Goal: Task Accomplishment & Management: Manage account settings

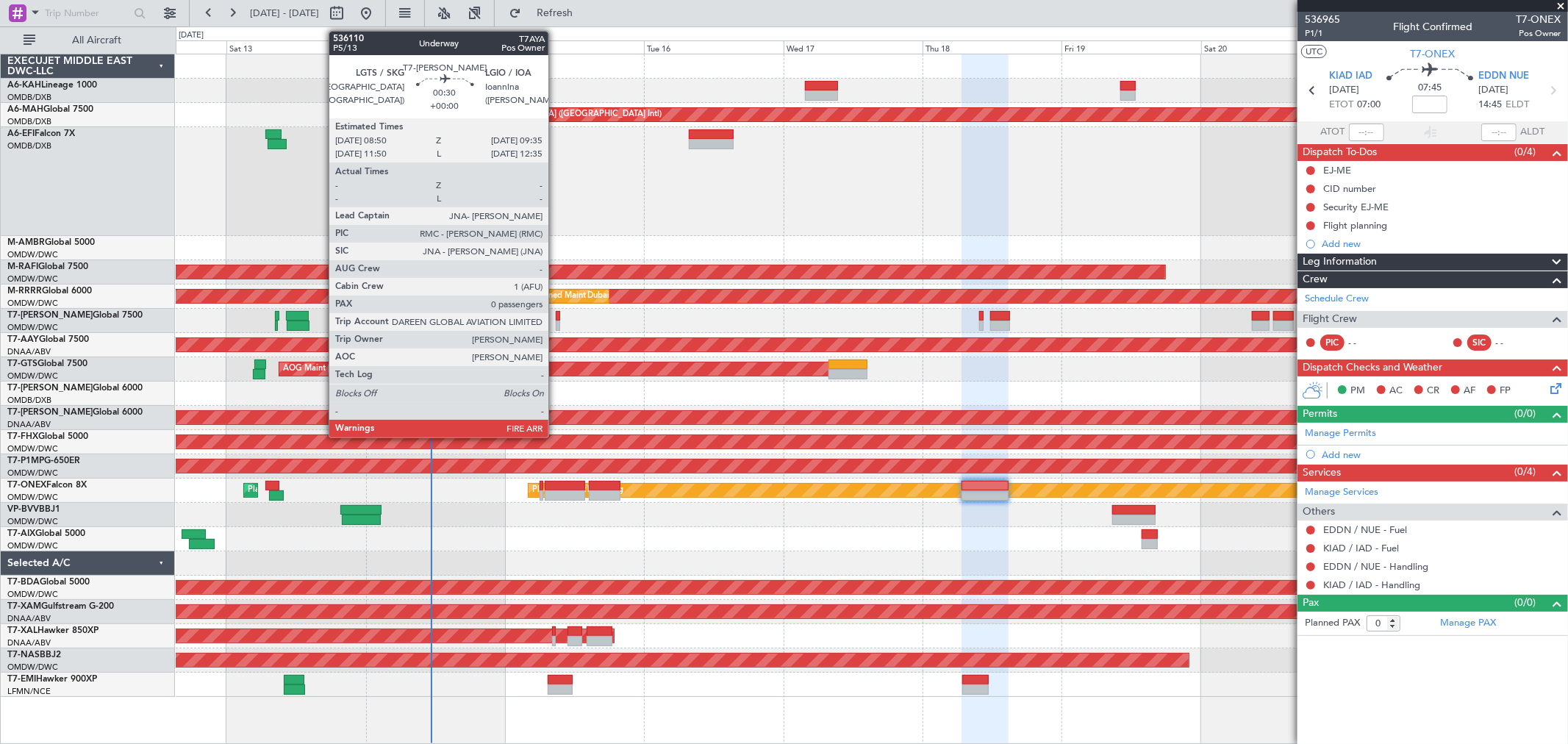
click at [556, 314] on div at bounding box center [557, 317] width 4 height 11
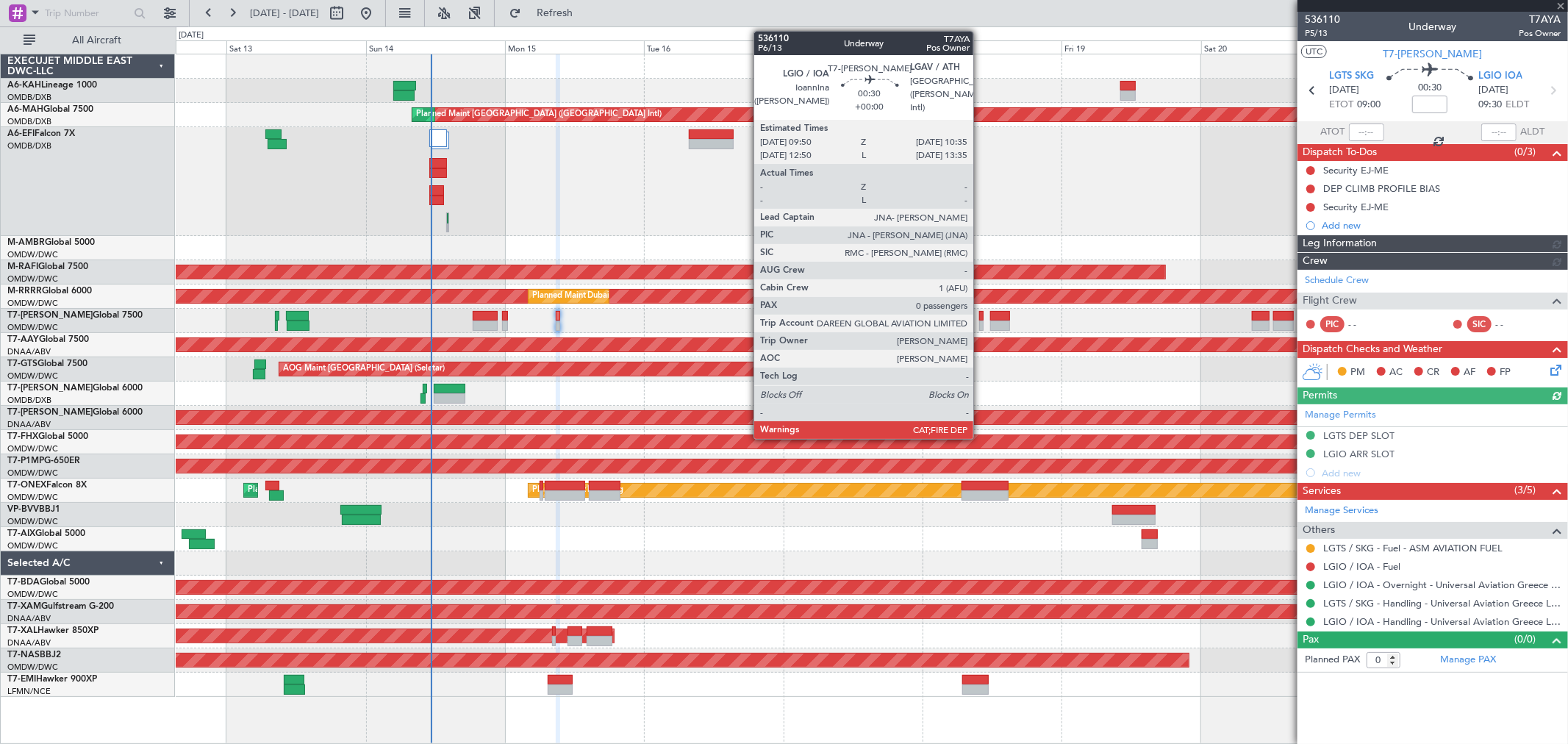
click at [981, 318] on div at bounding box center [981, 317] width 4 height 11
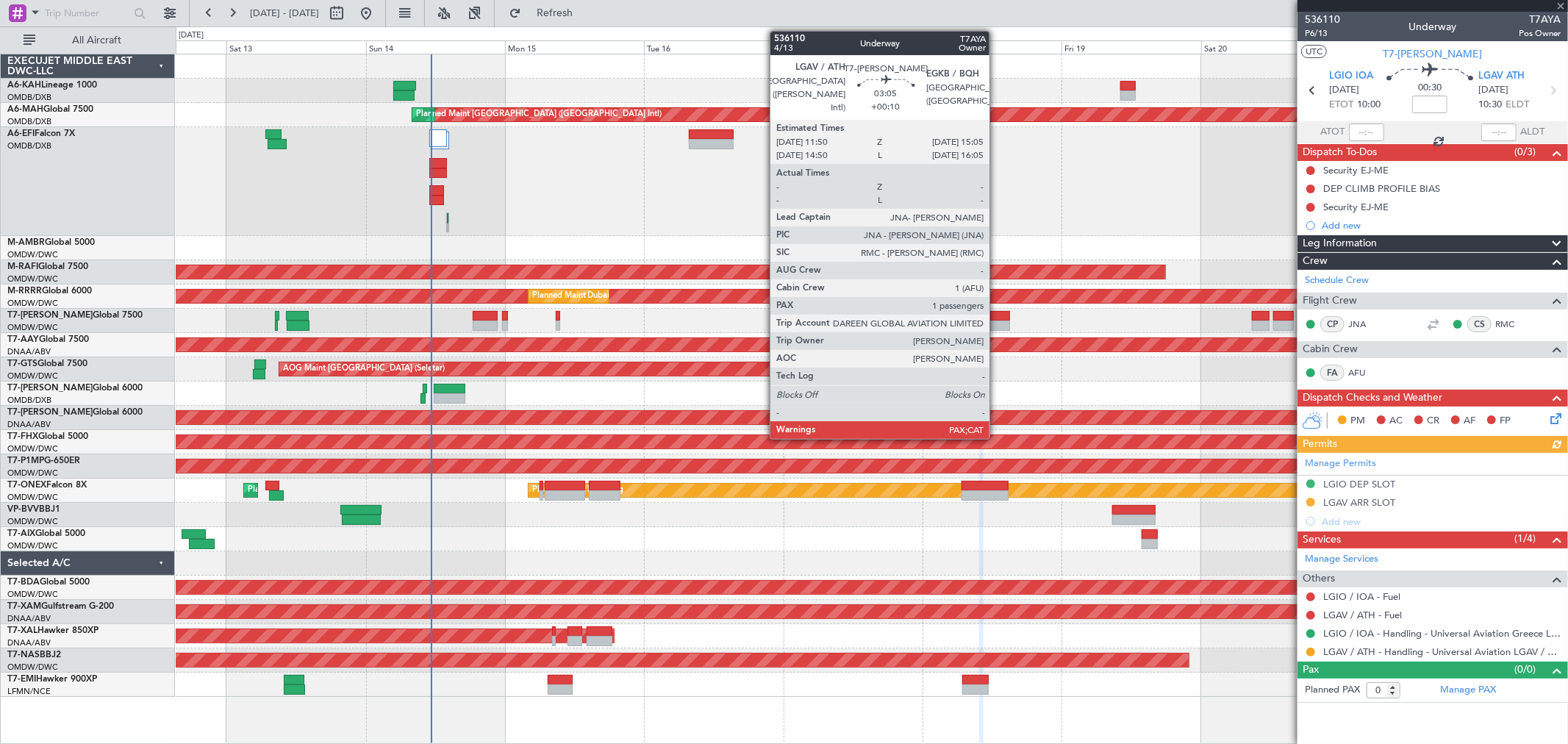
click at [997, 328] on div at bounding box center [999, 326] width 19 height 11
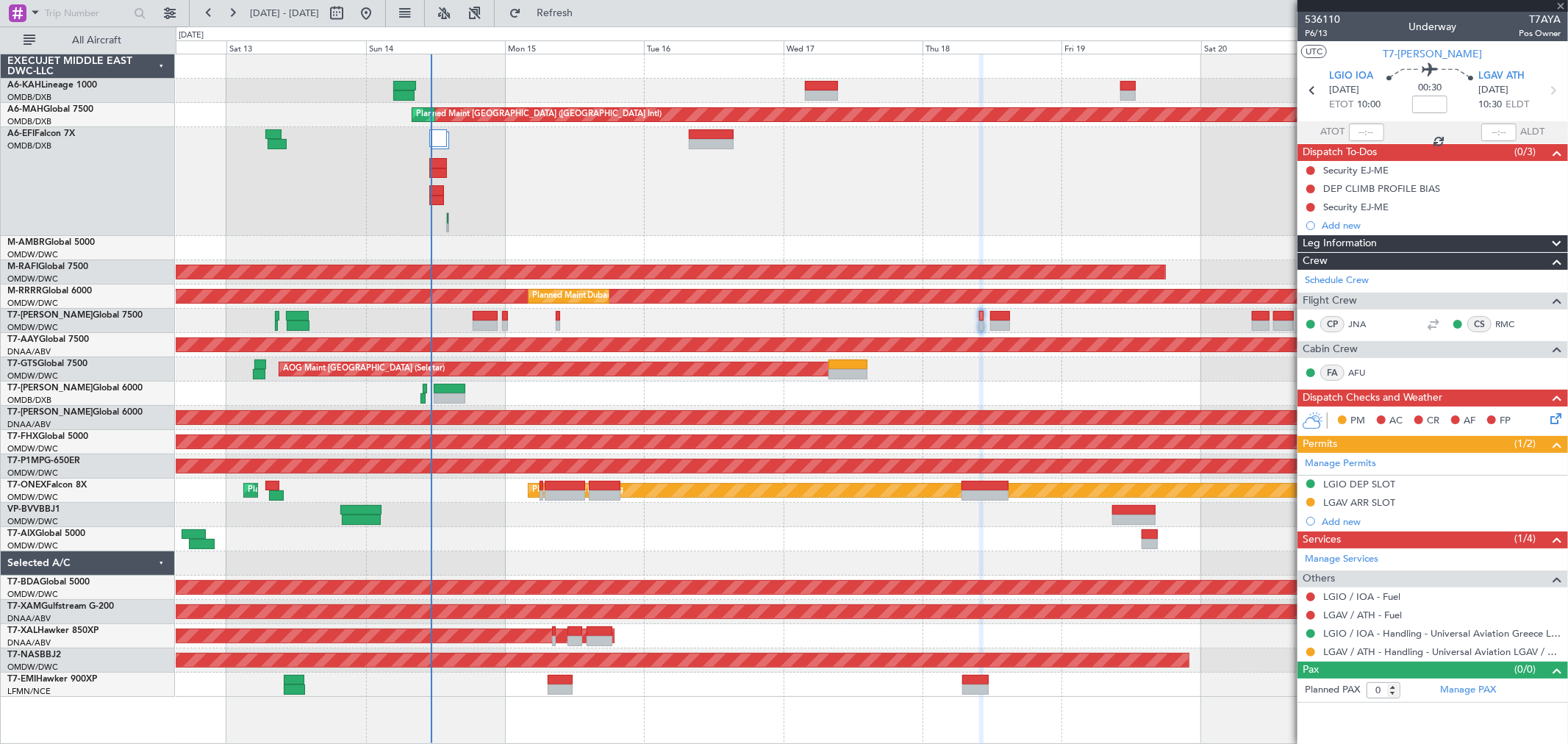
type input "+00:10"
type input "1"
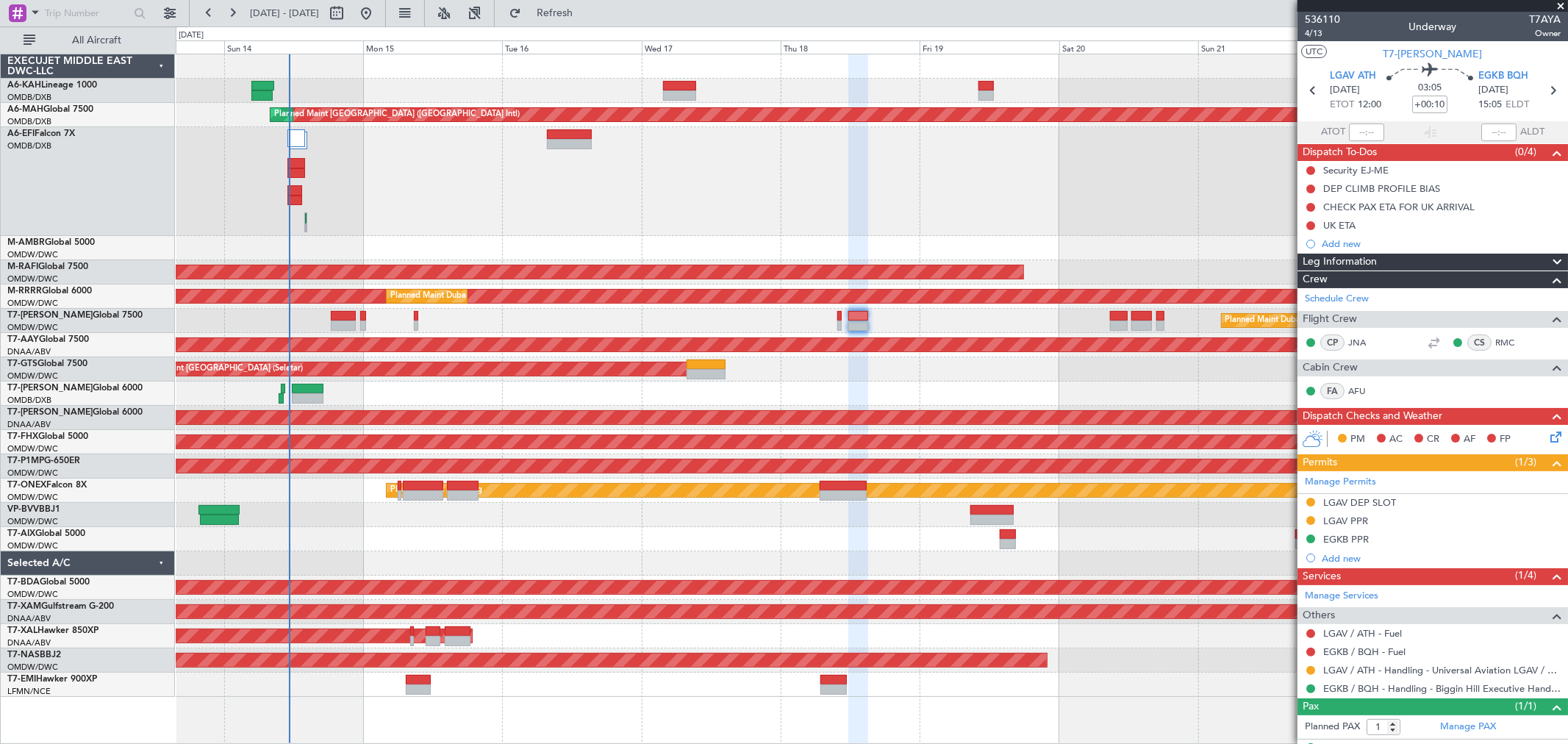
click at [897, 375] on div "Planned Maint [GEOGRAPHIC_DATA] ([GEOGRAPHIC_DATA] Intl) Planned Maint [GEOGRAP…" at bounding box center [871, 376] width 1392 height 643
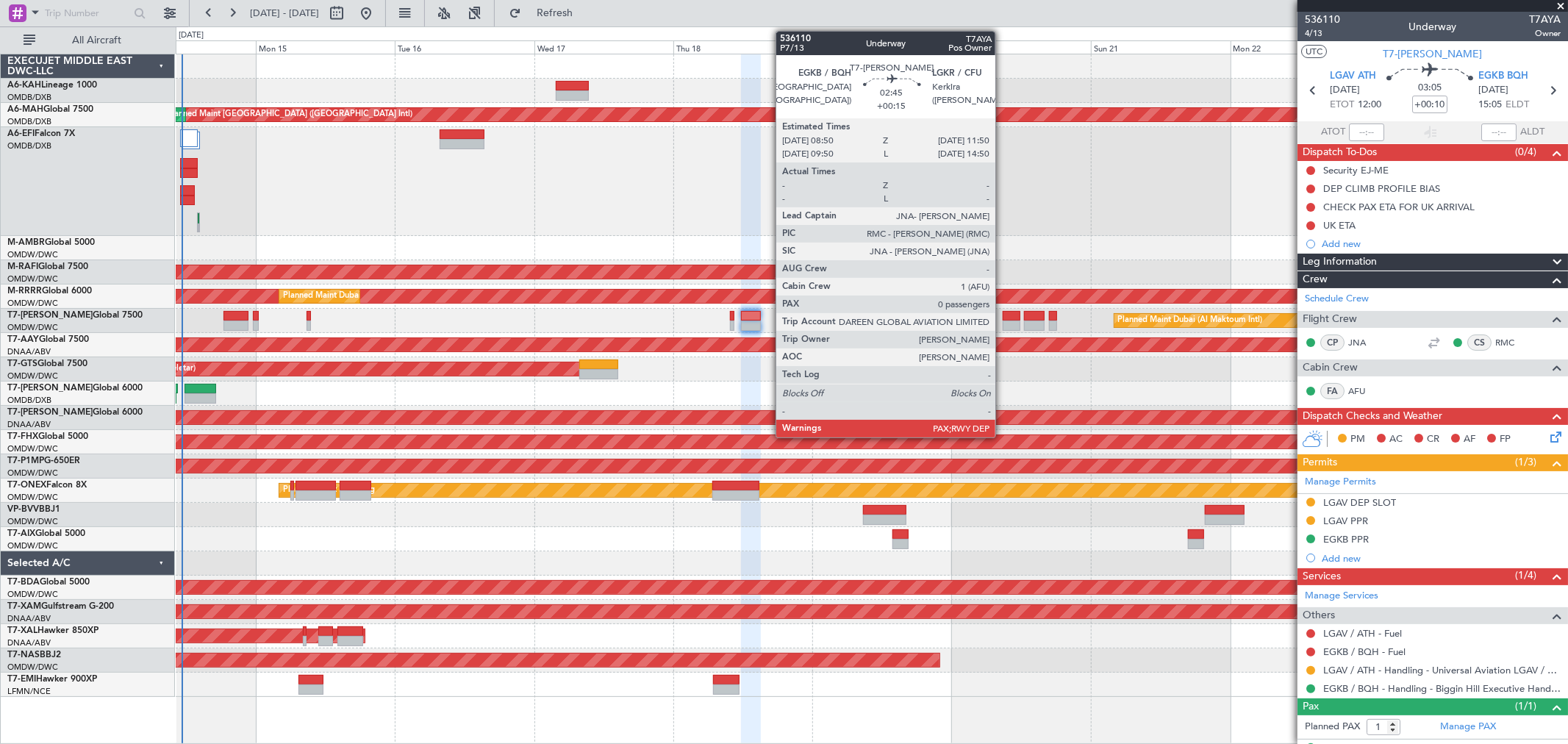
click at [1003, 327] on div at bounding box center [1011, 326] width 18 height 11
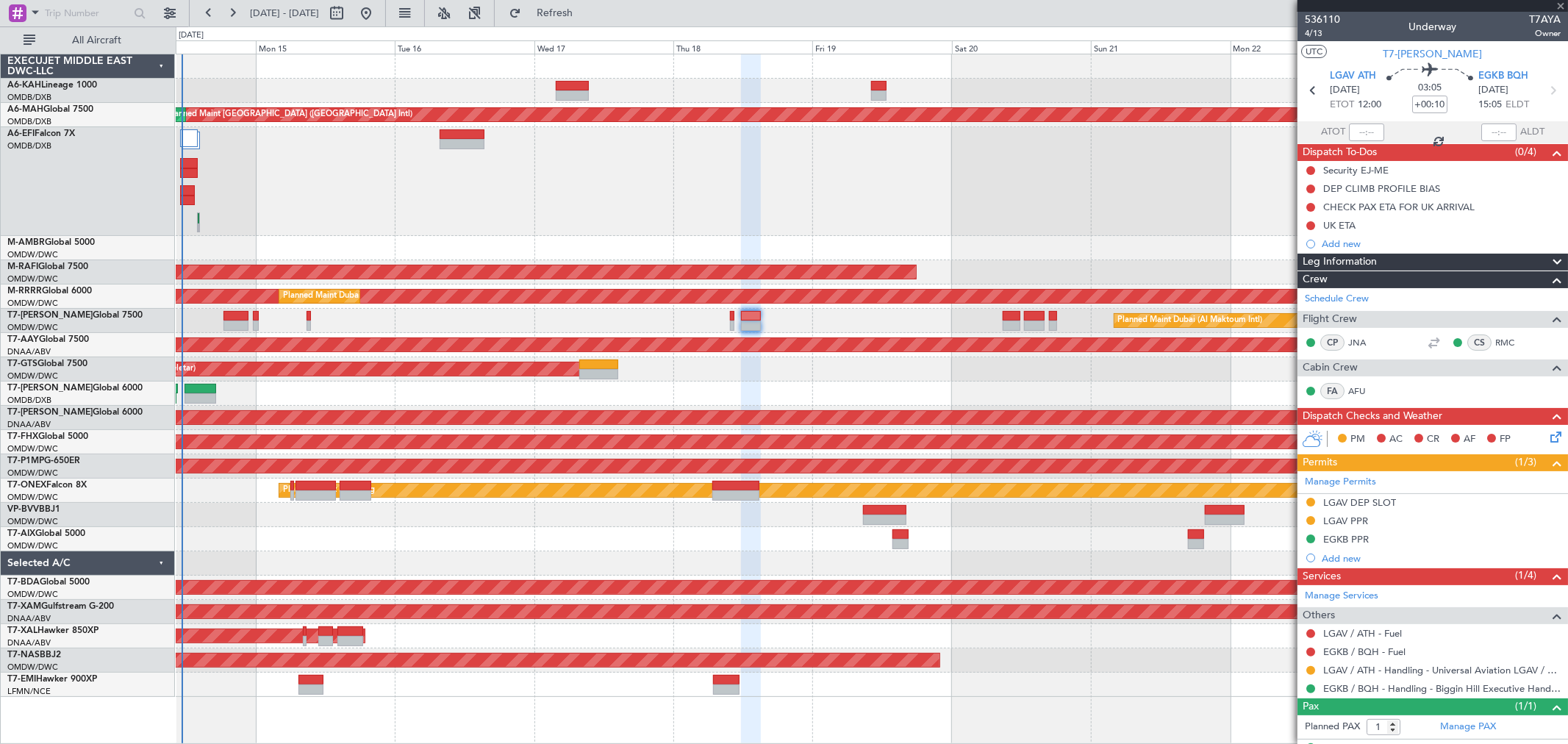
type input "+00:15"
type input "0"
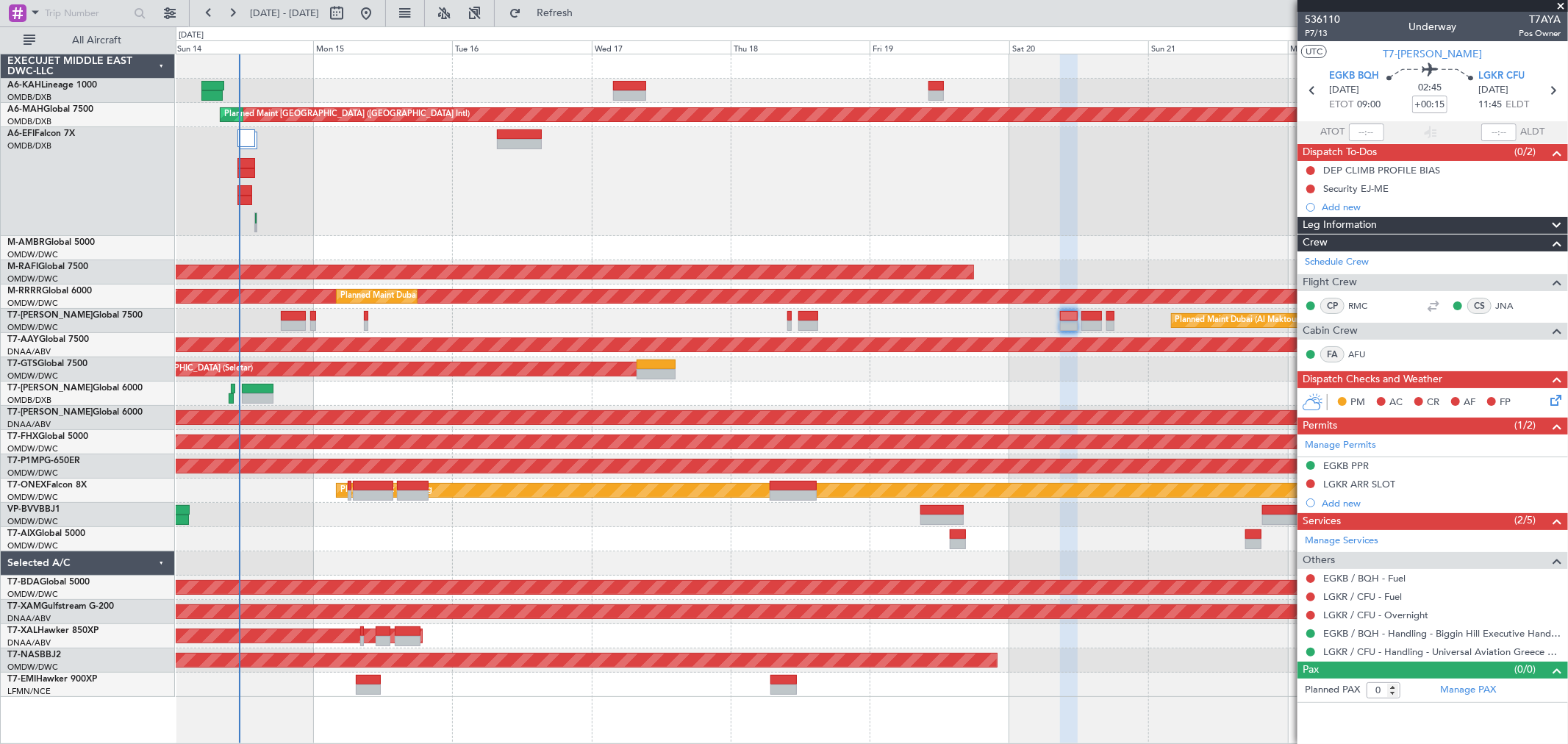
click at [604, 525] on div at bounding box center [871, 515] width 1392 height 24
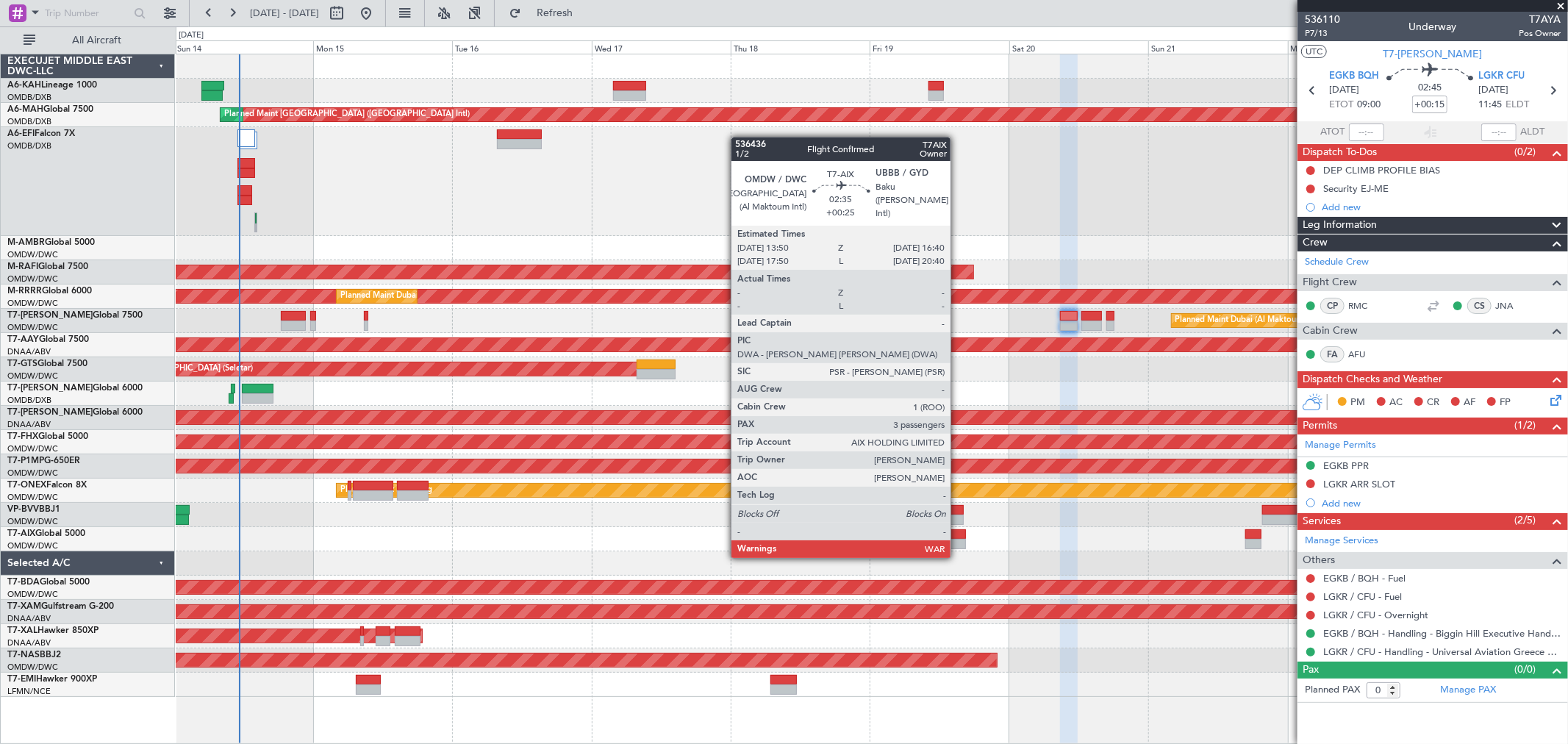
click at [958, 542] on div at bounding box center [958, 544] width 17 height 11
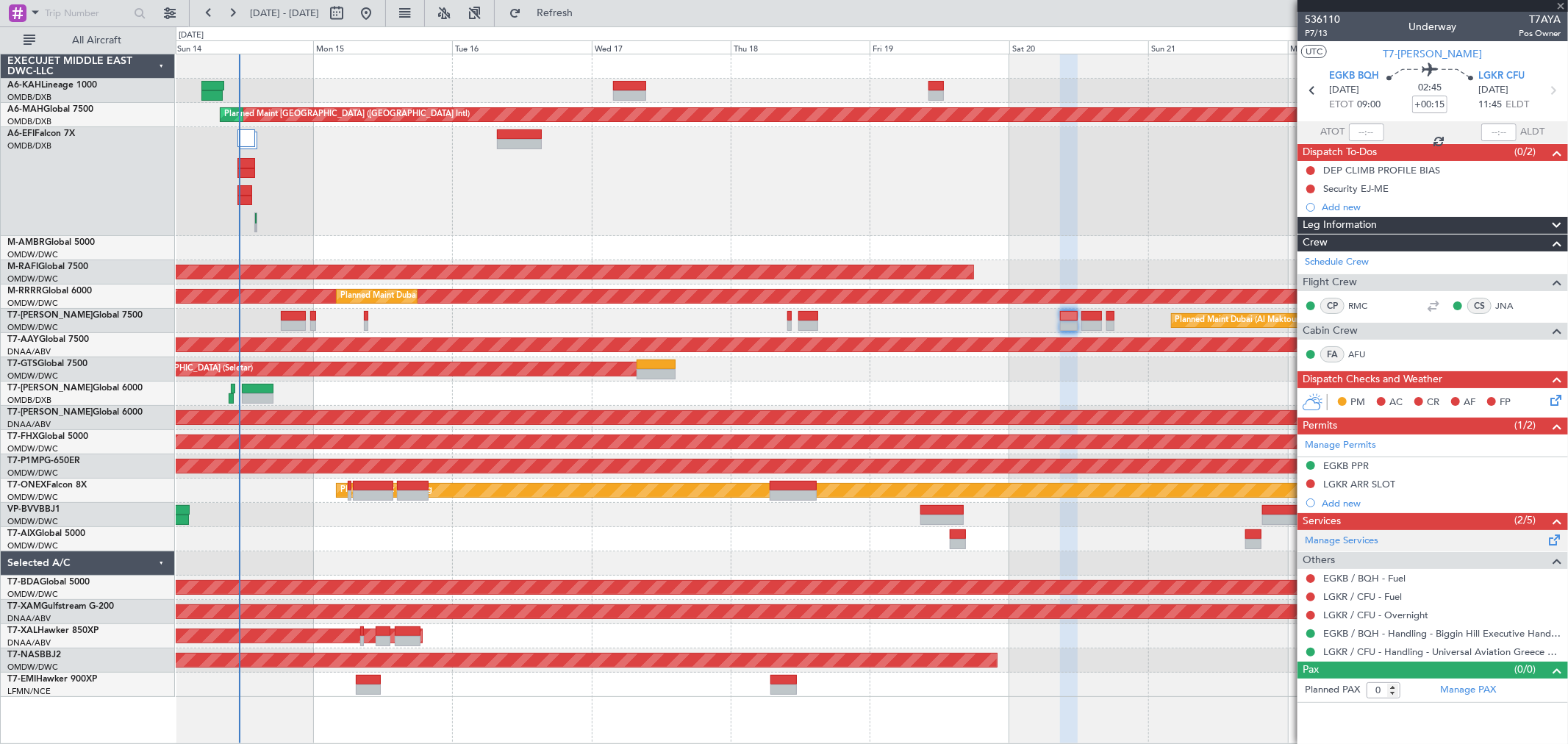
type input "+00:25"
type input "3"
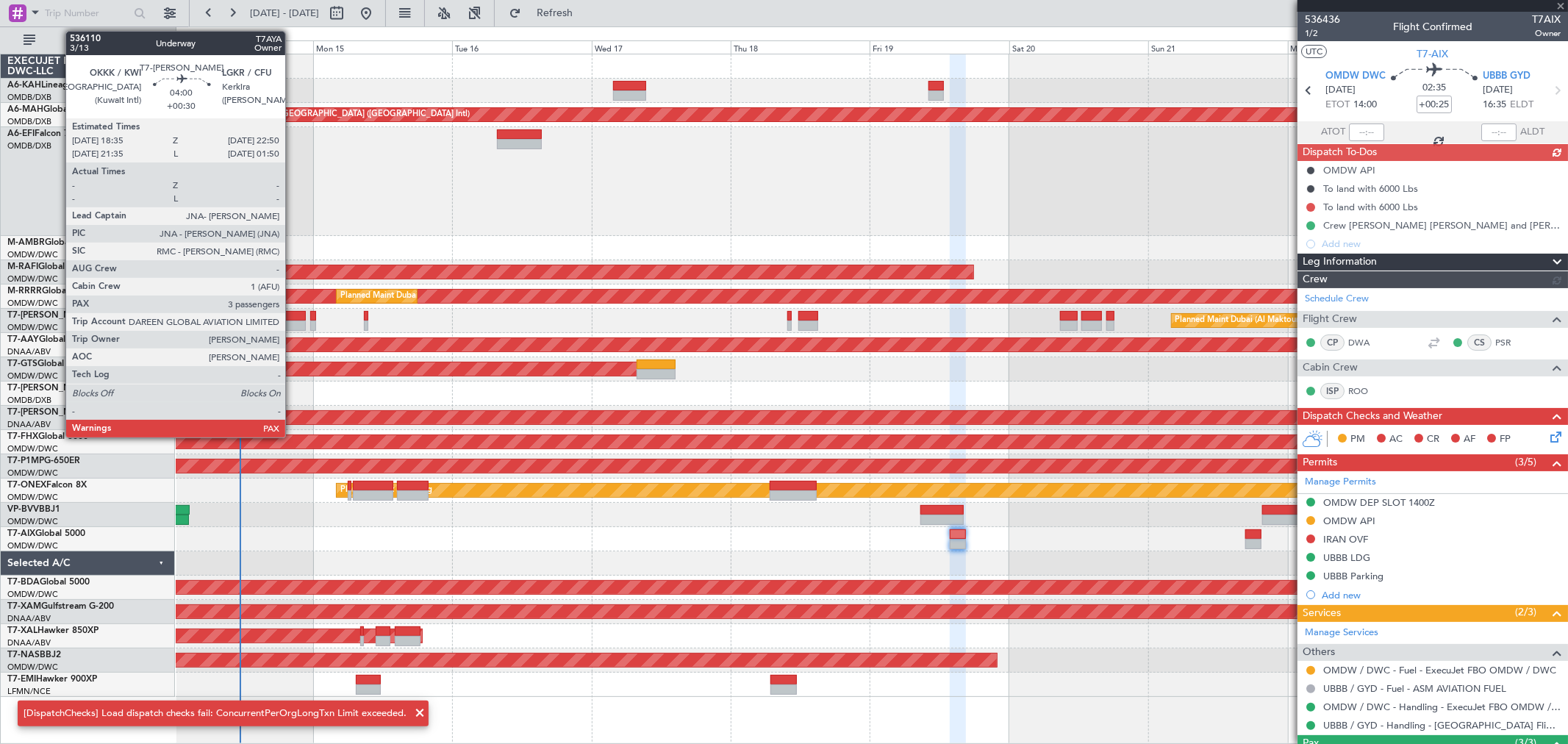
click at [293, 319] on div at bounding box center [293, 317] width 25 height 11
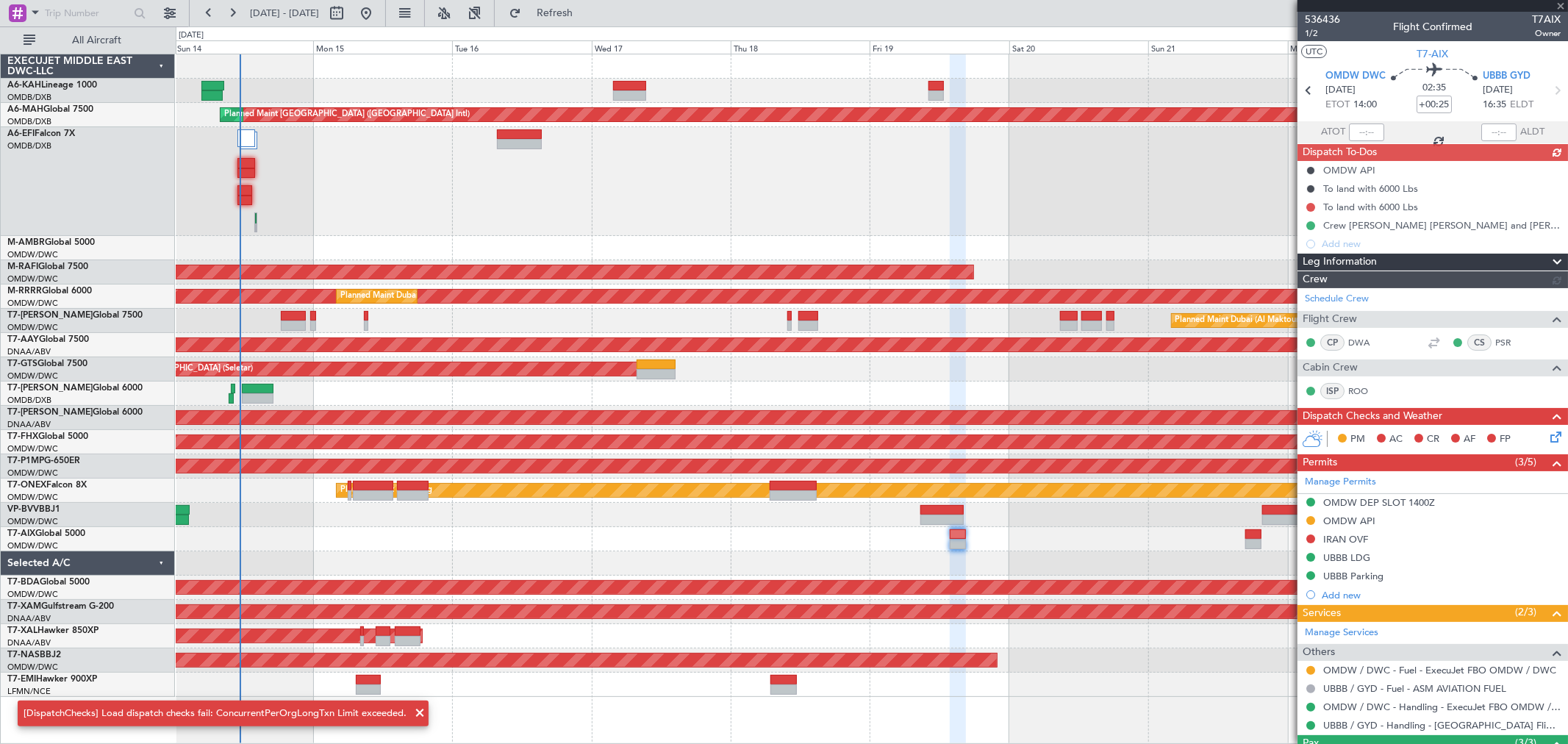
type input "+00:30"
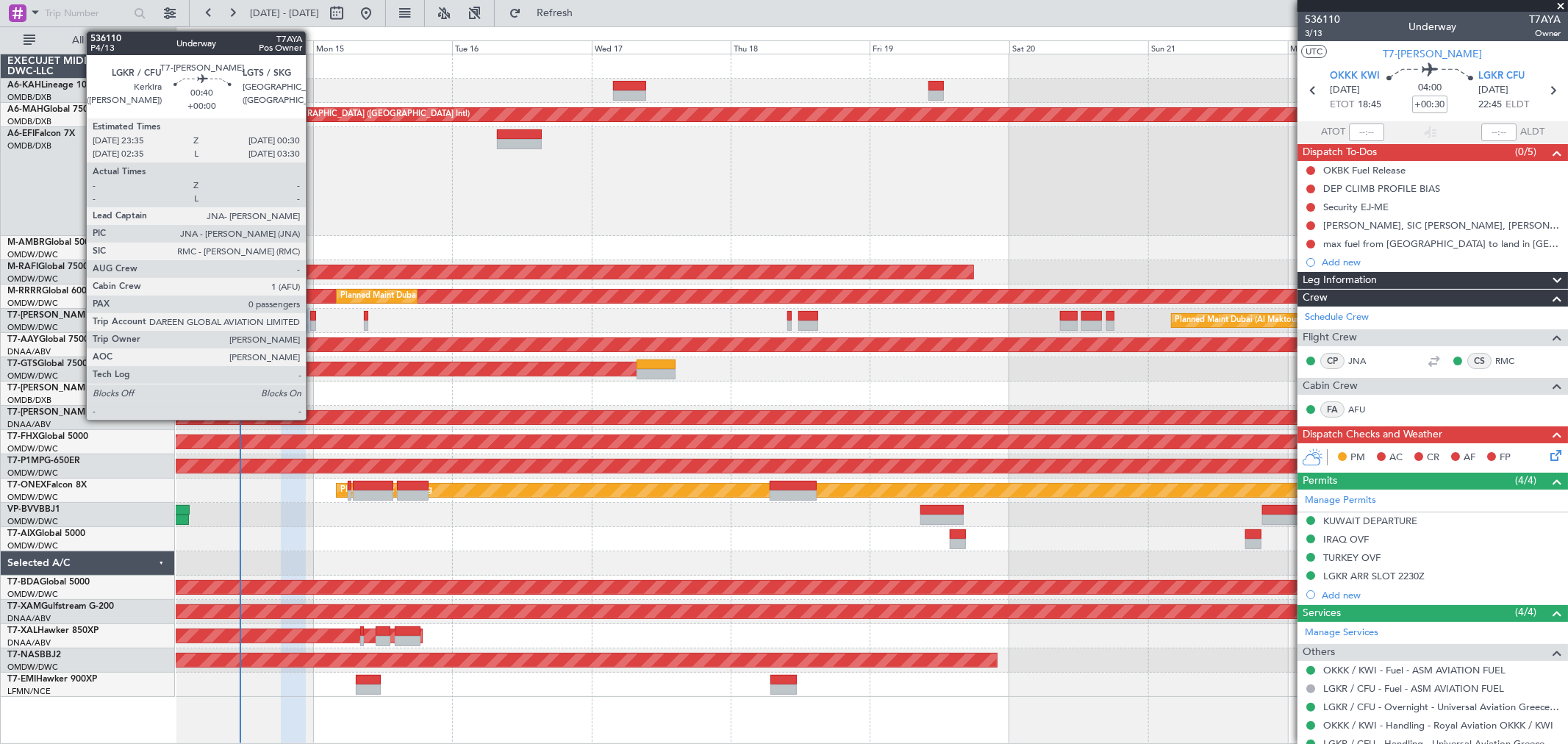
click at [313, 325] on div at bounding box center [313, 326] width 6 height 11
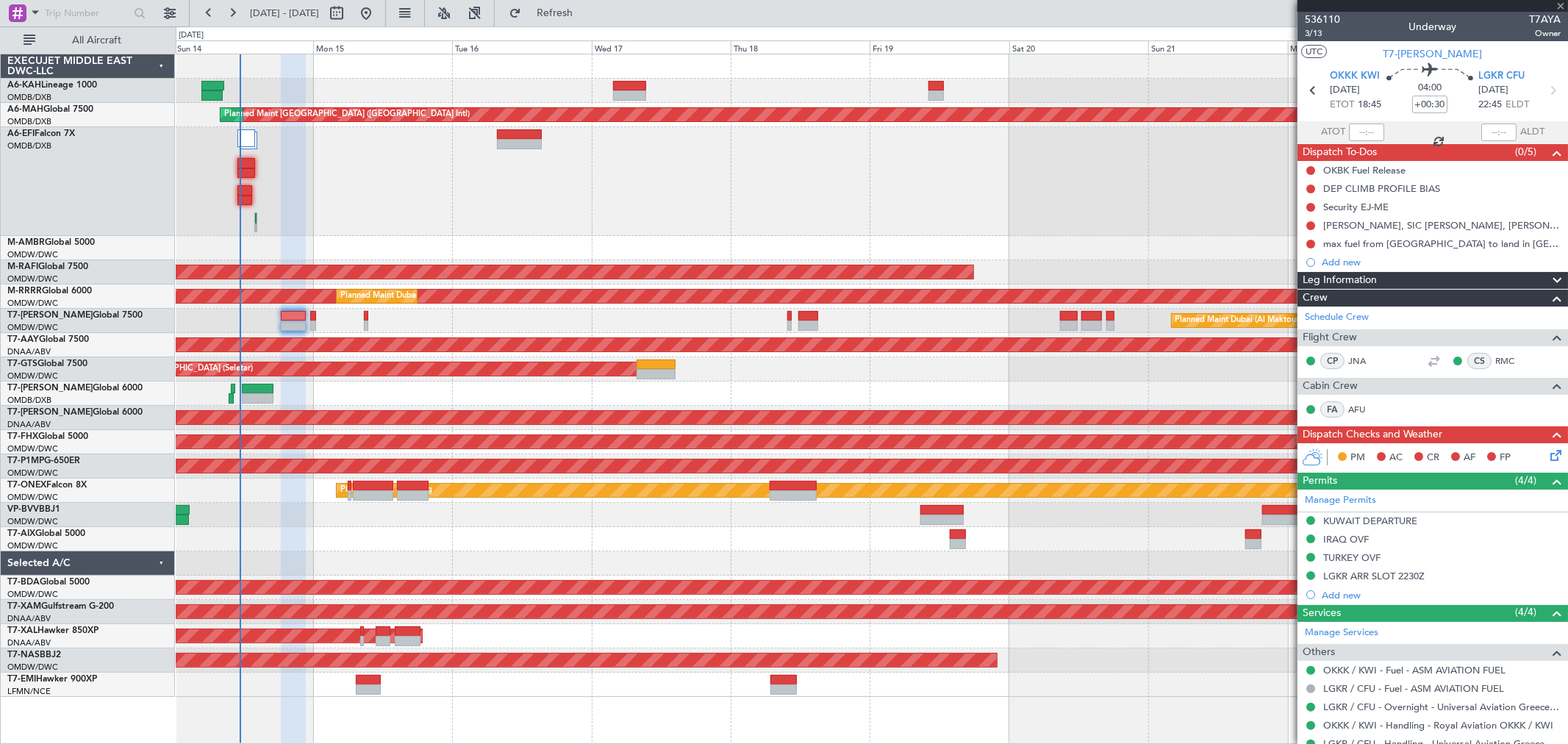
type input "0"
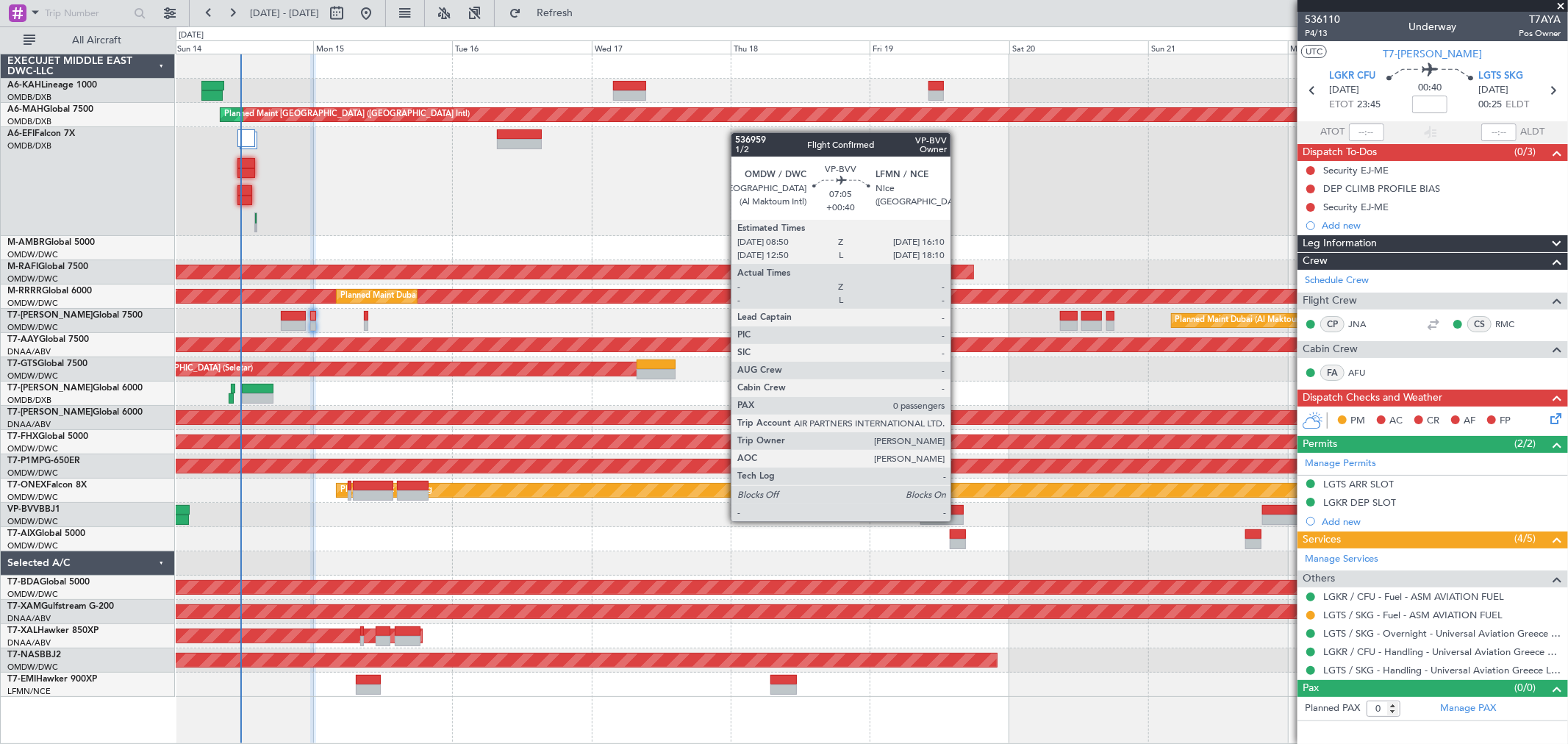
click at [958, 520] on div at bounding box center [942, 520] width 43 height 11
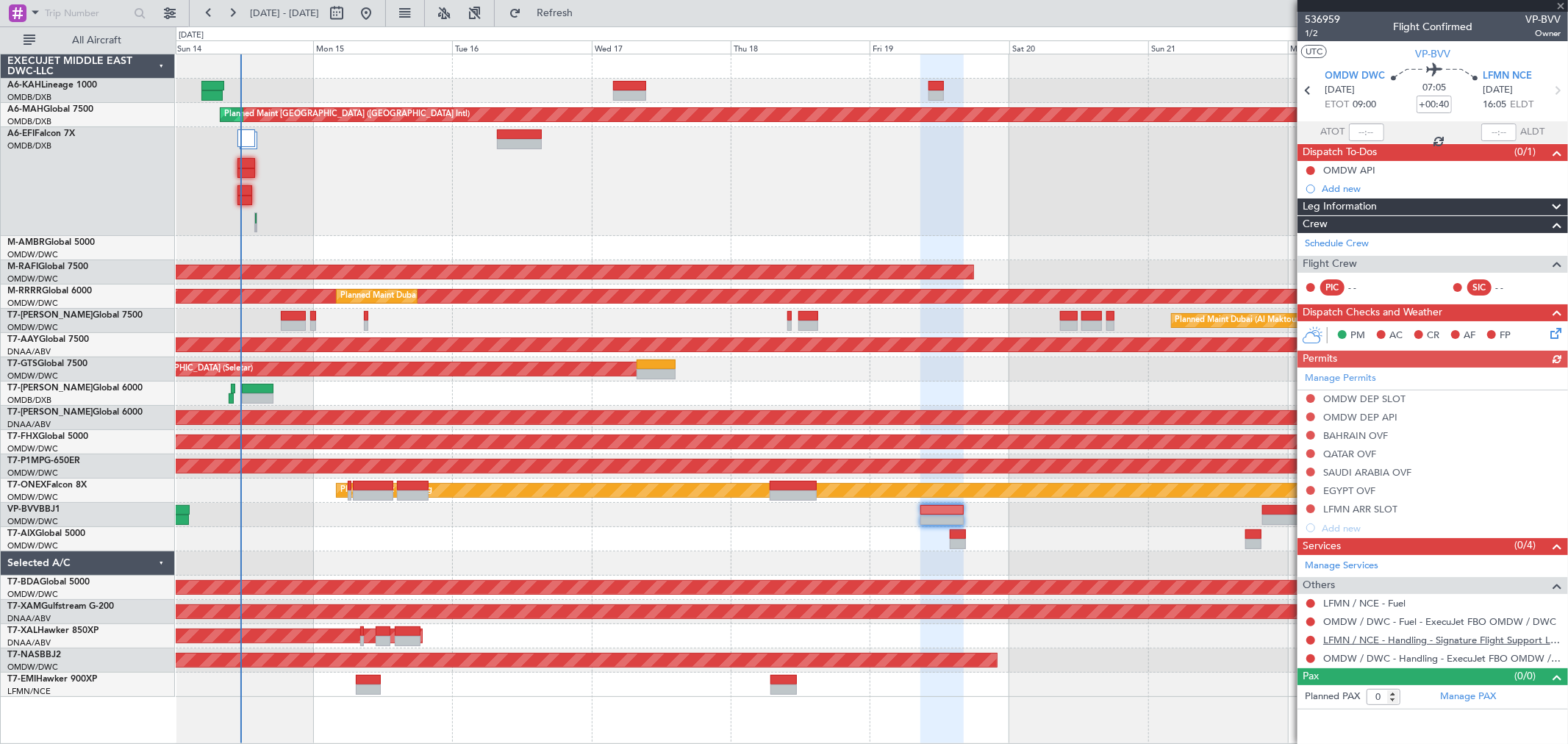
click at [1401, 642] on link "LFMN / NCE - Handling - Signature Flight Support LFMN / NCE" at bounding box center [1442, 641] width 237 height 12
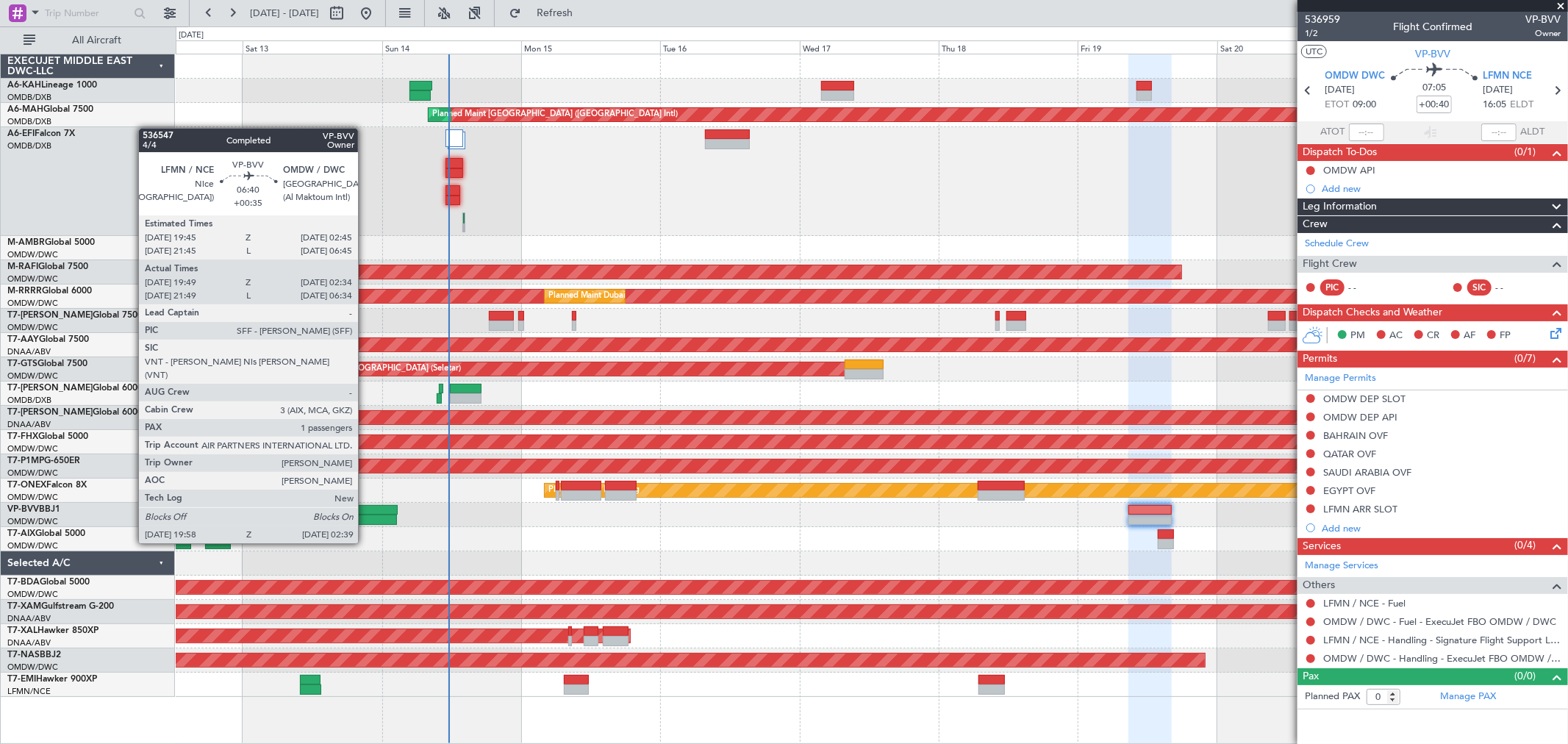
click at [366, 516] on div at bounding box center [377, 520] width 39 height 11
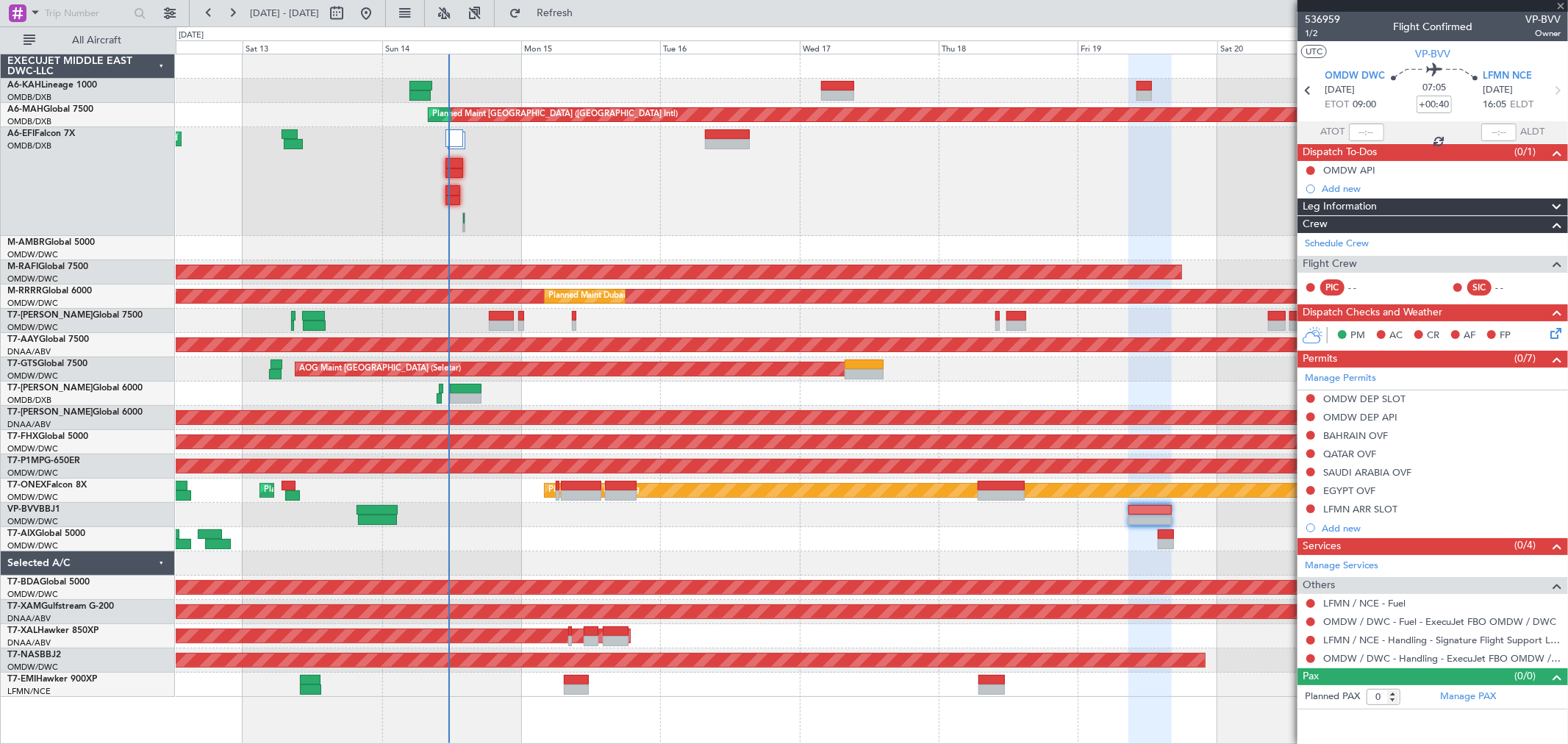
type input "+00:35"
type input "20:04"
type input "02:29"
type input "1"
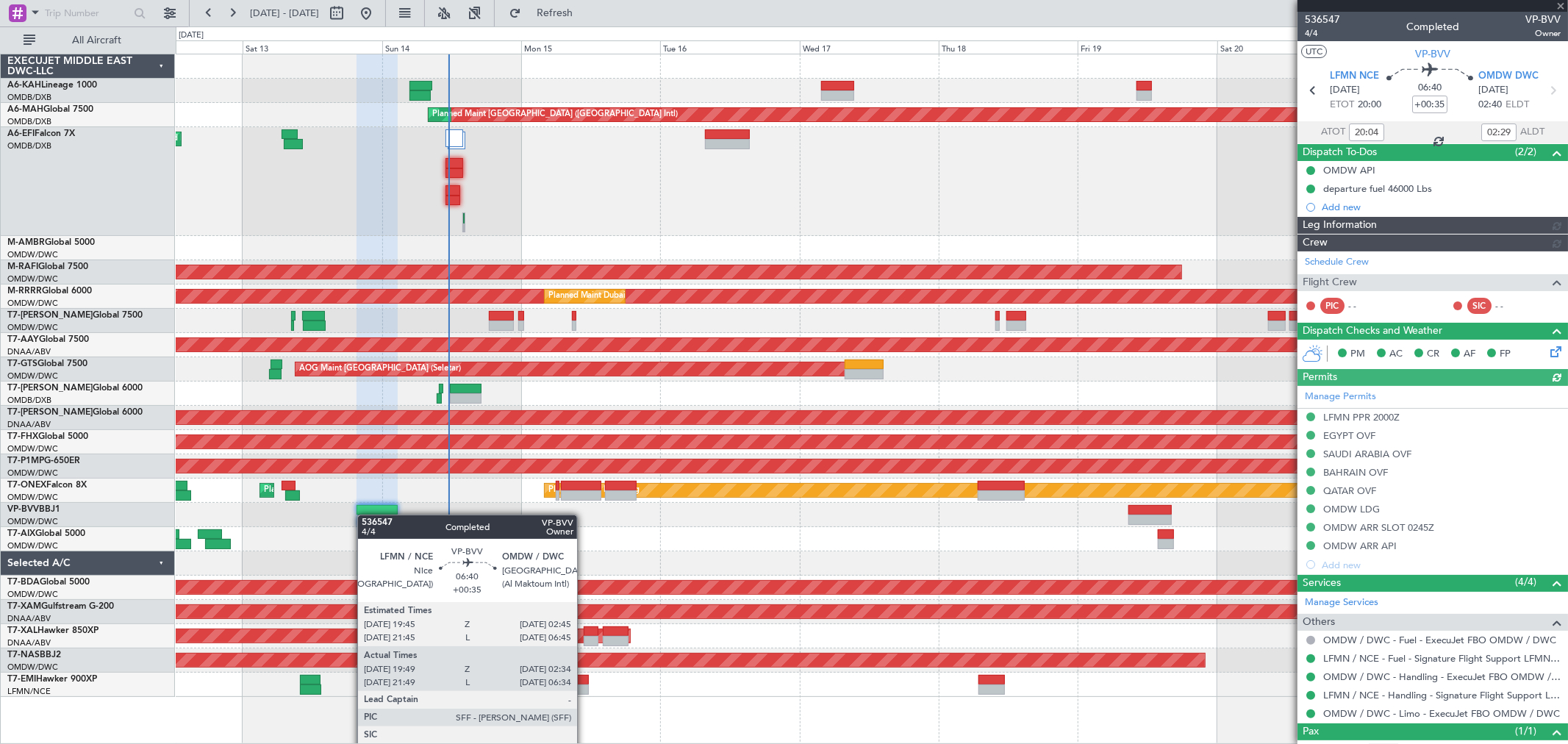
type input "Dherander Fithani (DHF)"
type input "7273"
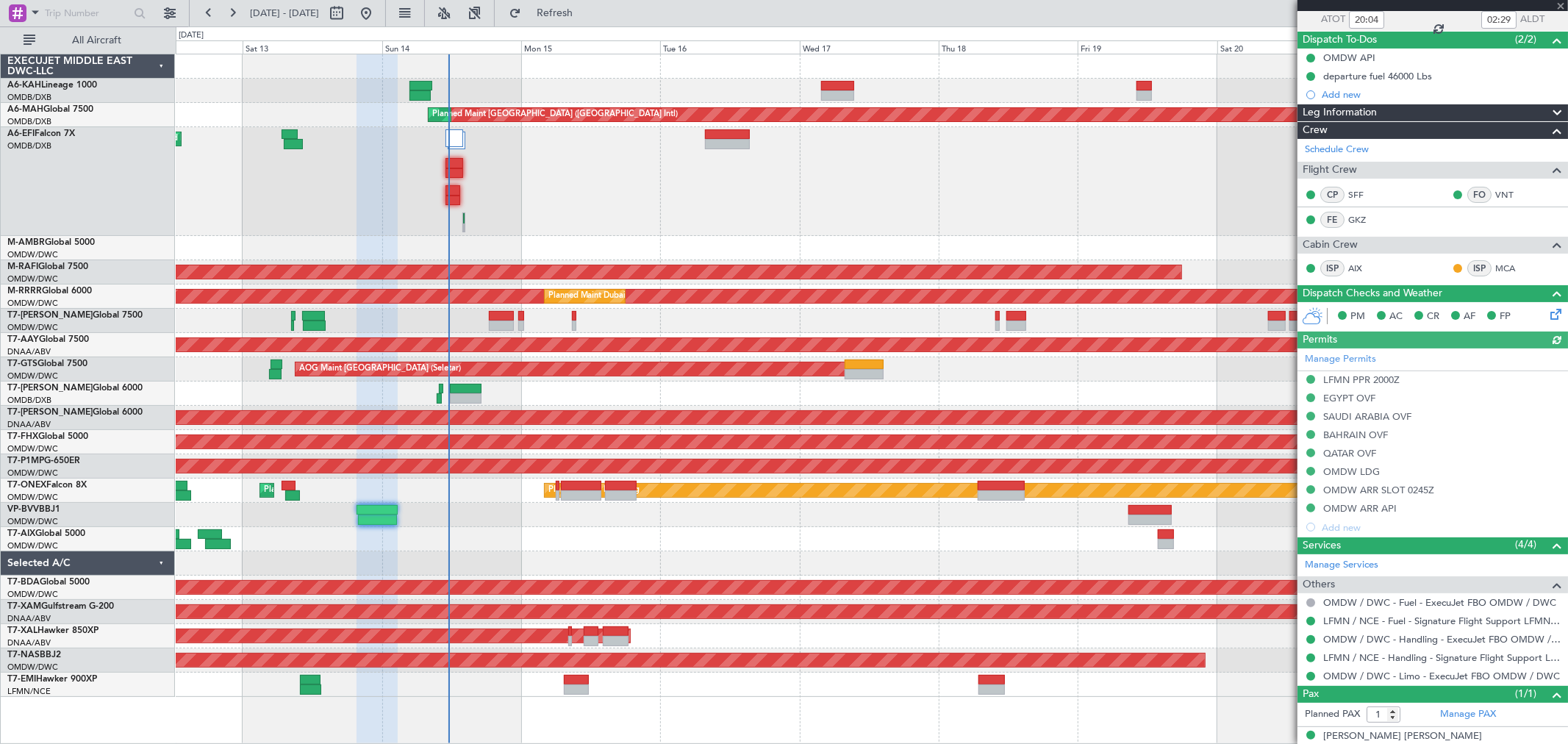
scroll to position [128, 0]
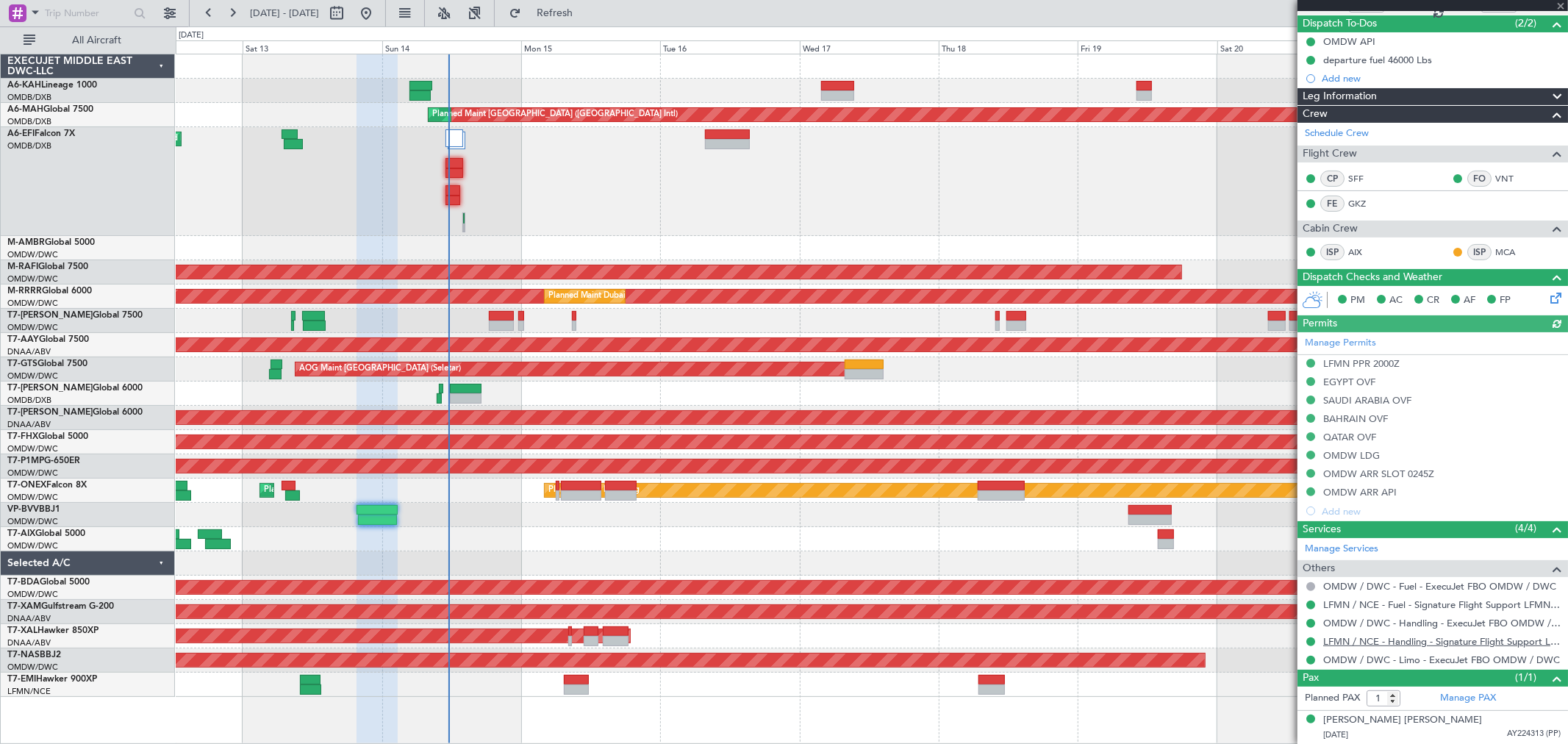
click at [1372, 642] on link "LFMN / NCE - Handling - Signature Flight Support LFMN / NCE" at bounding box center [1442, 641] width 237 height 12
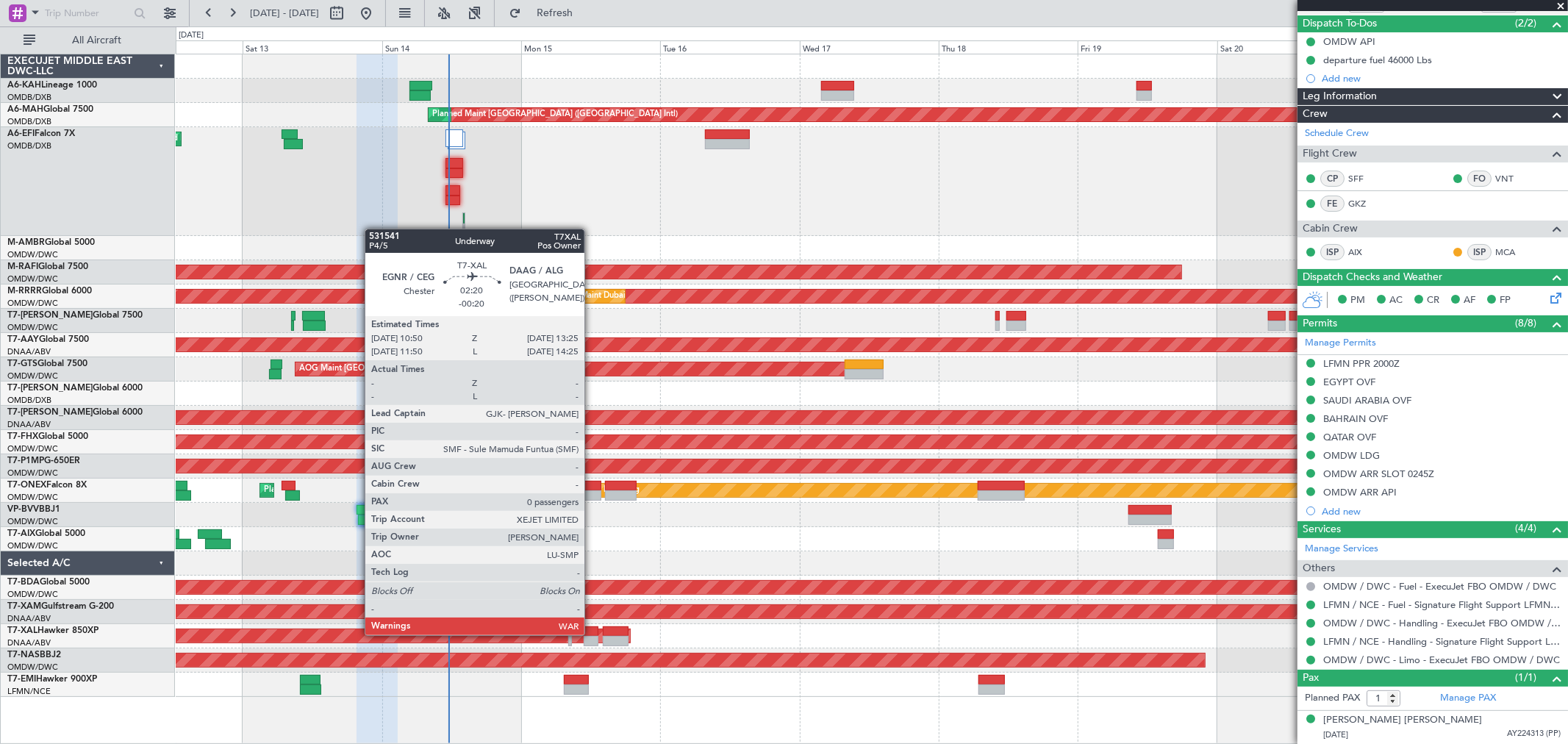
click at [592, 634] on div at bounding box center [591, 632] width 15 height 11
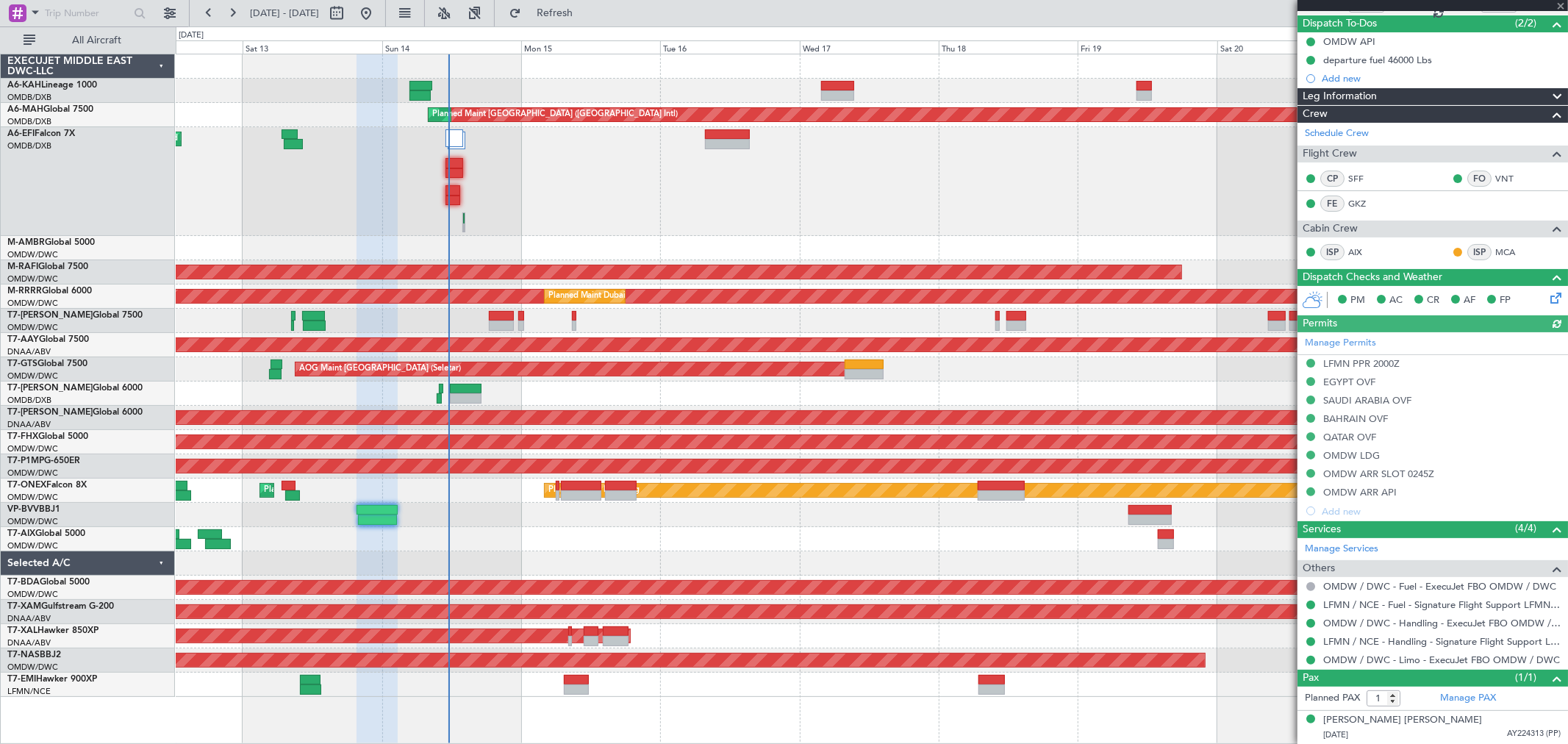
type input "Dherander Fithani (DHF)"
type input "7273"
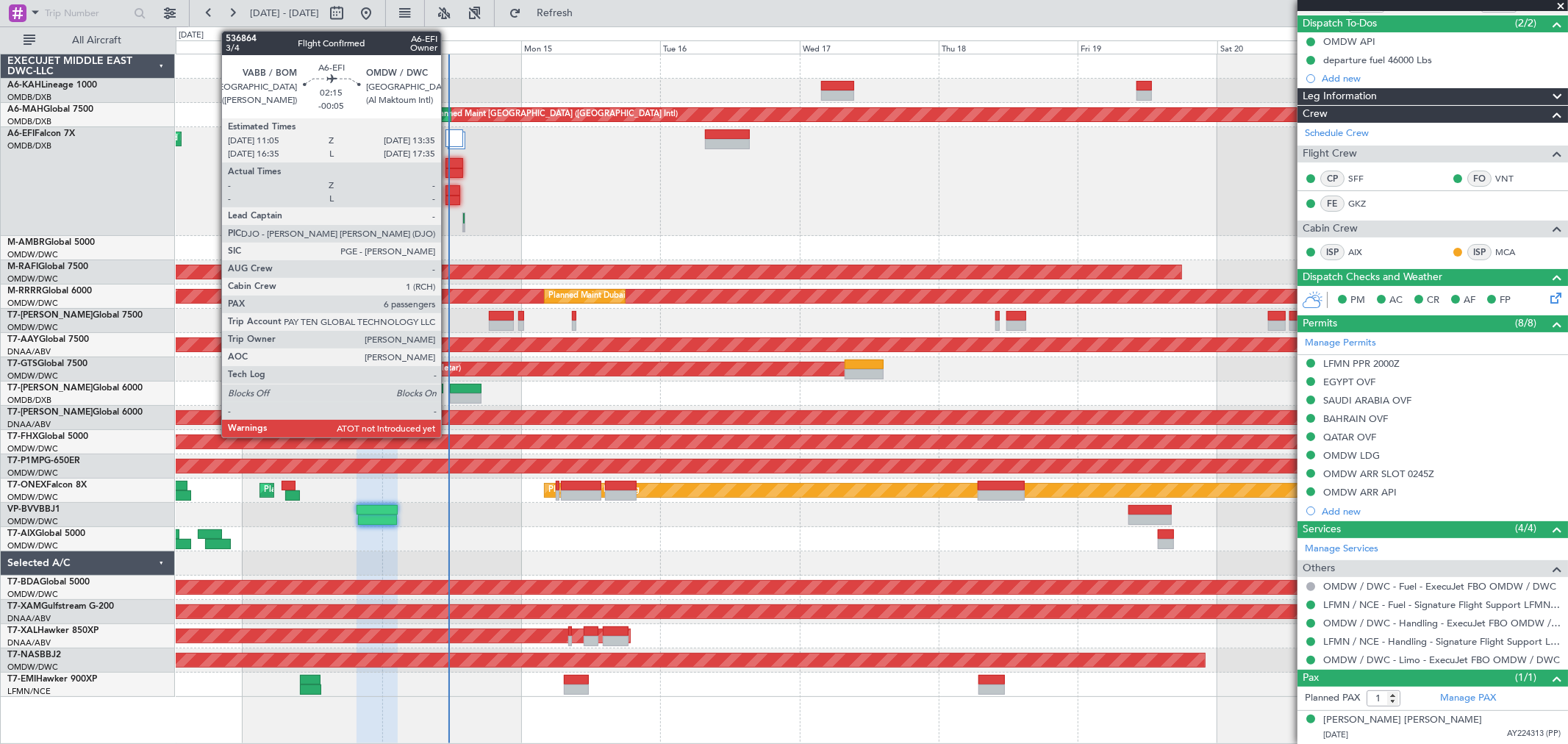
click at [449, 194] on div at bounding box center [453, 191] width 14 height 11
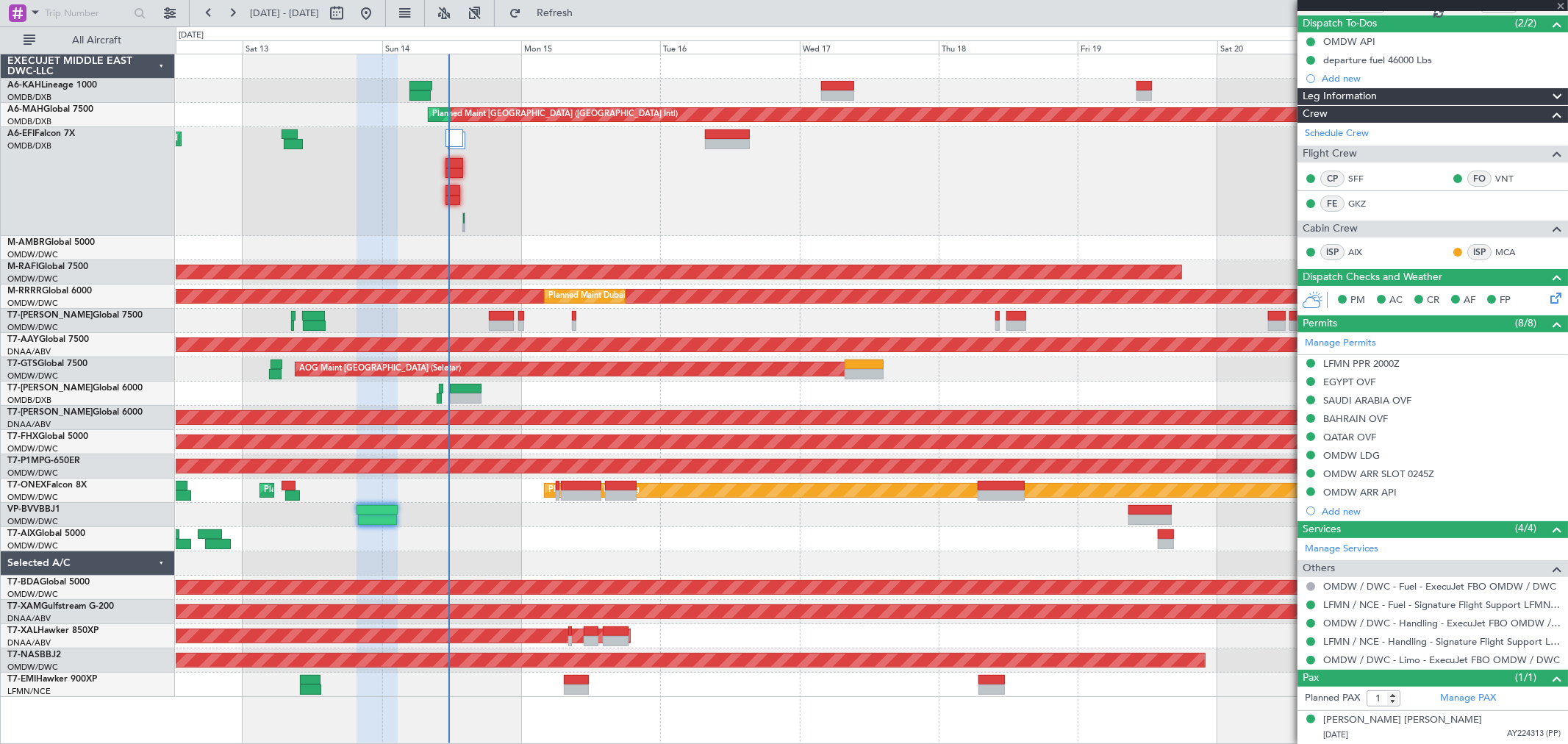
type input "-00:05"
type input "6"
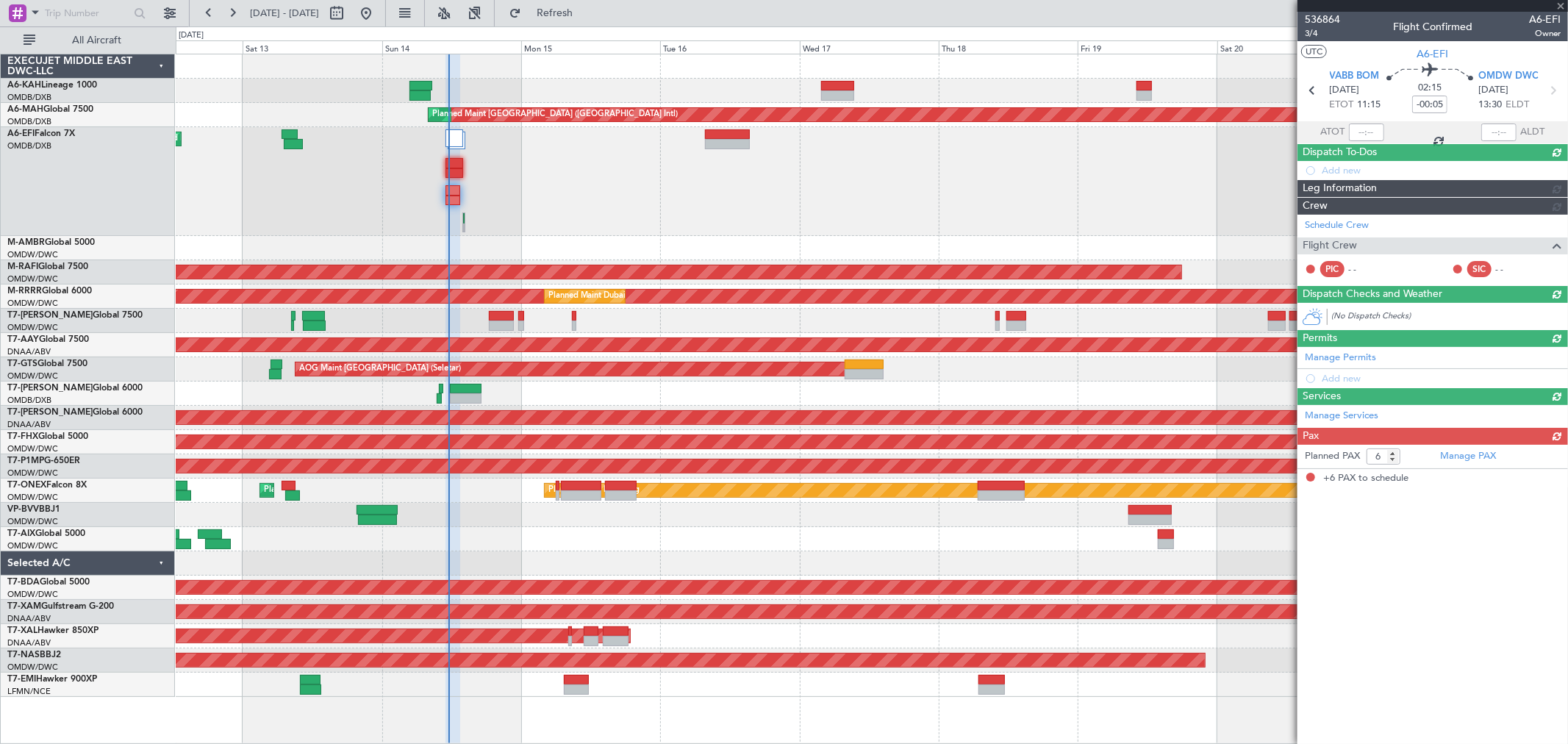
scroll to position [0, 0]
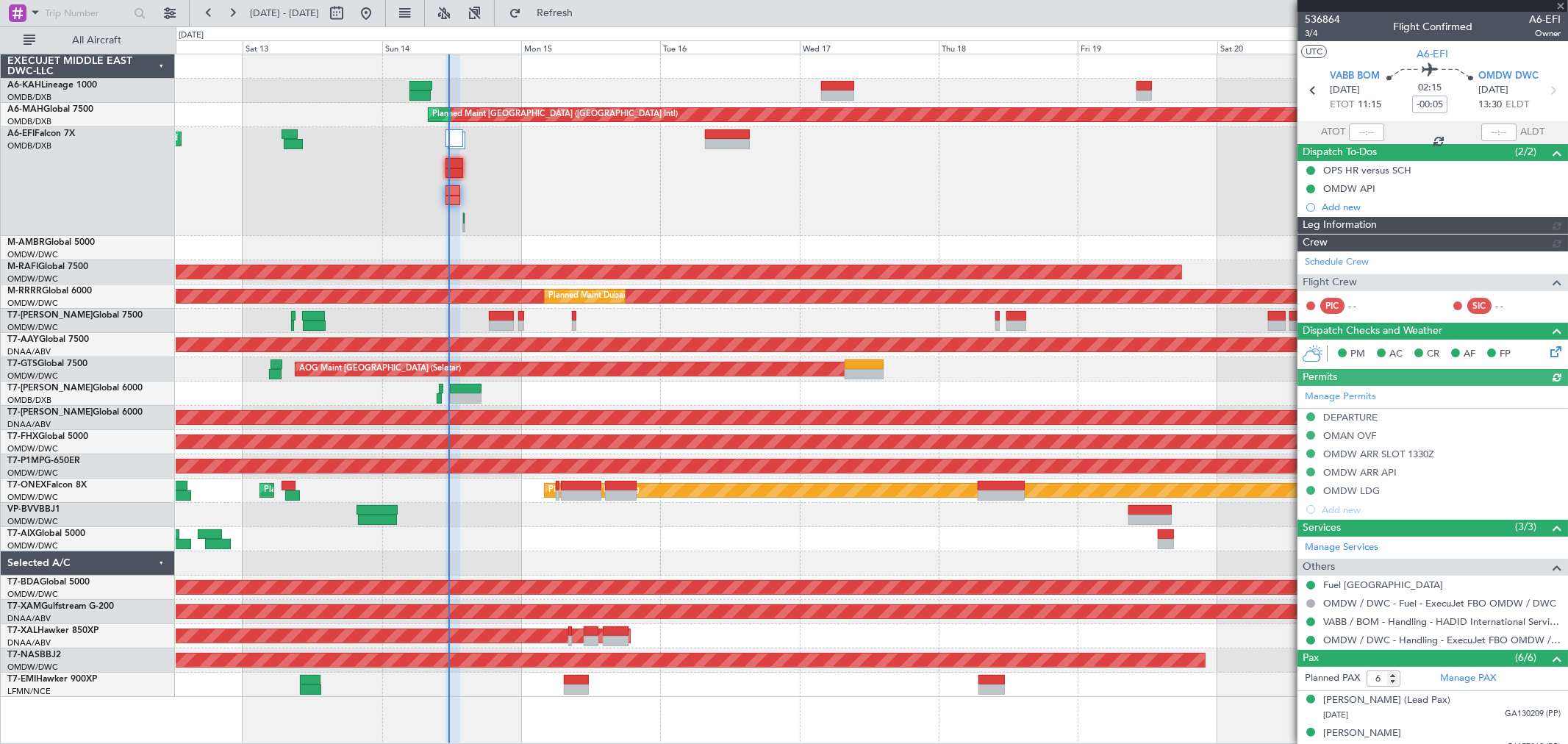
type input "[PERSON_NAME] ([PERSON_NAME])"
type input "7292"
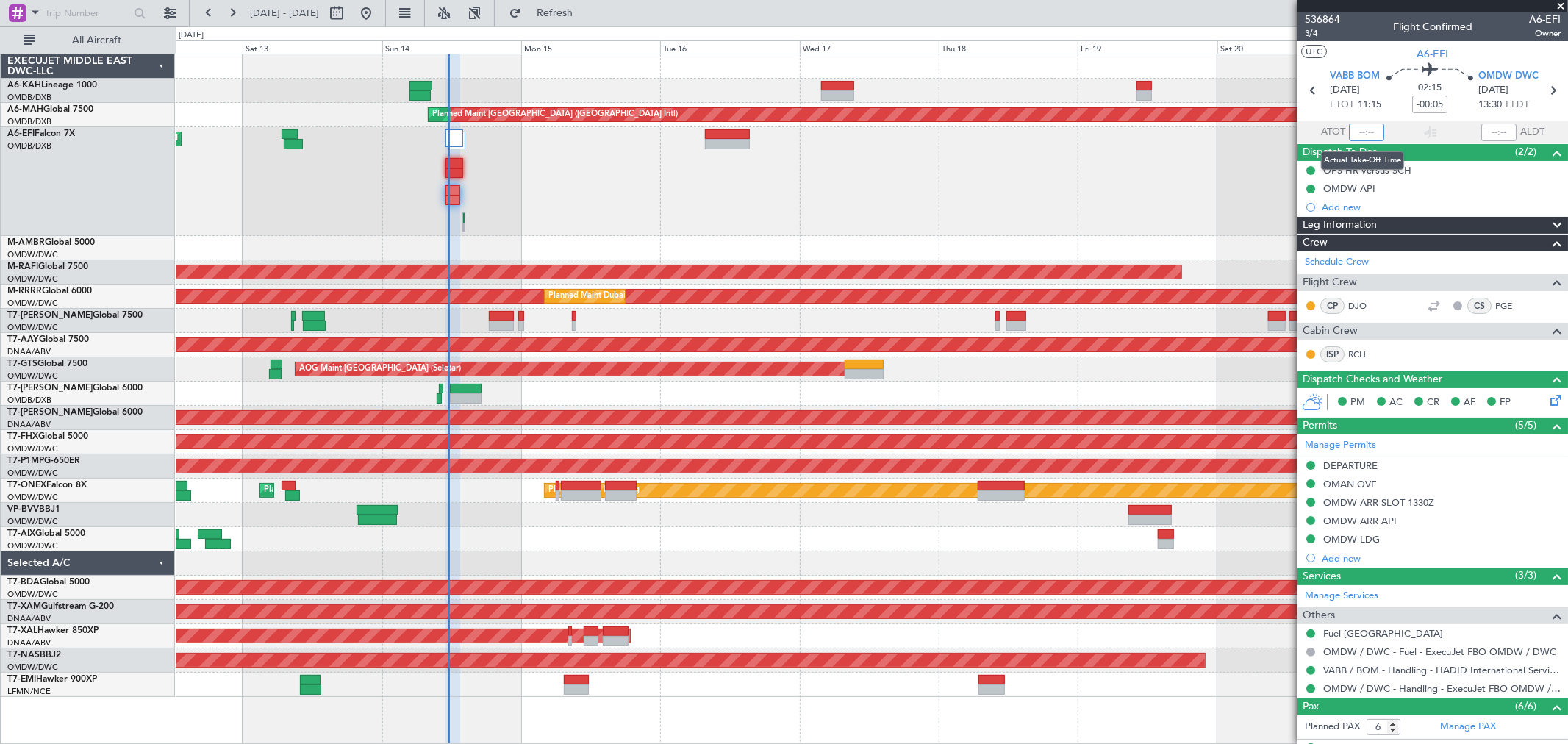
click at [1363, 128] on input "text" at bounding box center [1367, 132] width 36 height 18
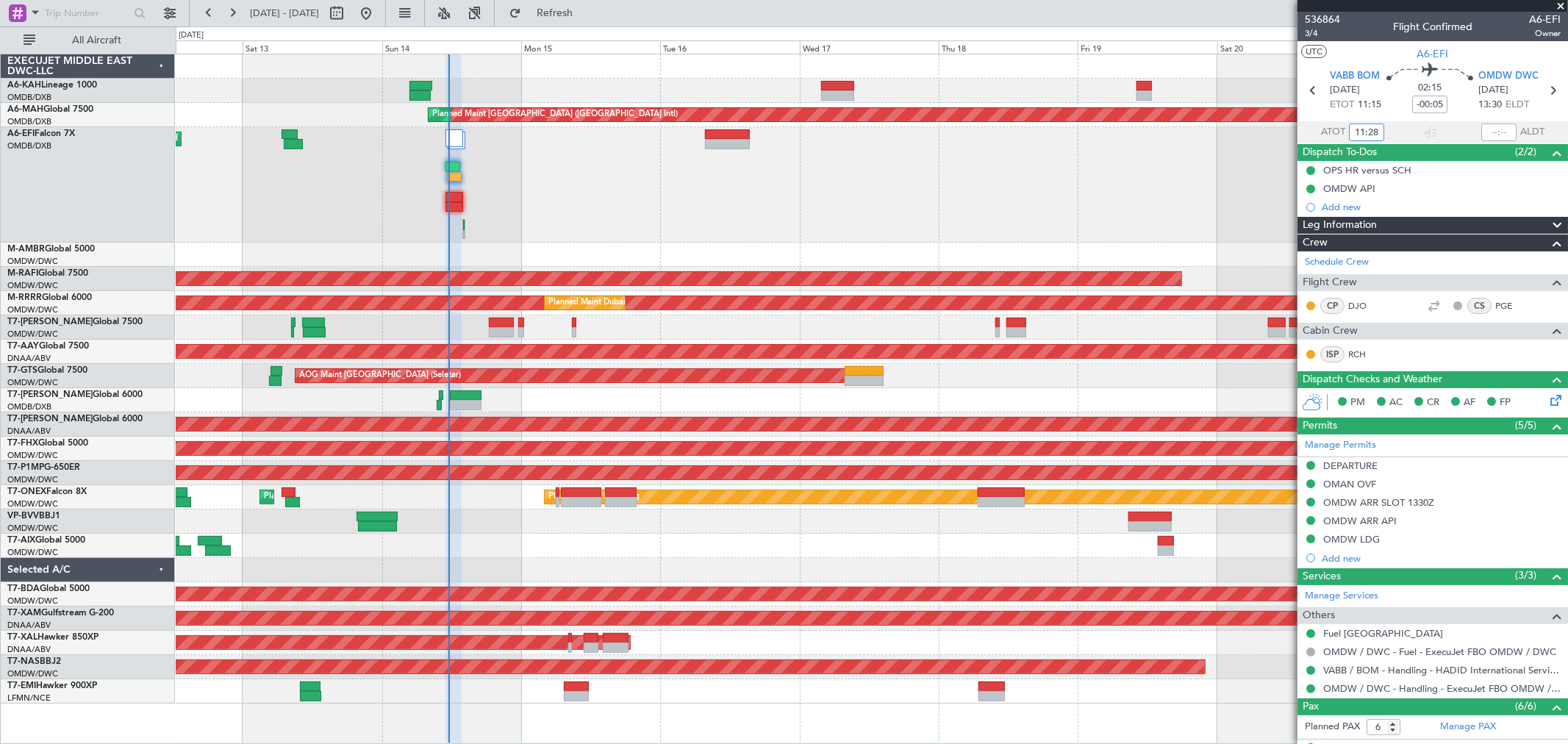
type input "11:28"
click at [1560, 8] on span at bounding box center [1561, 6] width 14 height 13
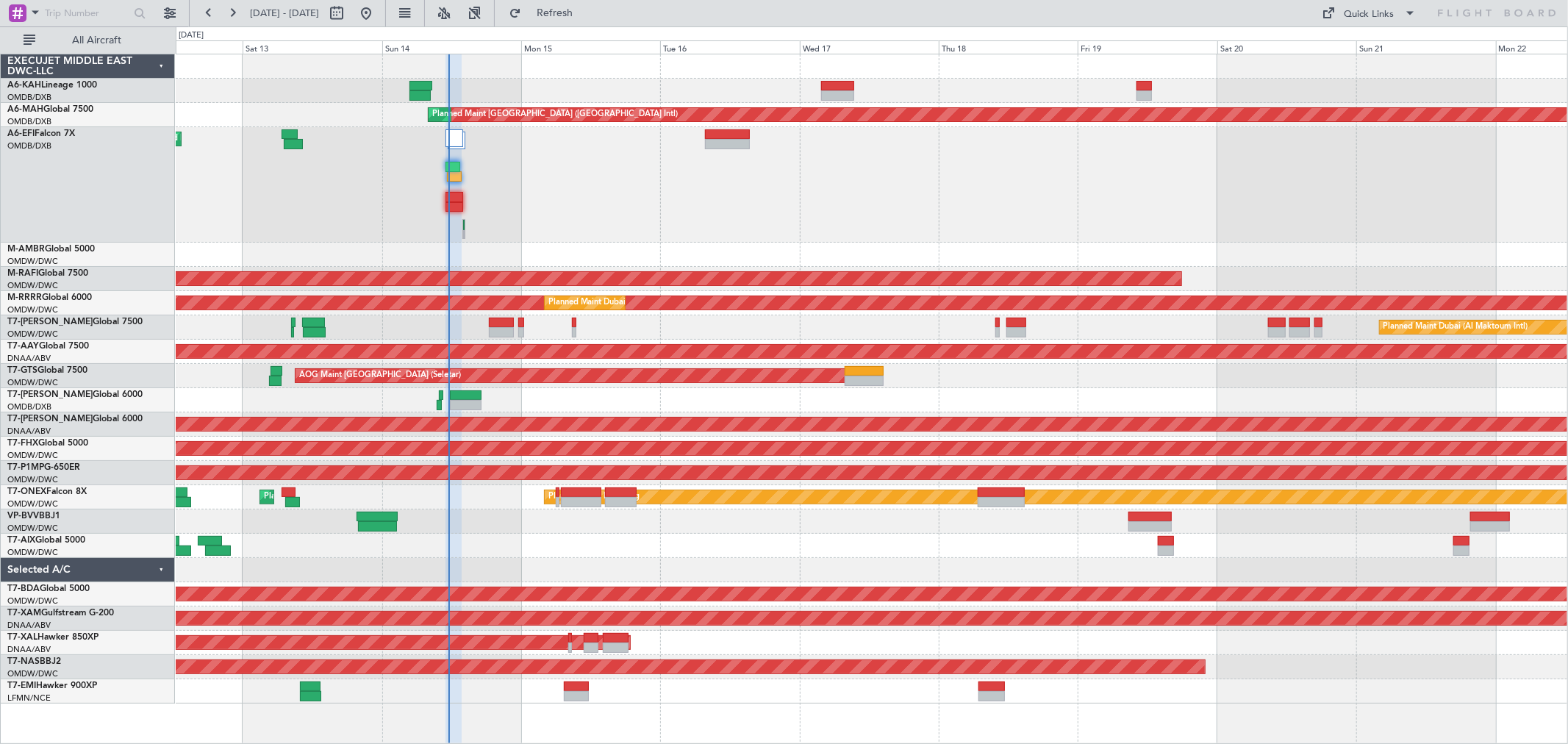
type input "0"
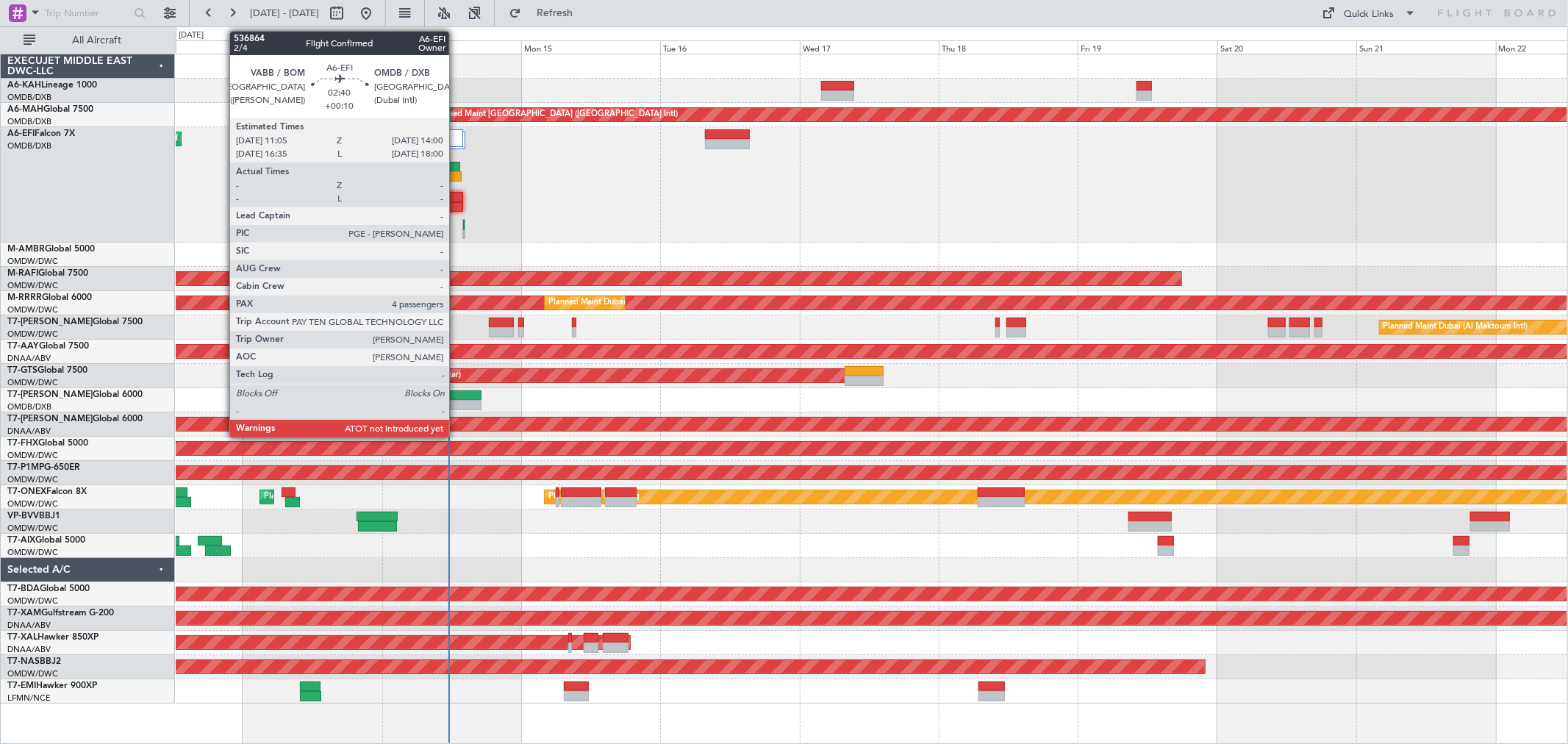
click at [457, 211] on div at bounding box center [455, 208] width 18 height 11
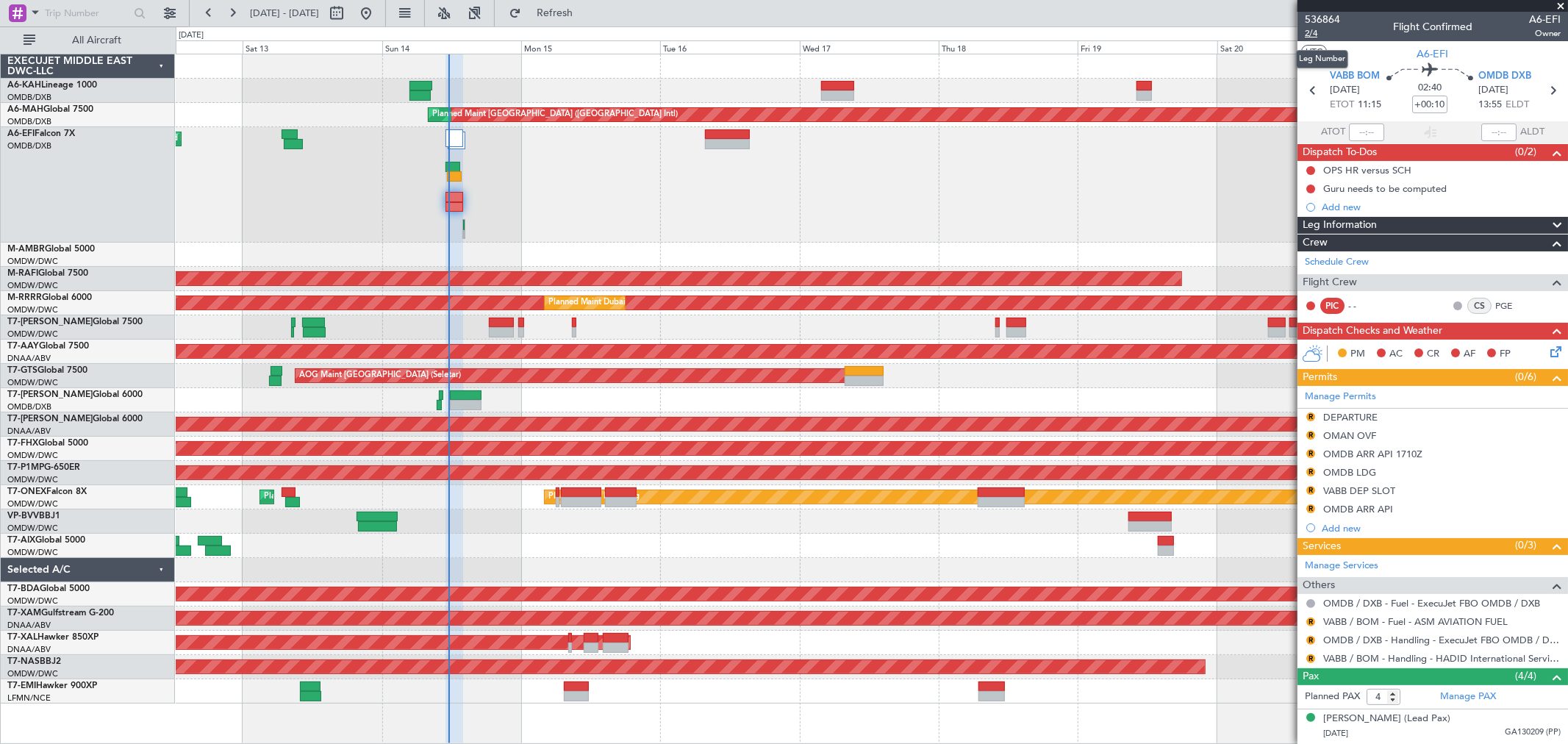
click at [1325, 36] on span "2/4" at bounding box center [1323, 34] width 36 height 12
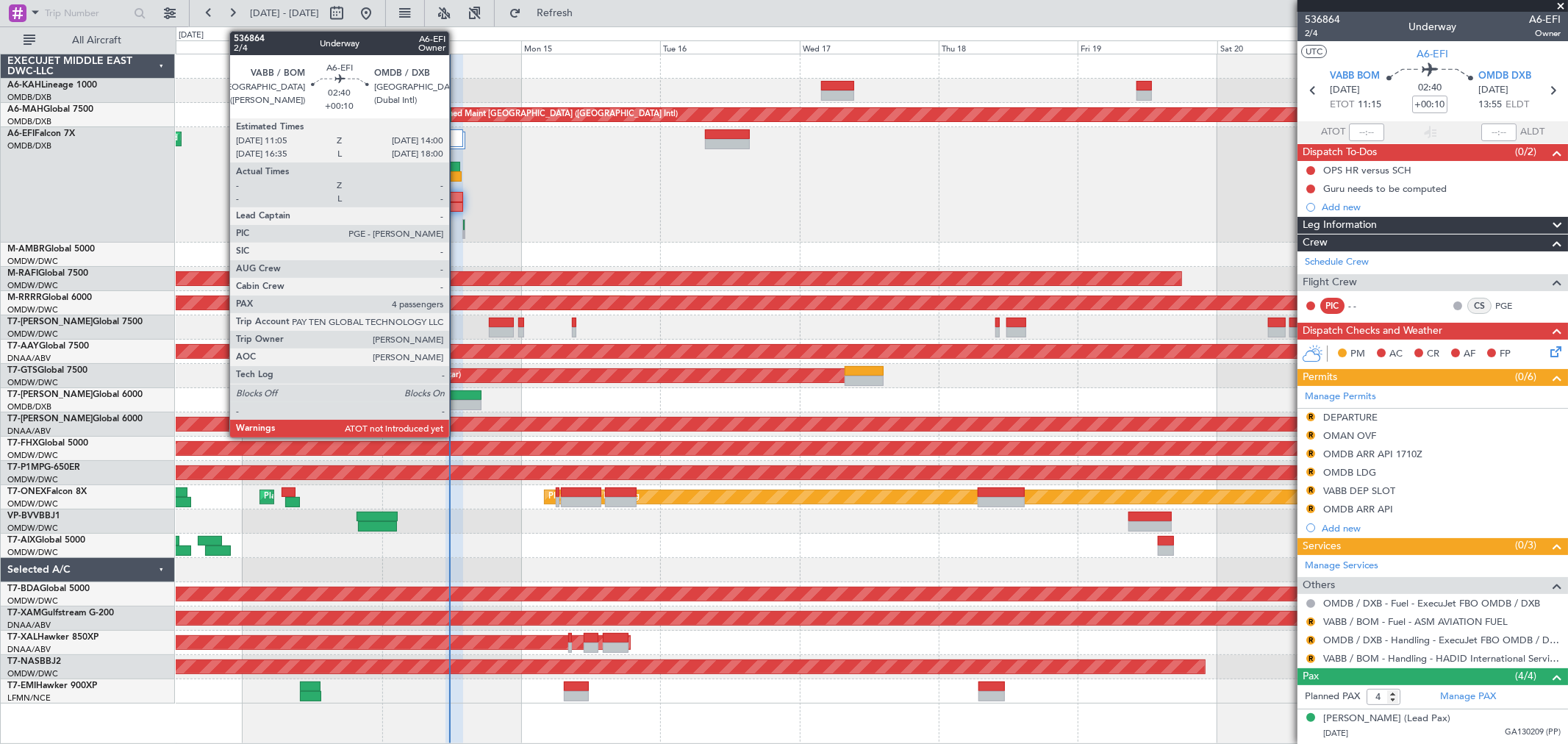
click at [457, 194] on div at bounding box center [455, 197] width 18 height 11
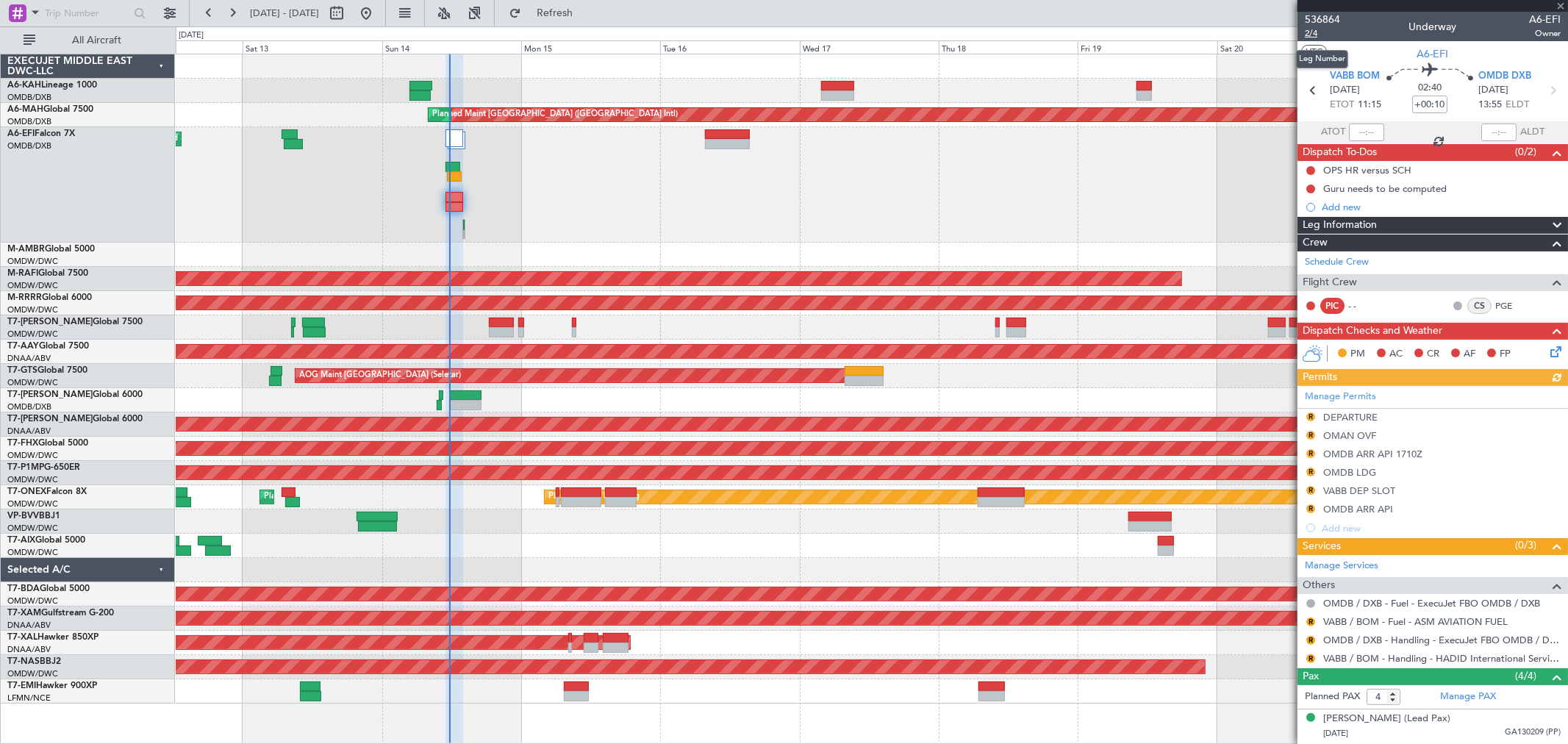
click at [1318, 37] on span "2/4" at bounding box center [1323, 34] width 36 height 12
click at [644, 9] on div "[DATE] - [DATE] Refresh Quick Links All Aircraft" at bounding box center [784, 13] width 1568 height 27
click at [586, 13] on span "Refresh" at bounding box center [555, 13] width 62 height 11
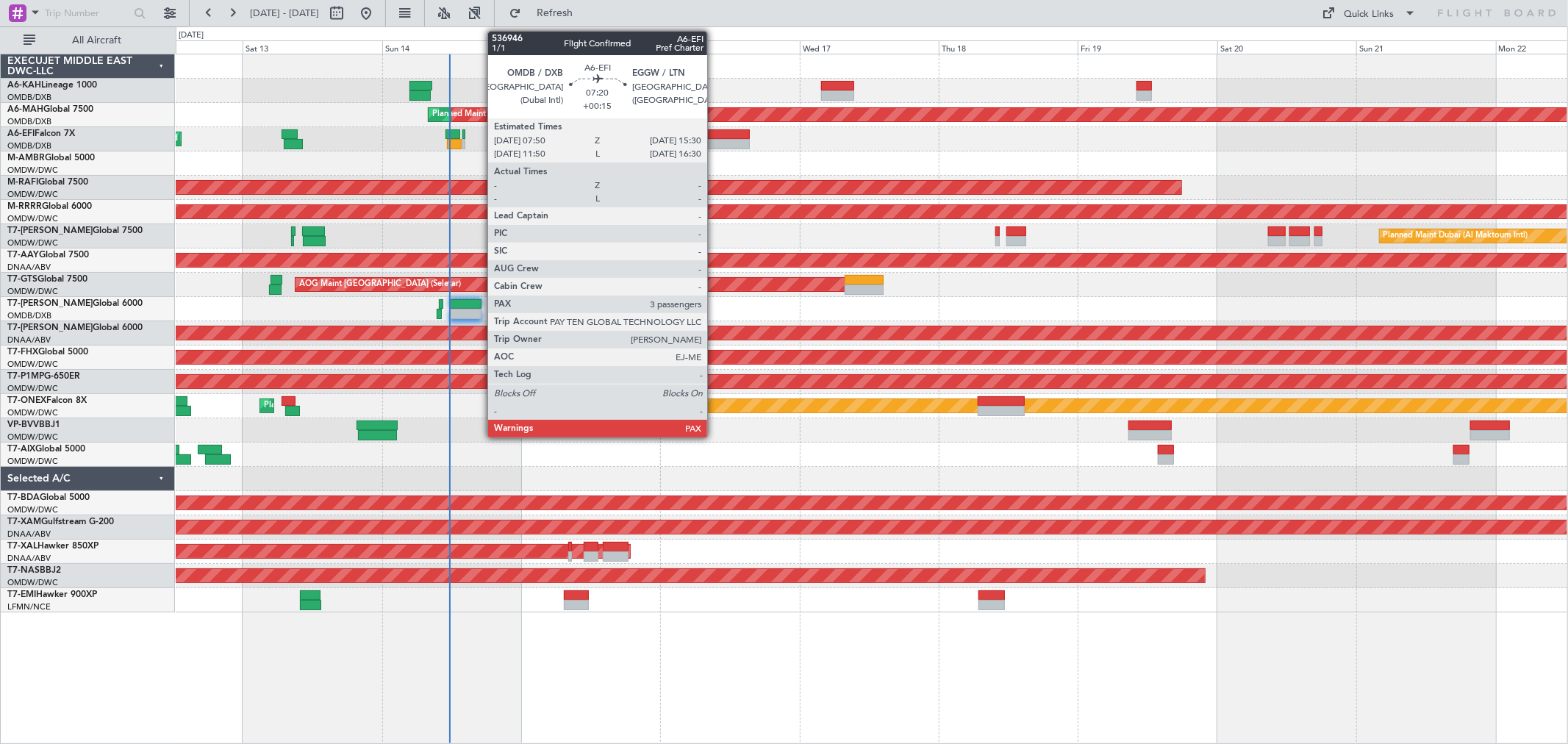
click at [715, 145] on div at bounding box center [728, 145] width 45 height 11
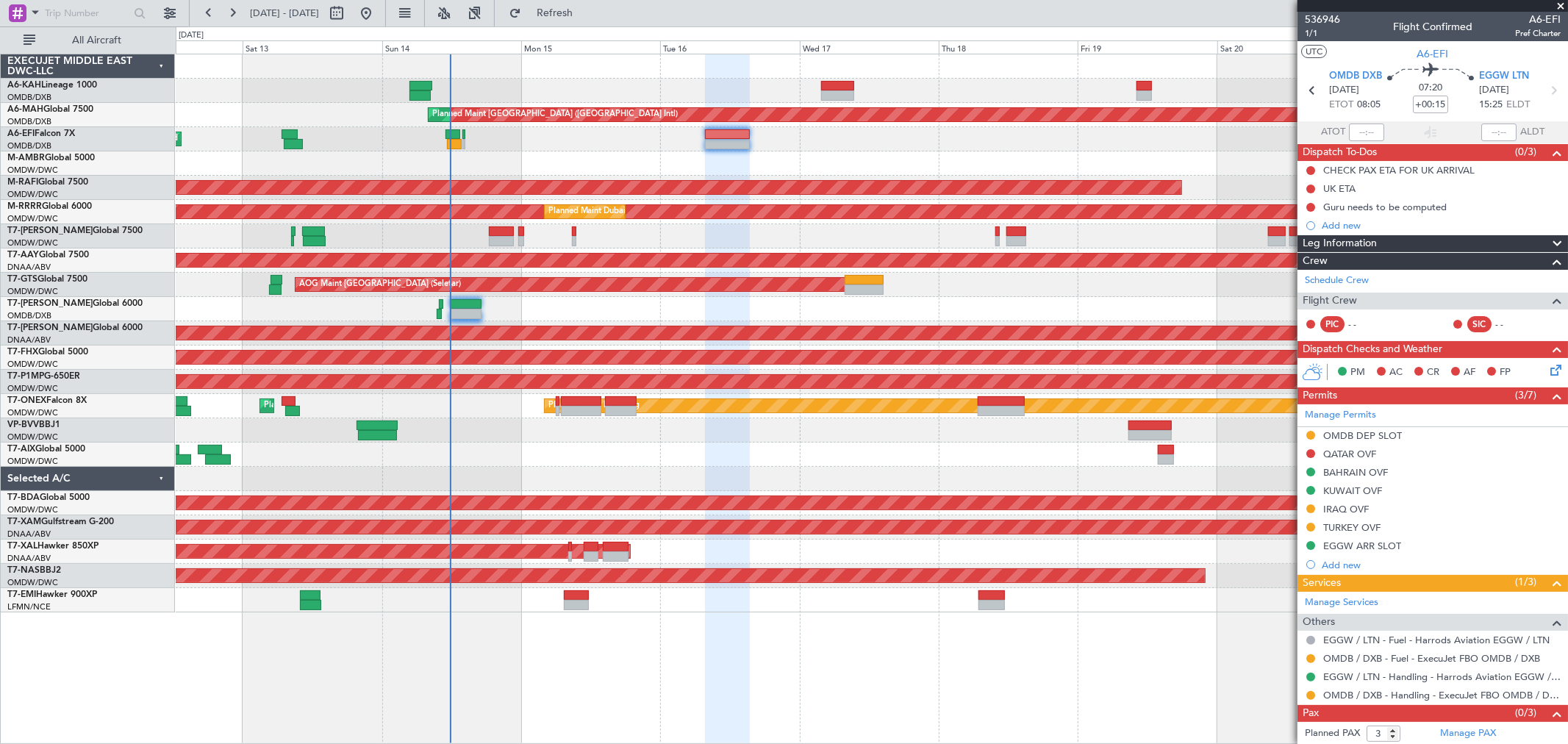
click at [714, 160] on div "AOG Maint Dubai (Al Maktoum Intl)" at bounding box center [871, 163] width 1392 height 24
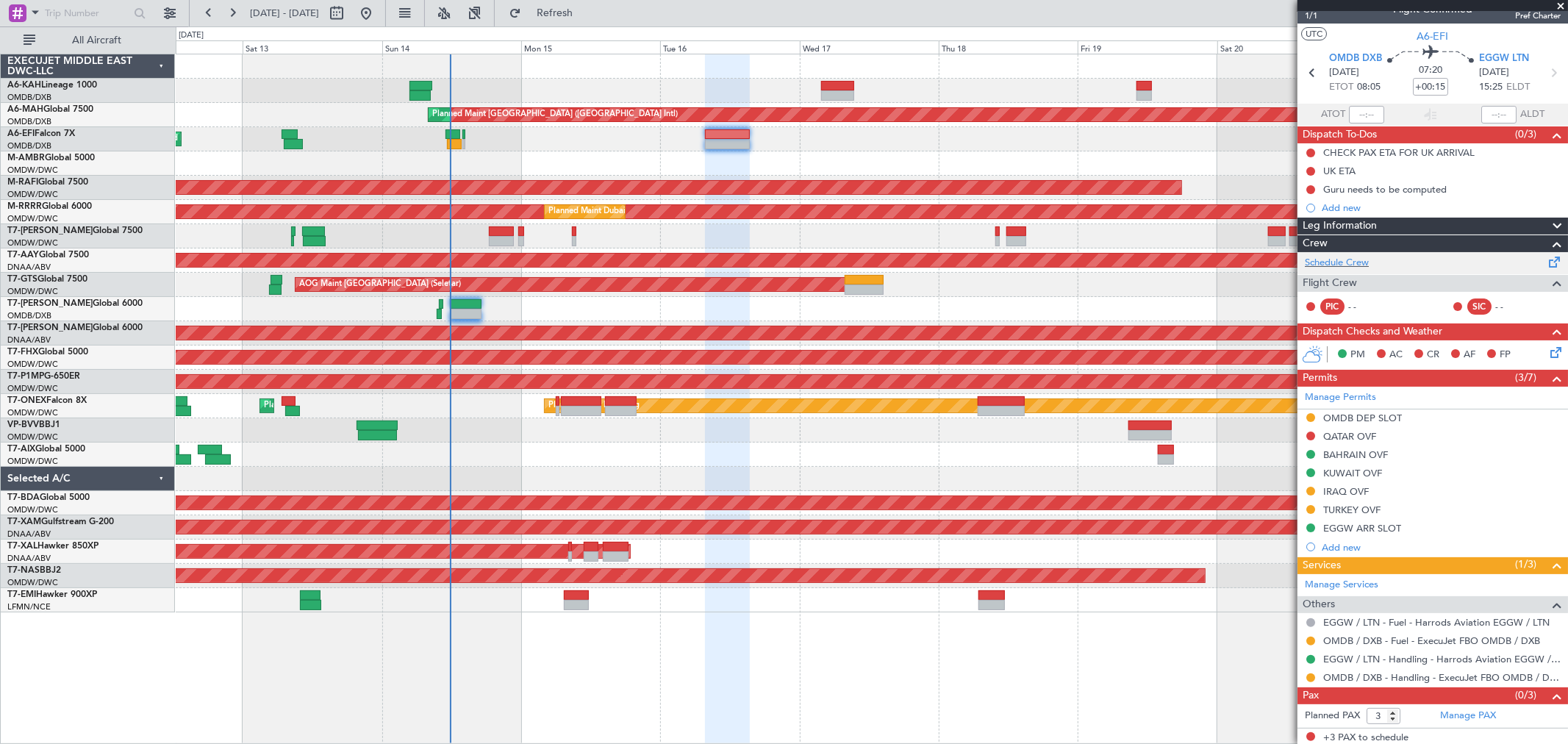
scroll to position [21, 0]
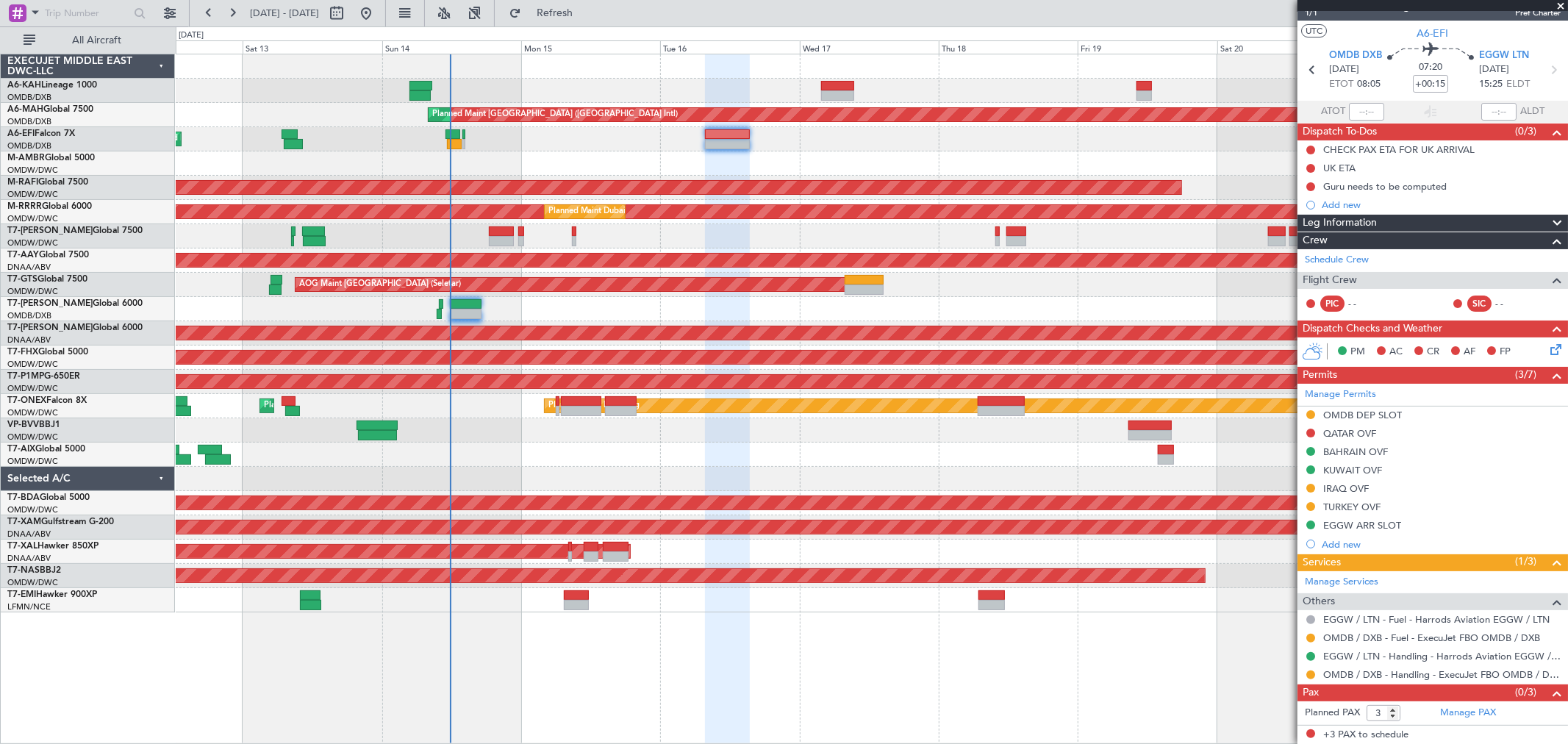
click at [735, 154] on div "AOG Maint Dubai (Al Maktoum Intl)" at bounding box center [871, 163] width 1392 height 24
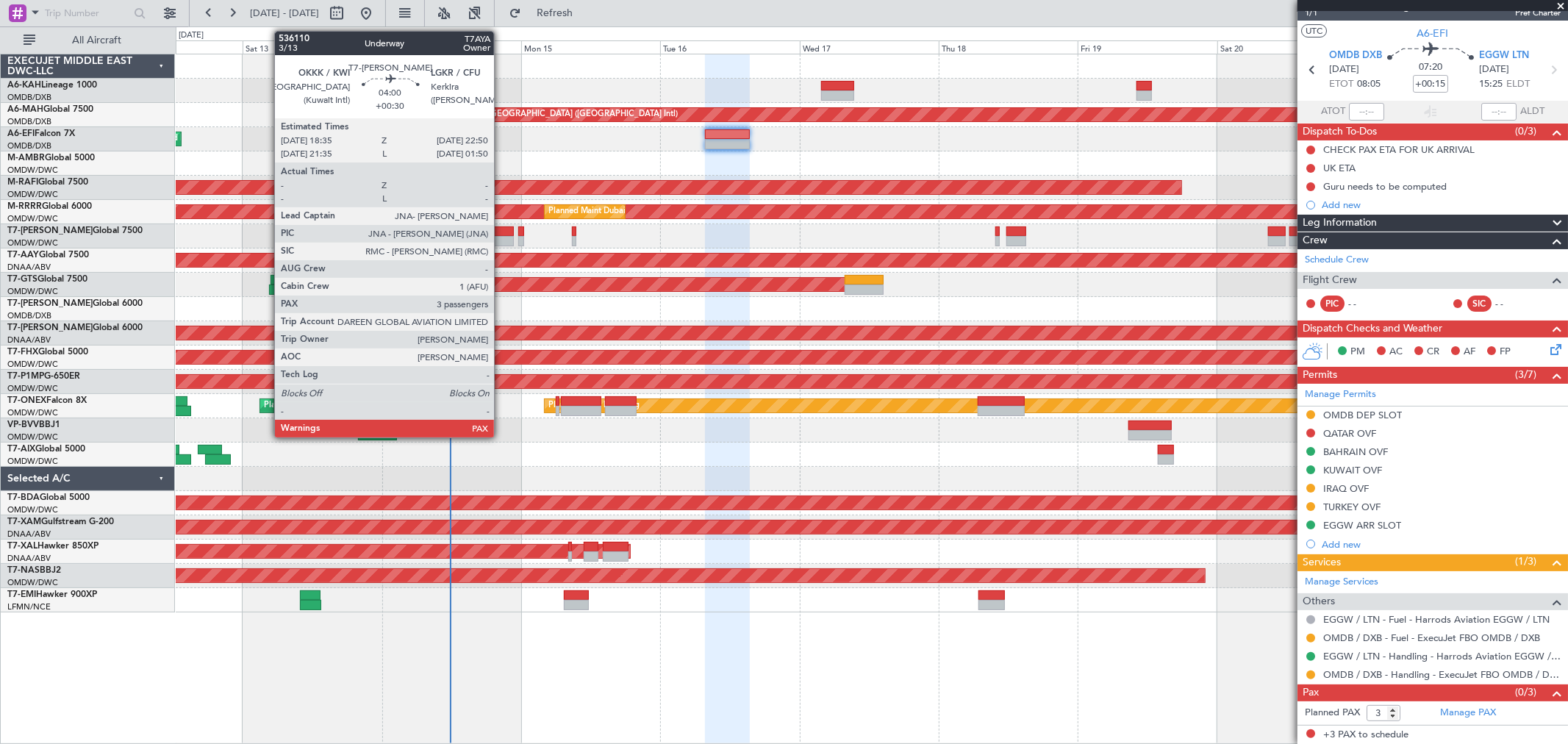
click at [500, 240] on div at bounding box center [501, 242] width 25 height 11
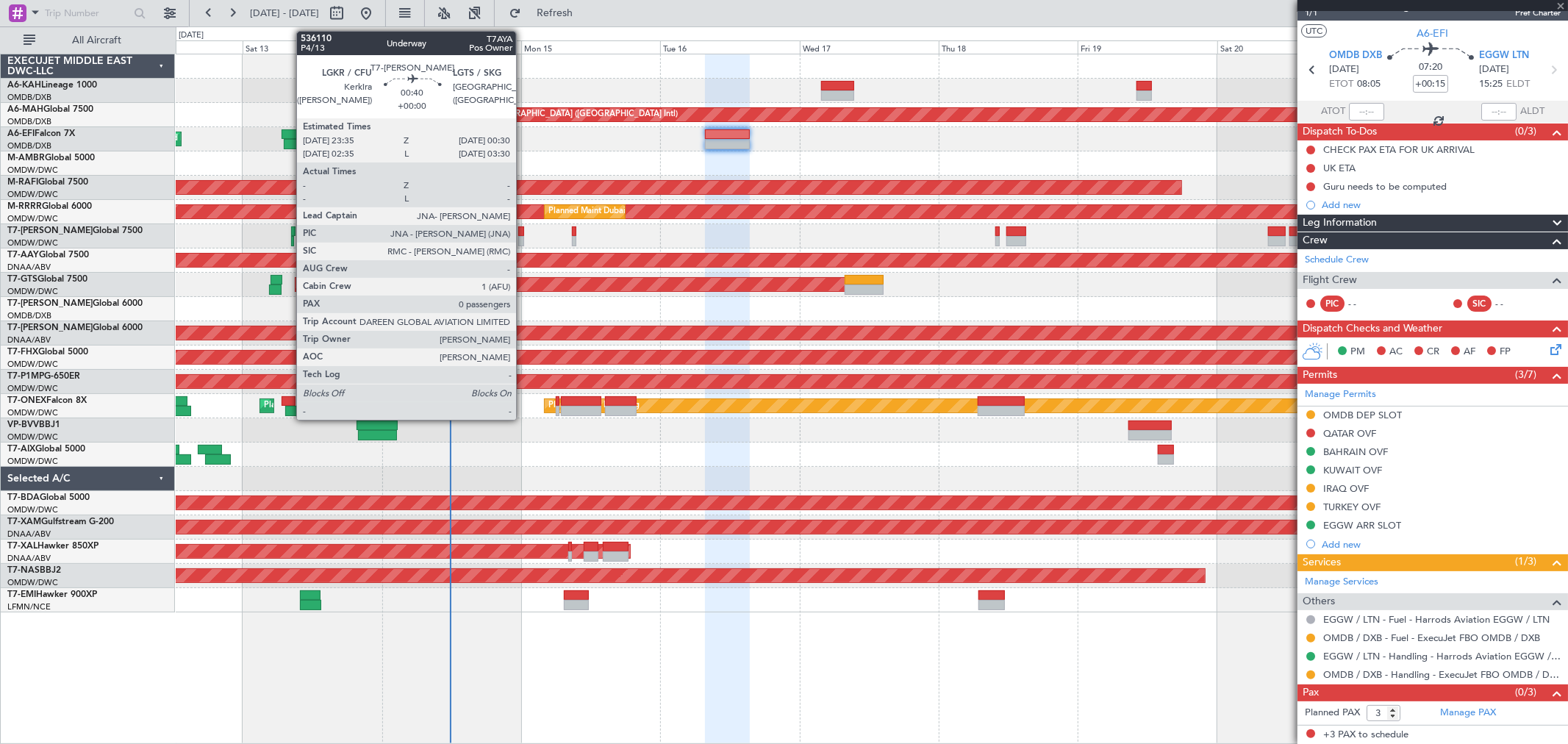
click at [524, 238] on div at bounding box center [521, 242] width 6 height 11
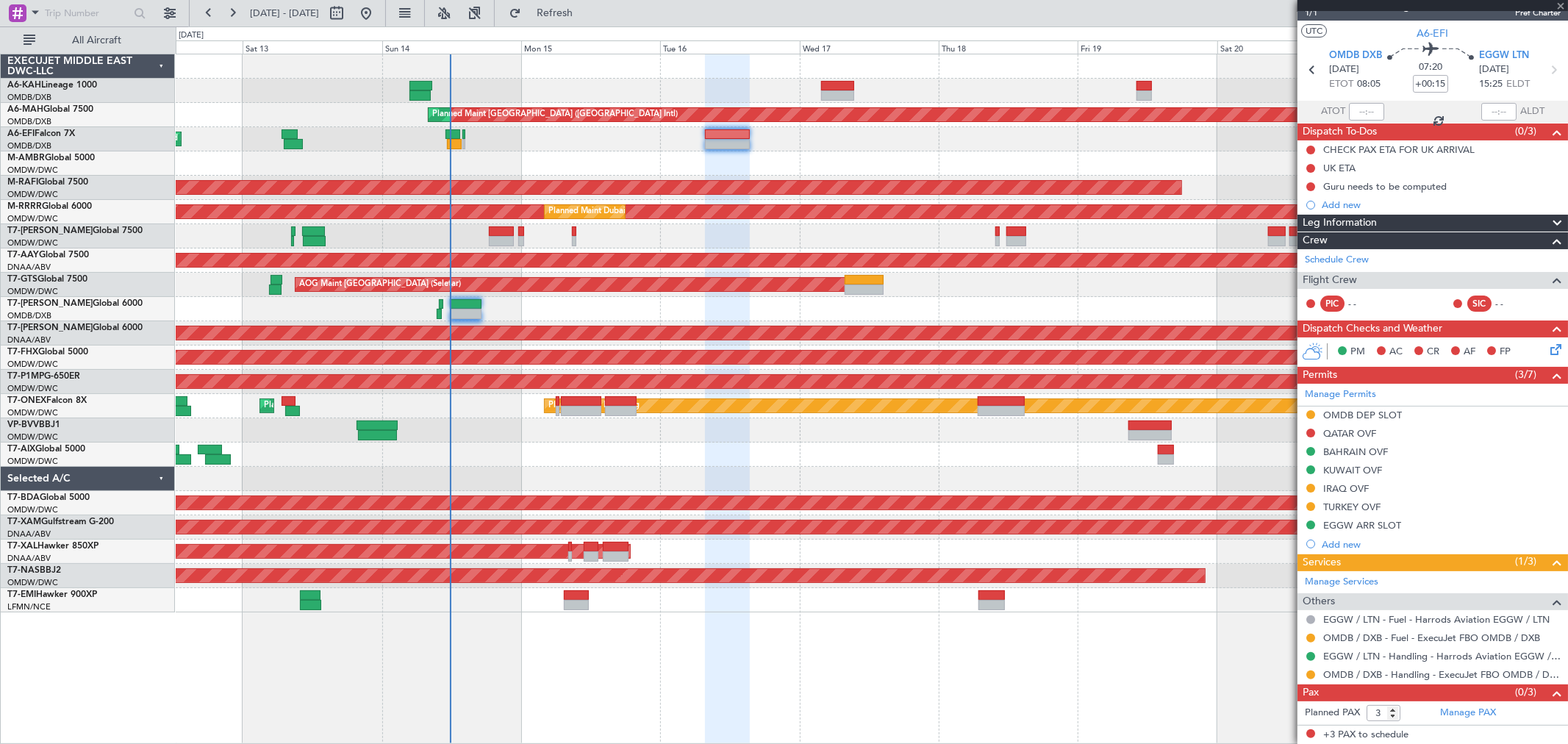
type input "0"
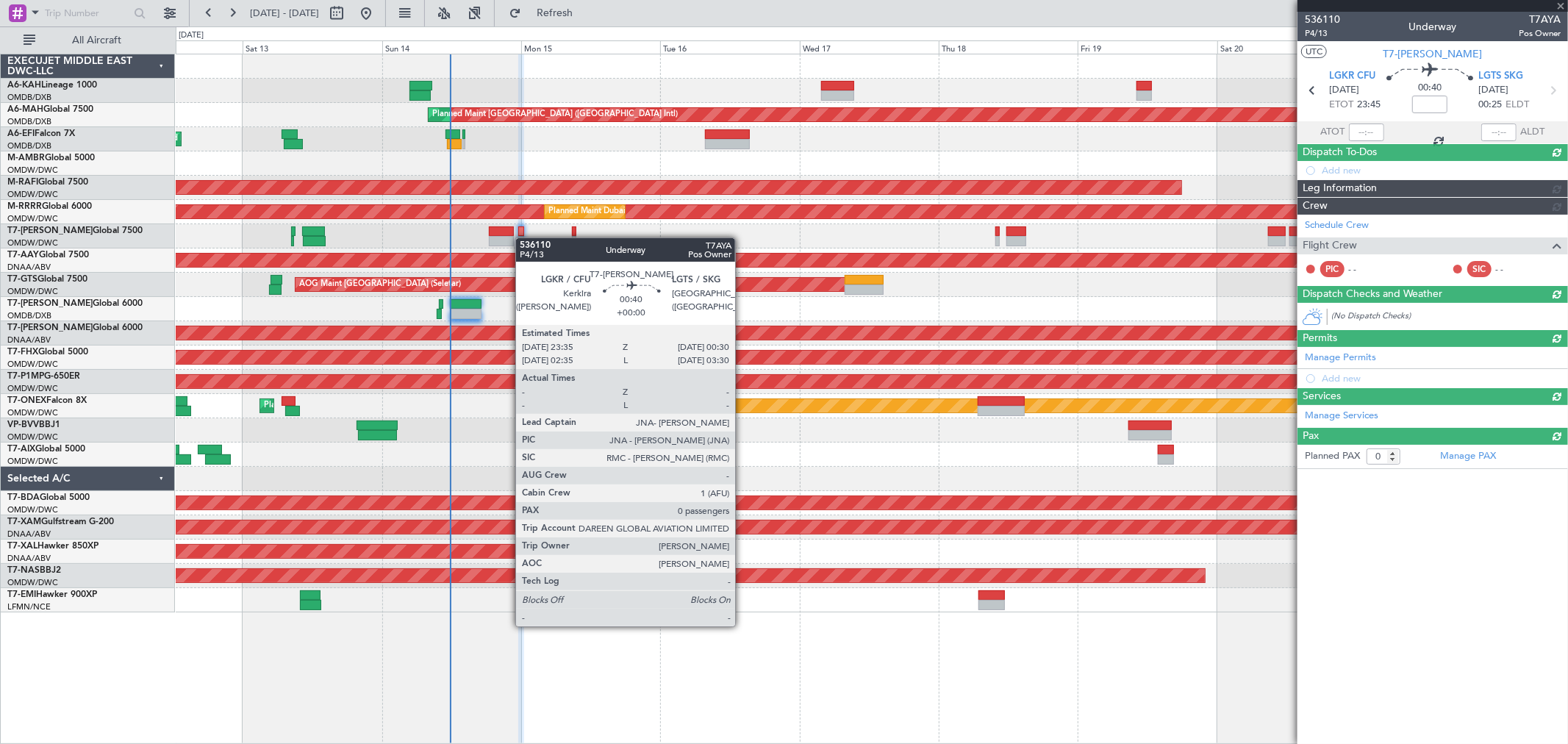
scroll to position [0, 0]
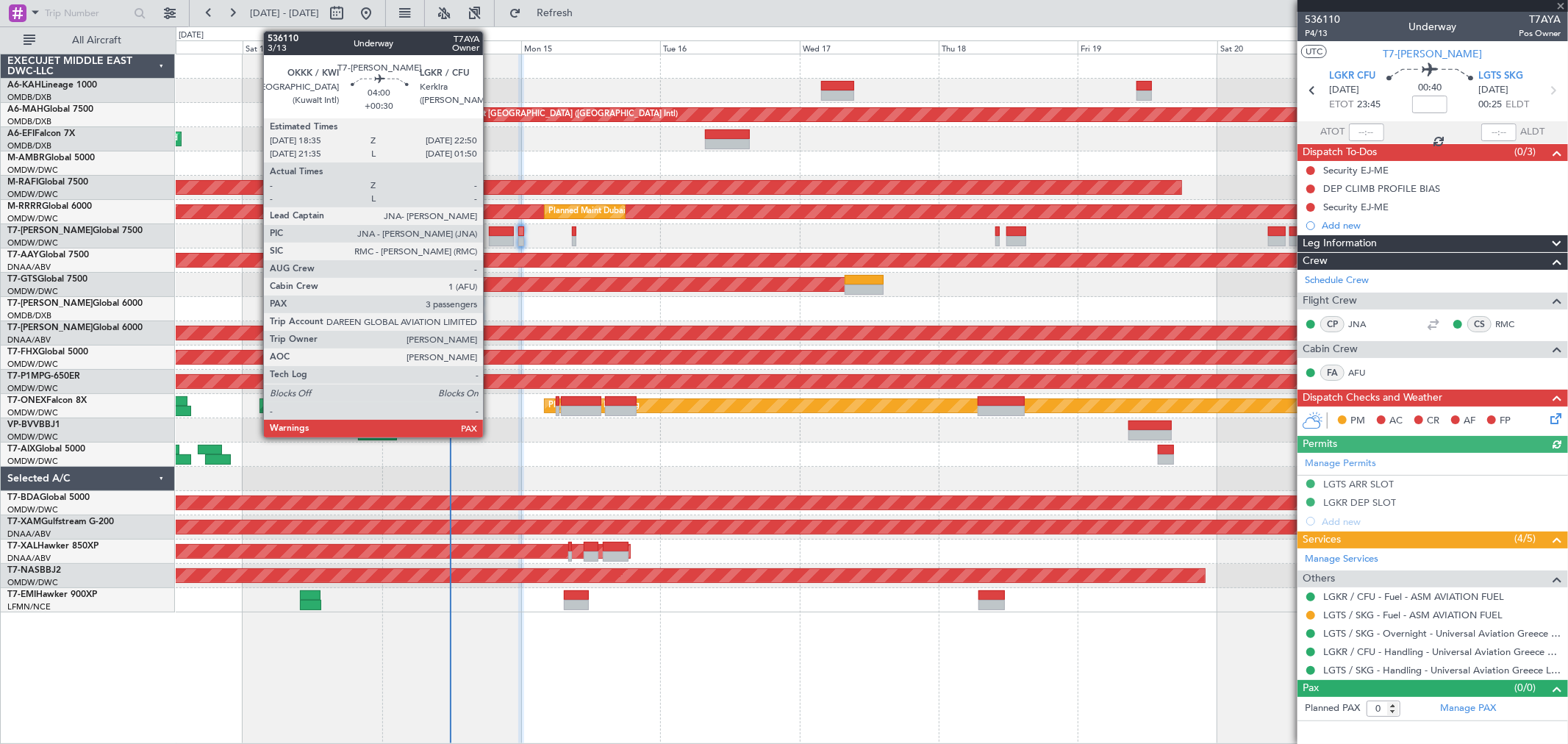
click at [491, 241] on div at bounding box center [501, 242] width 25 height 11
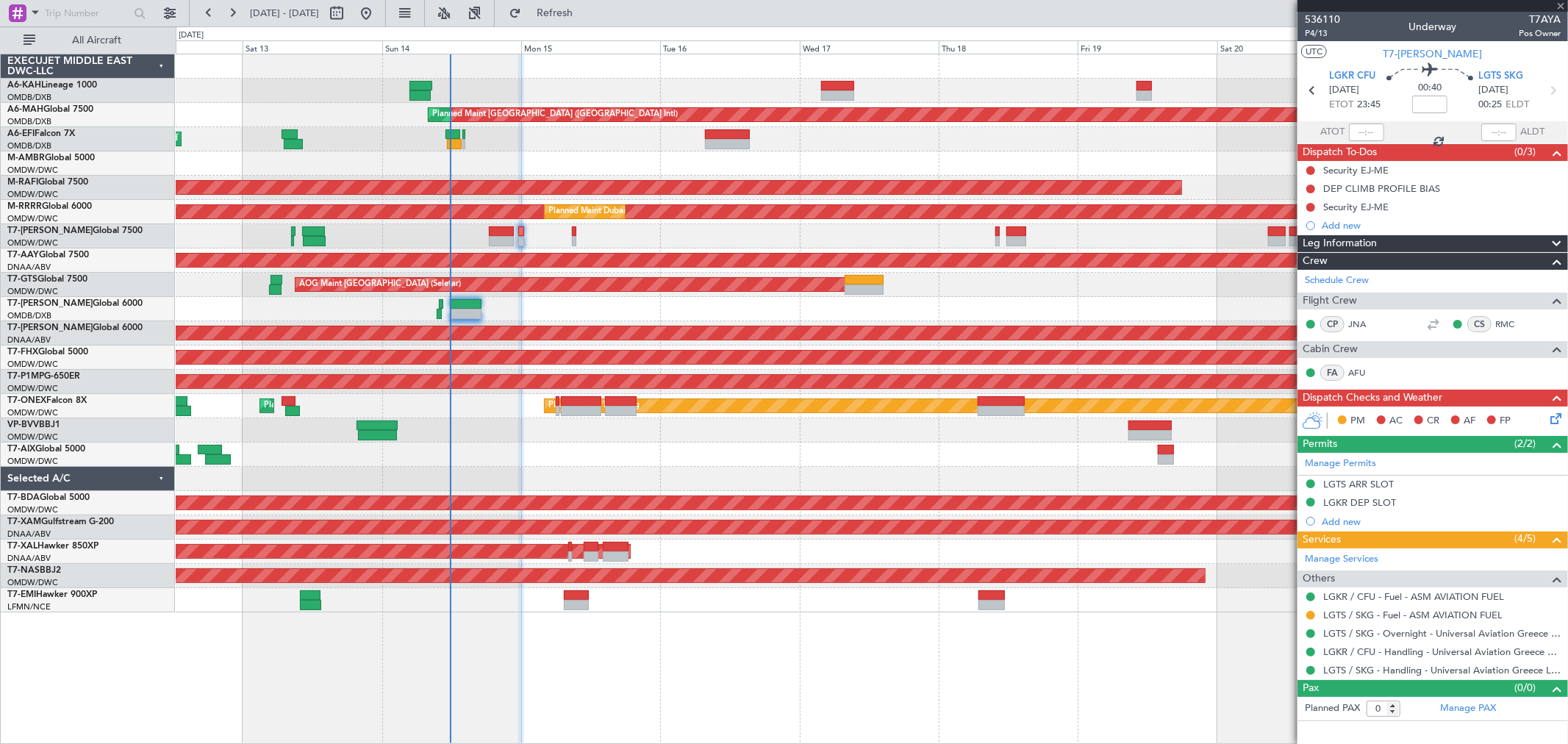
type input "+00:30"
type input "3"
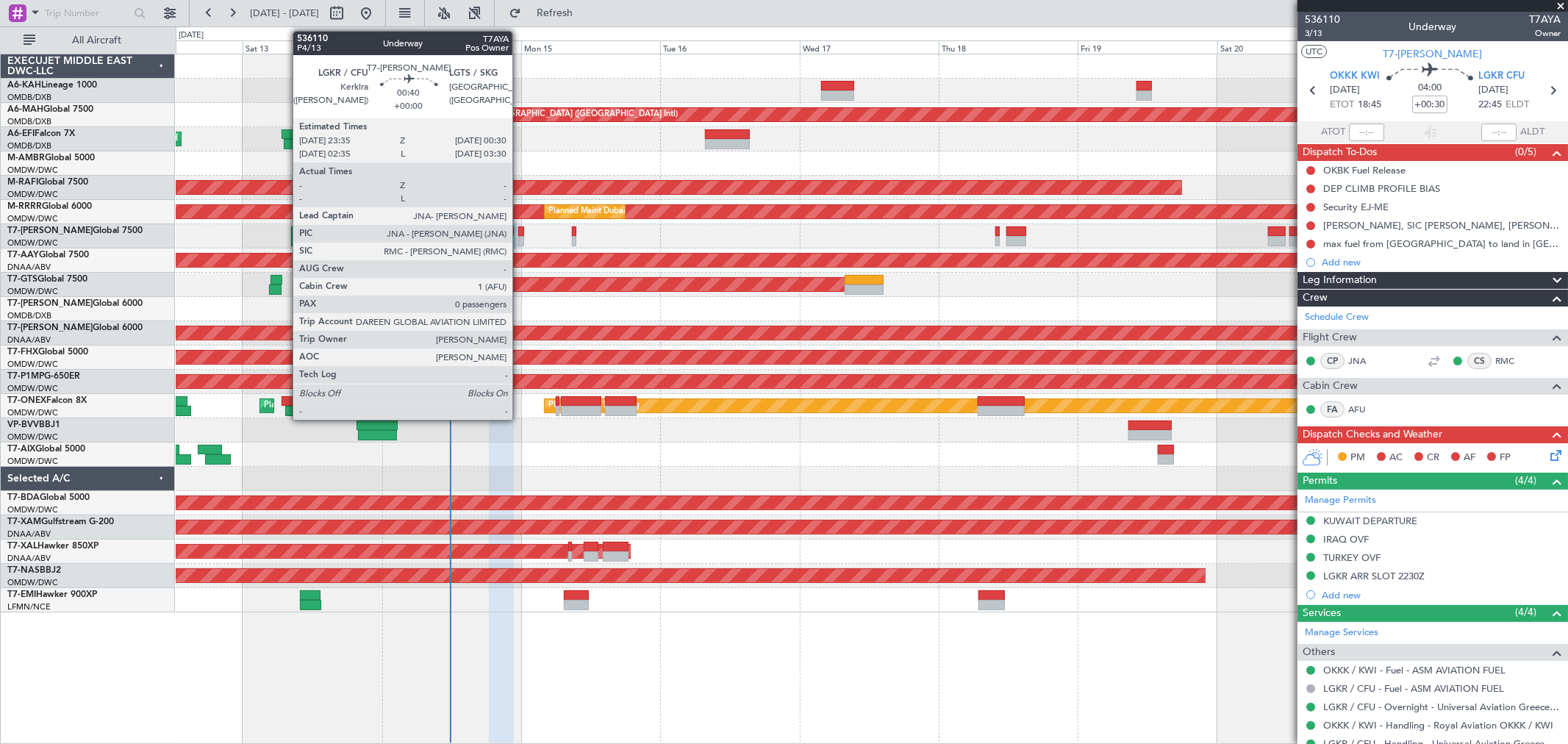
click at [520, 236] on div at bounding box center [521, 242] width 6 height 11
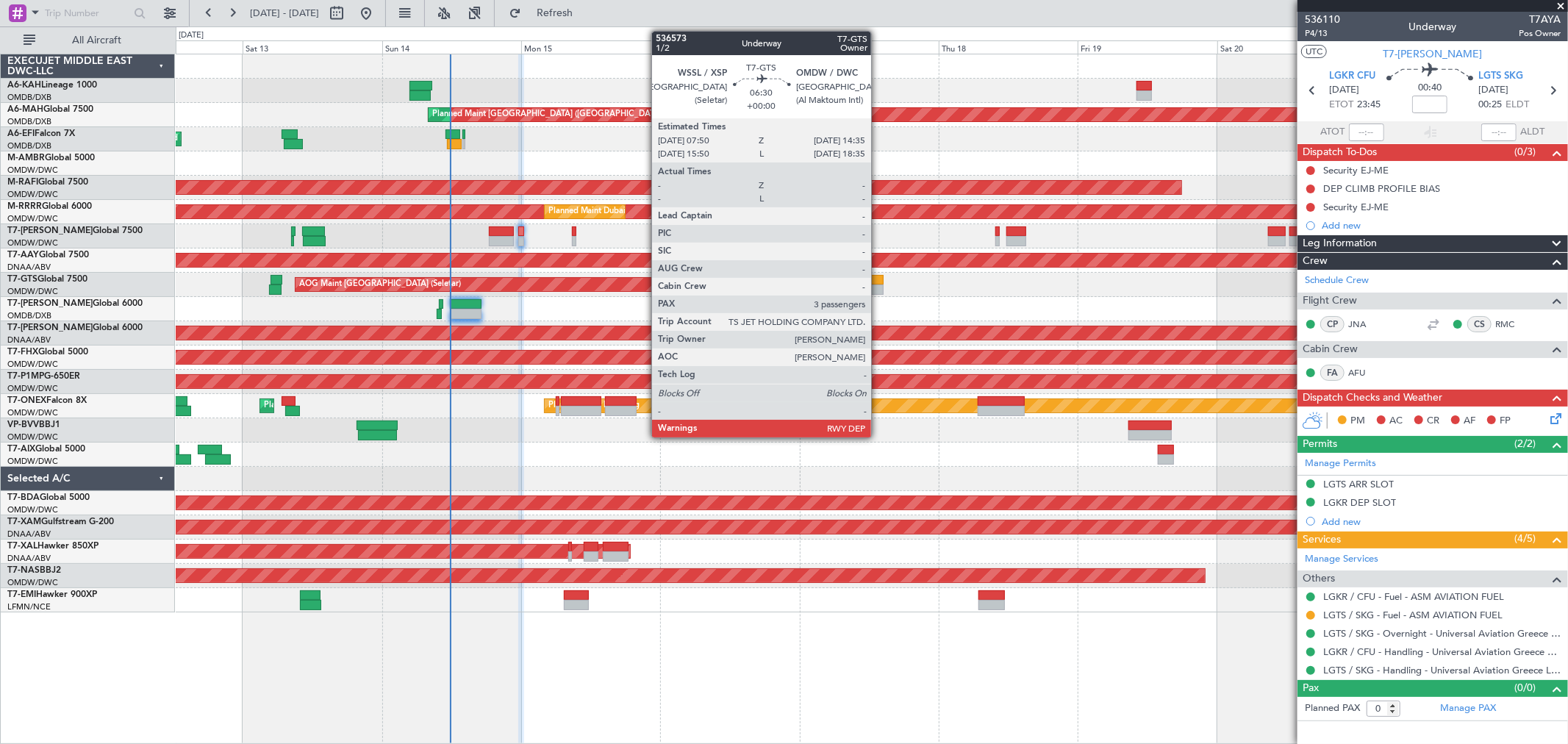
click at [879, 283] on div at bounding box center [864, 280] width 40 height 11
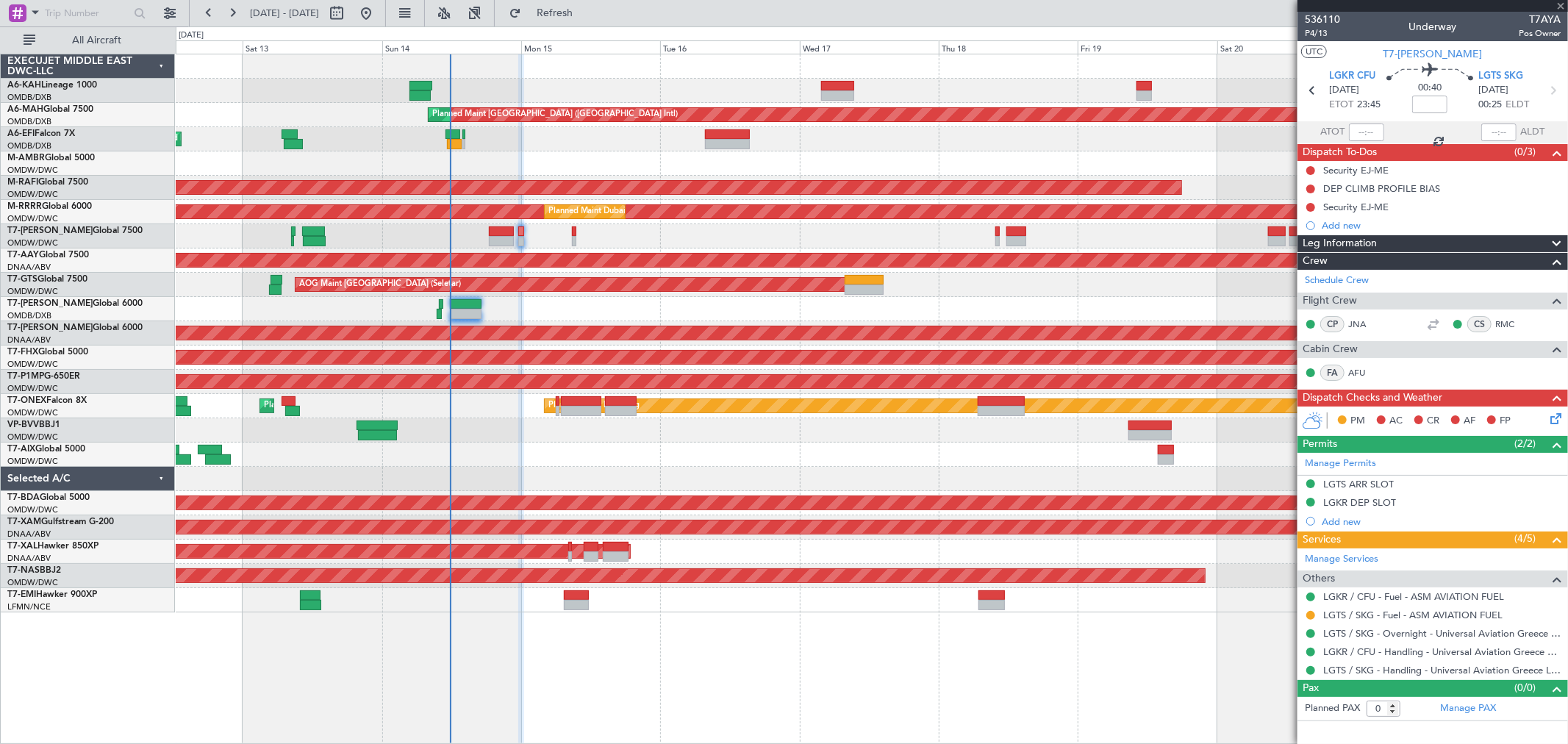
type input "3"
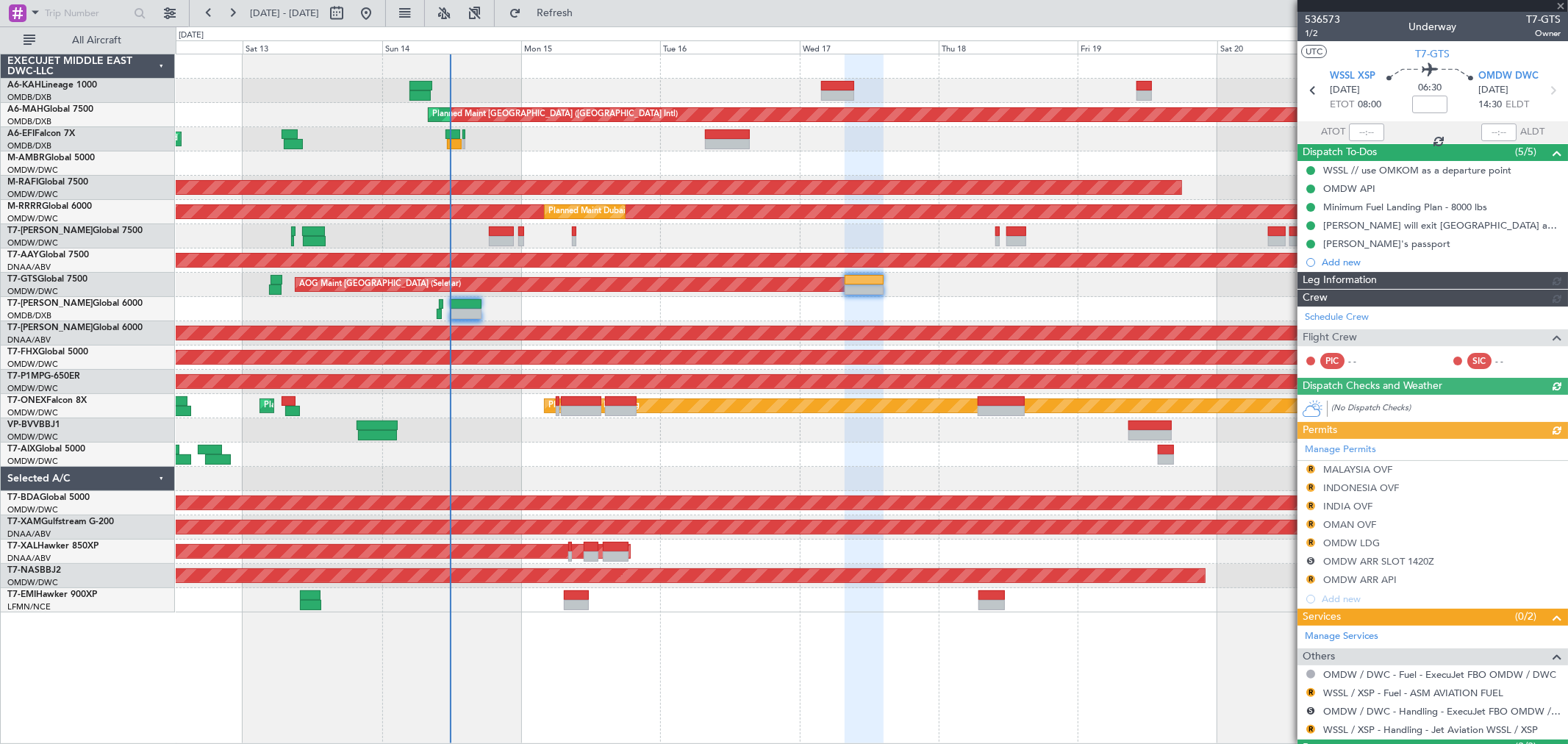
type input "[PERSON_NAME] (ANI)"
type input "7241"
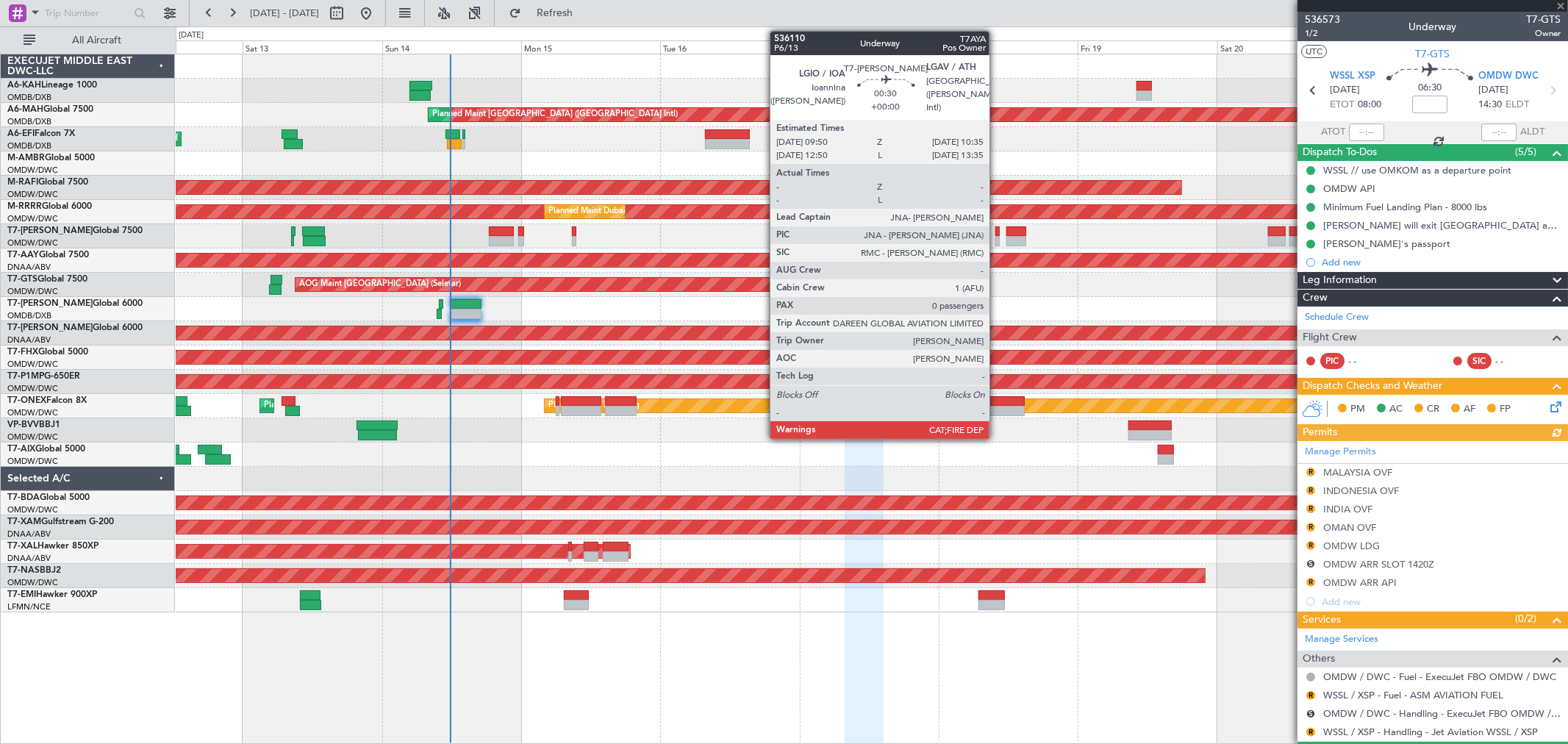
click at [996, 237] on div at bounding box center [997, 242] width 4 height 11
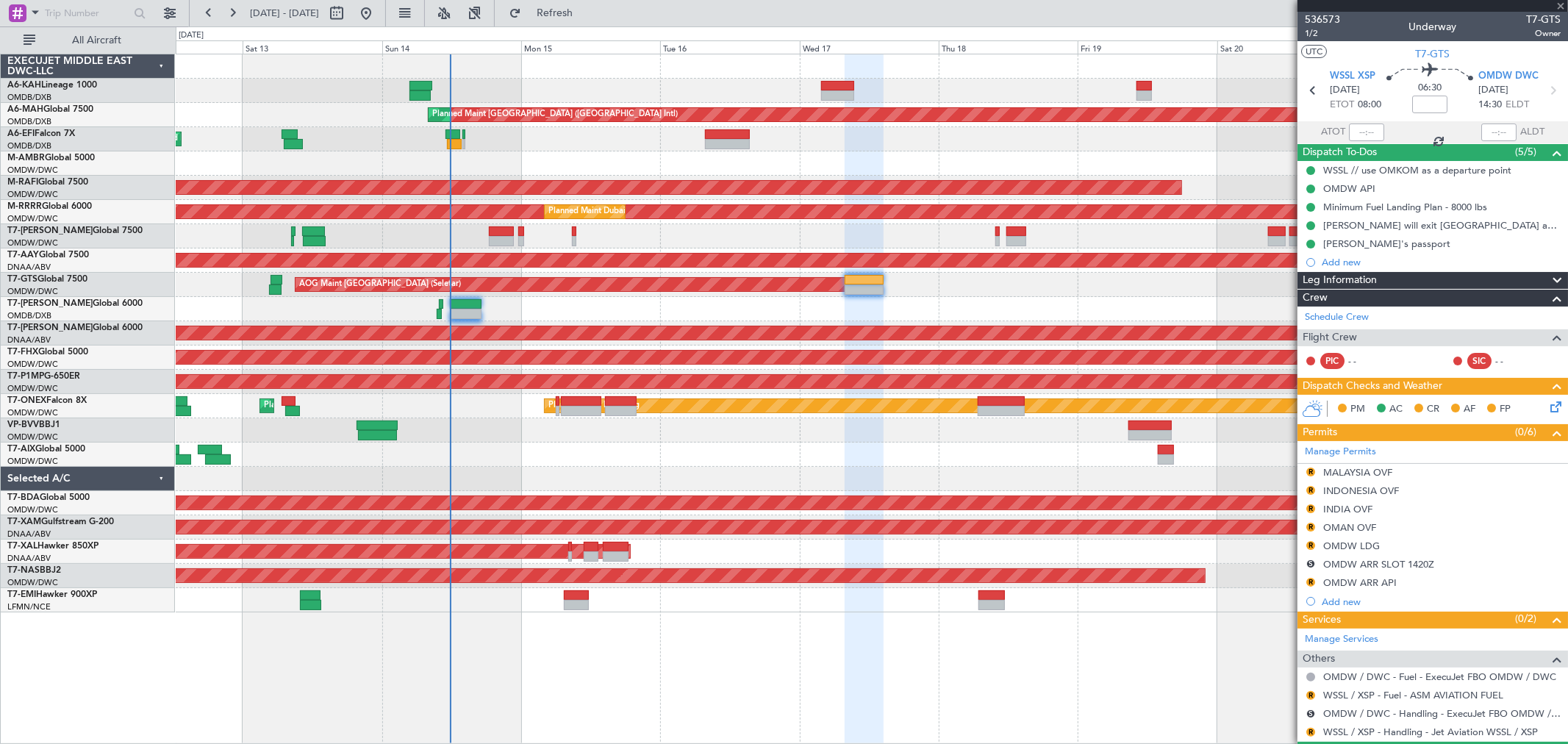
type input "0"
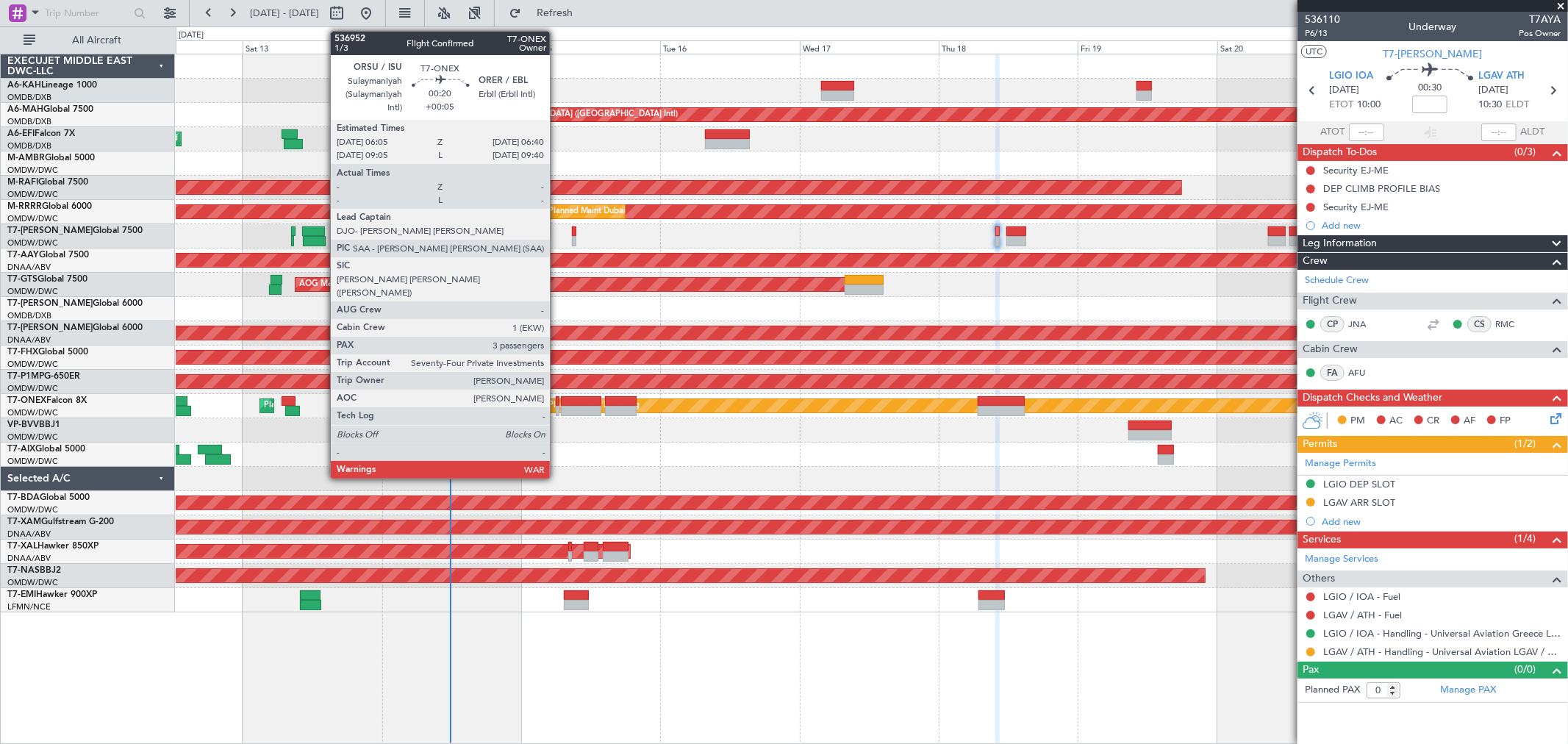
click at [557, 409] on div at bounding box center [557, 411] width 4 height 11
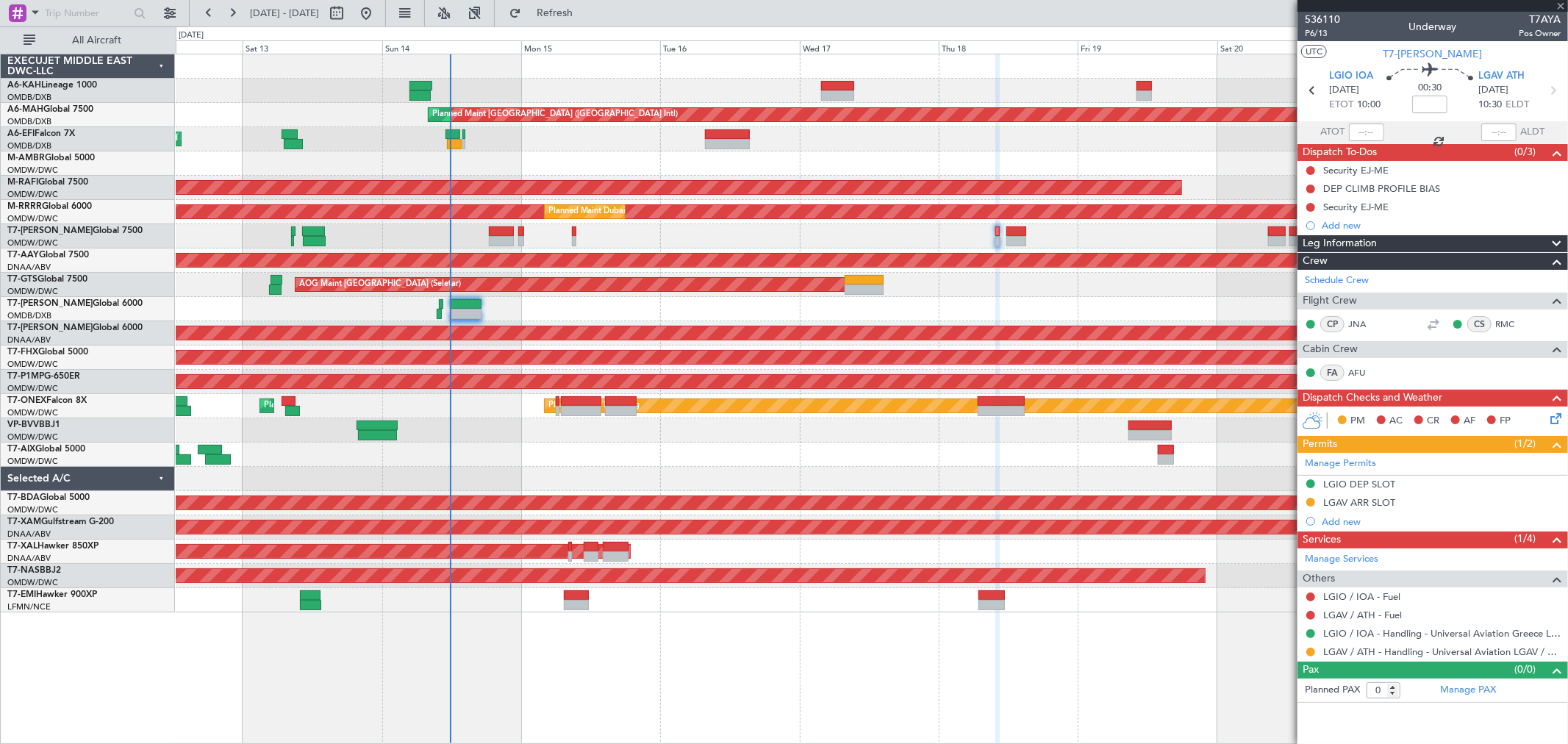
type input "+00:05"
type input "3"
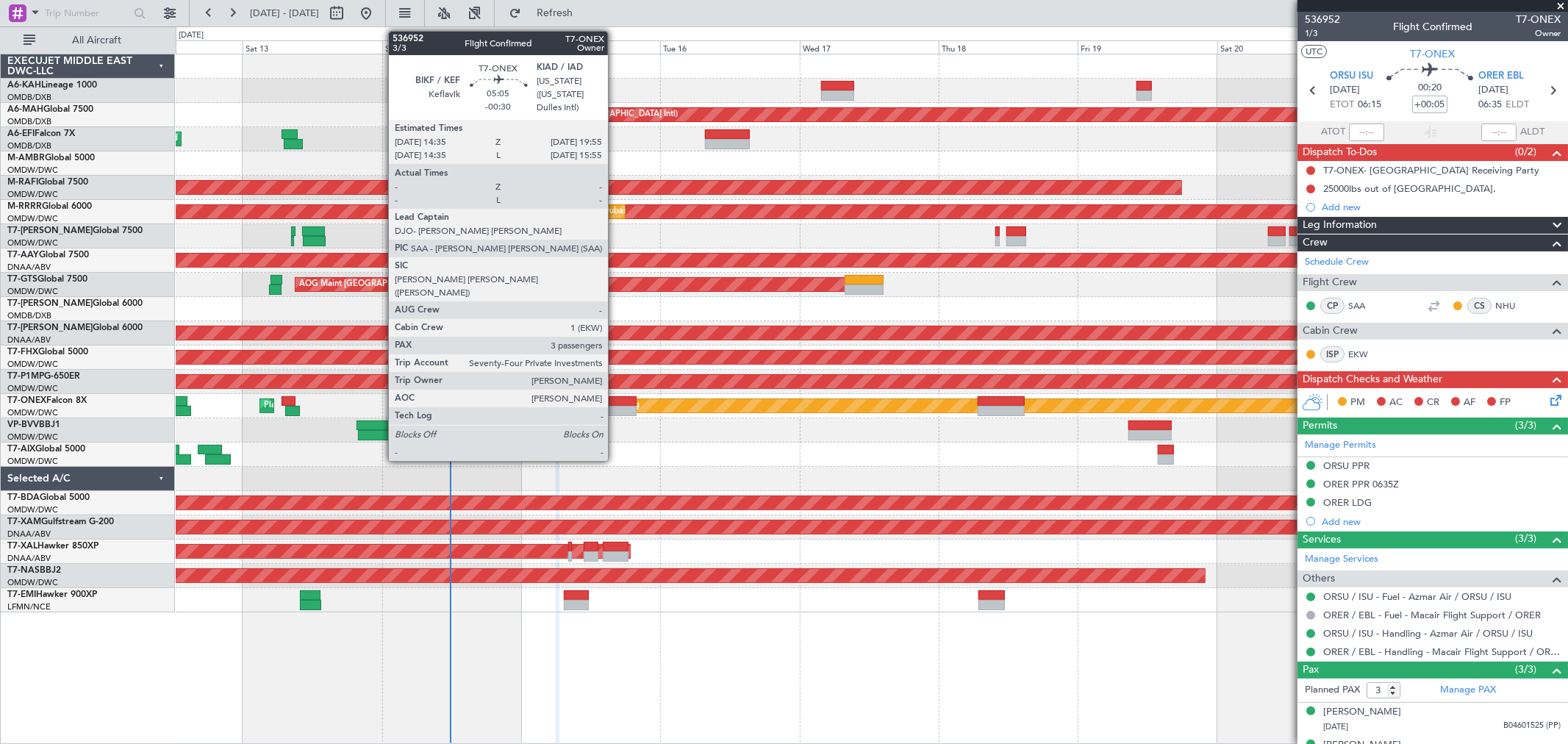
click at [615, 406] on div at bounding box center [620, 411] width 31 height 11
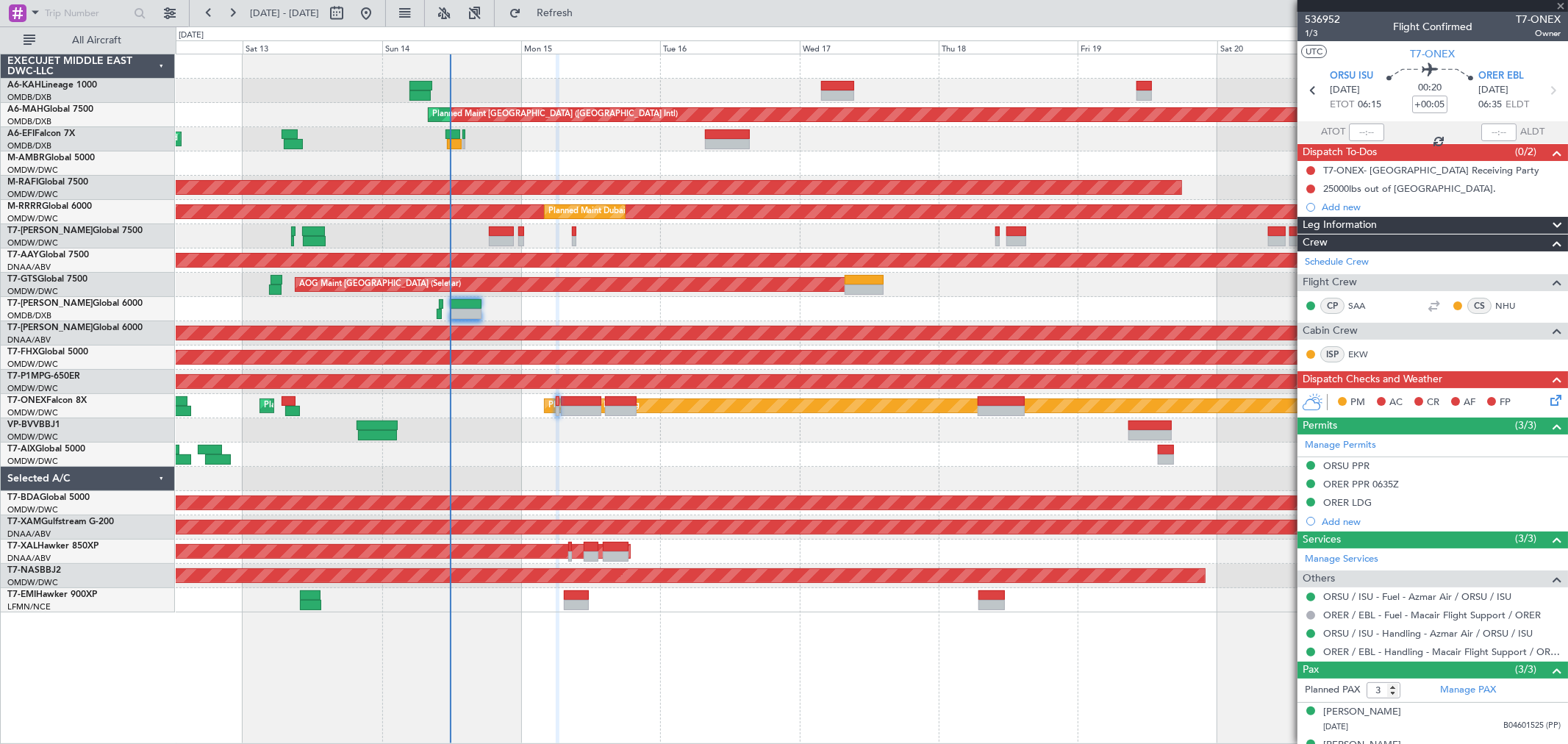
type input "-00:30"
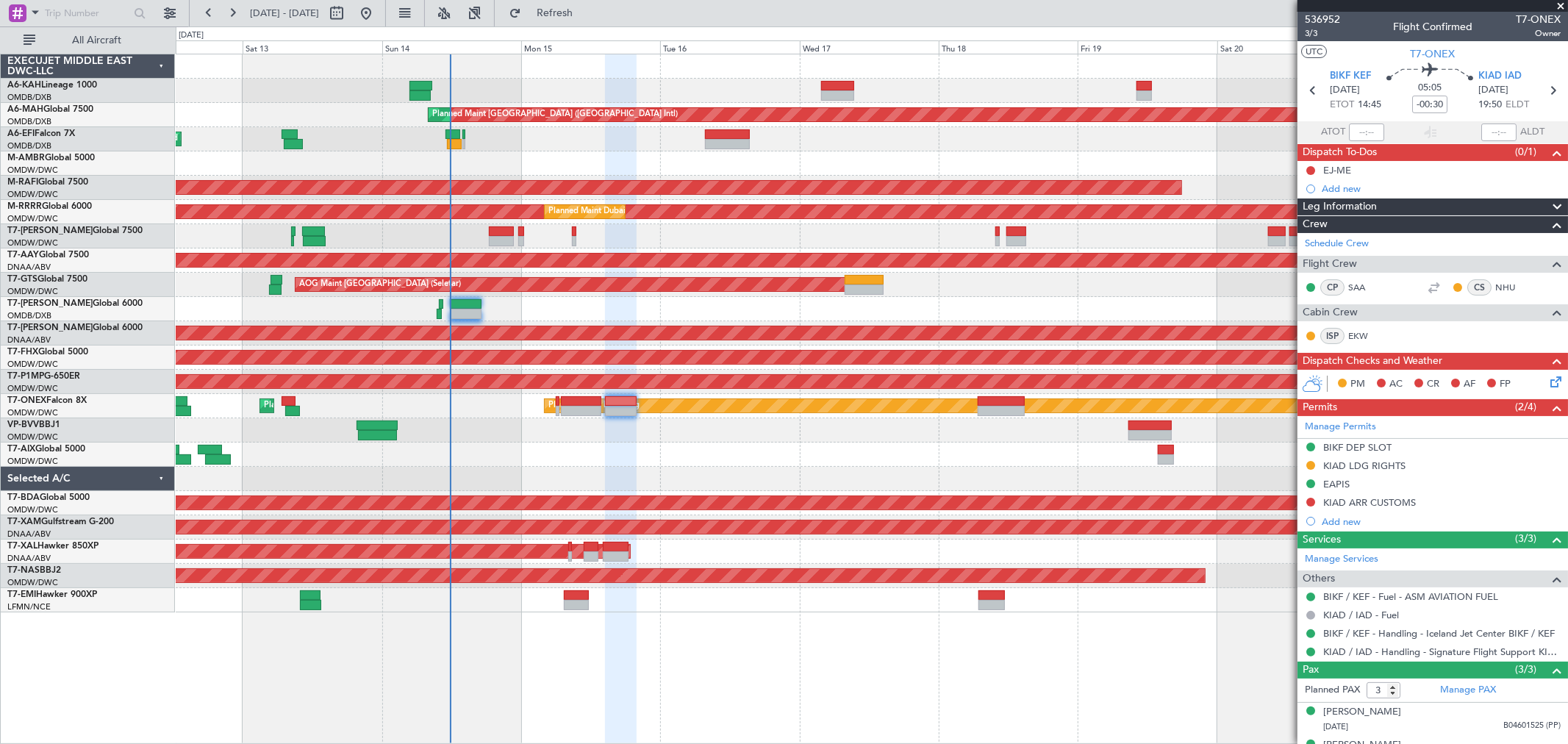
click at [1310, 501] on button at bounding box center [1311, 502] width 9 height 9
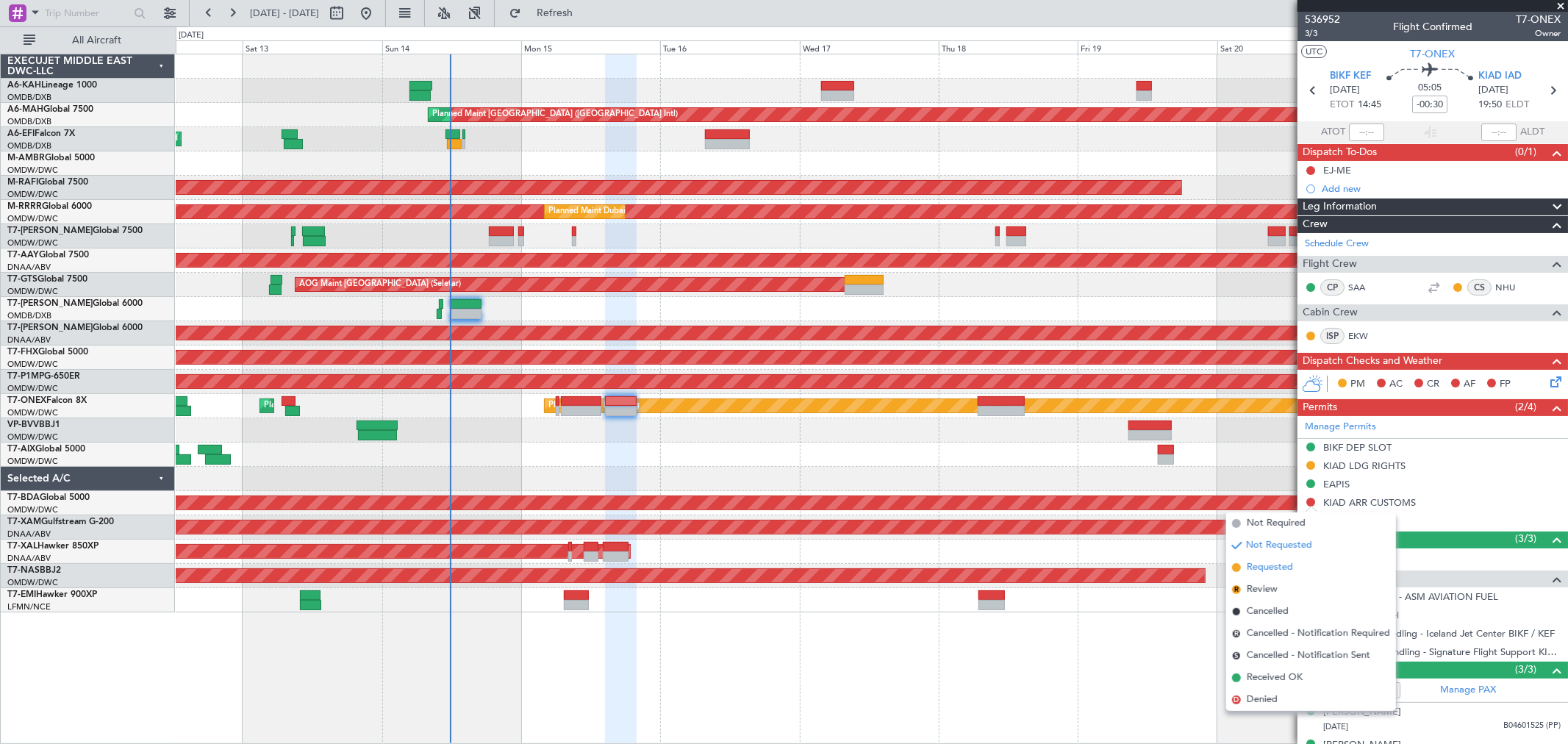
click at [1275, 567] on span "Requested" at bounding box center [1270, 567] width 46 height 14
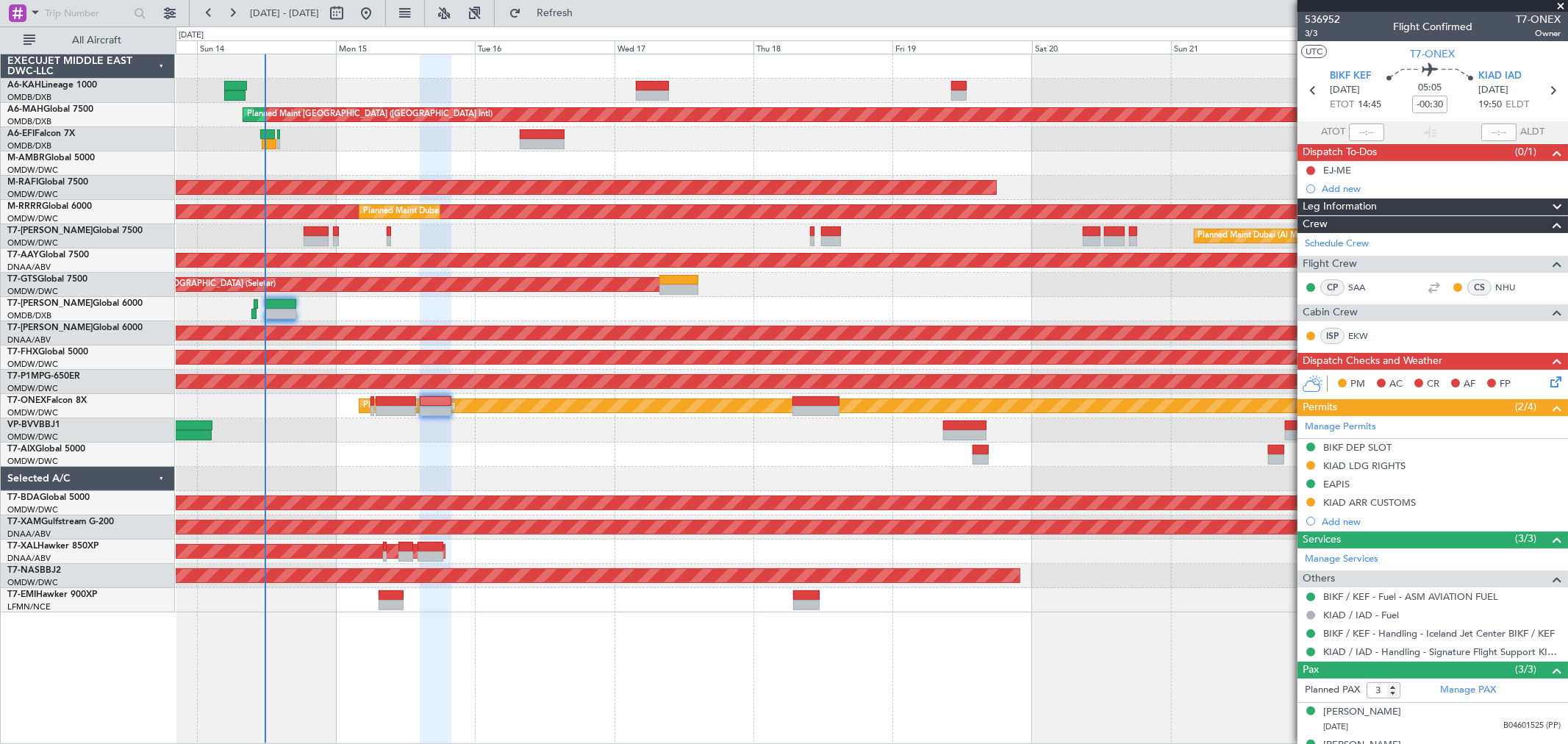
click at [559, 462] on div at bounding box center [871, 454] width 1392 height 24
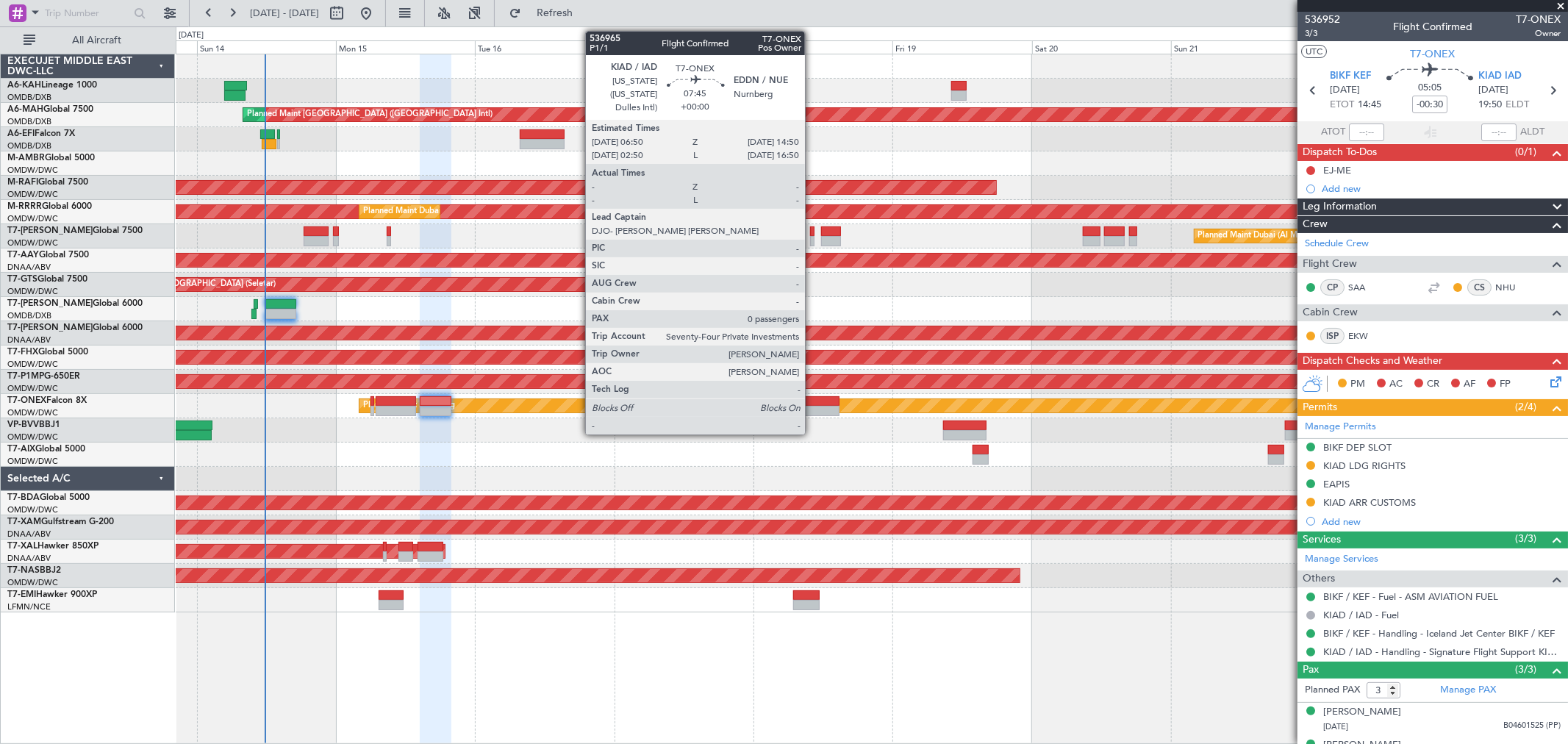
click at [813, 407] on div at bounding box center [816, 411] width 47 height 11
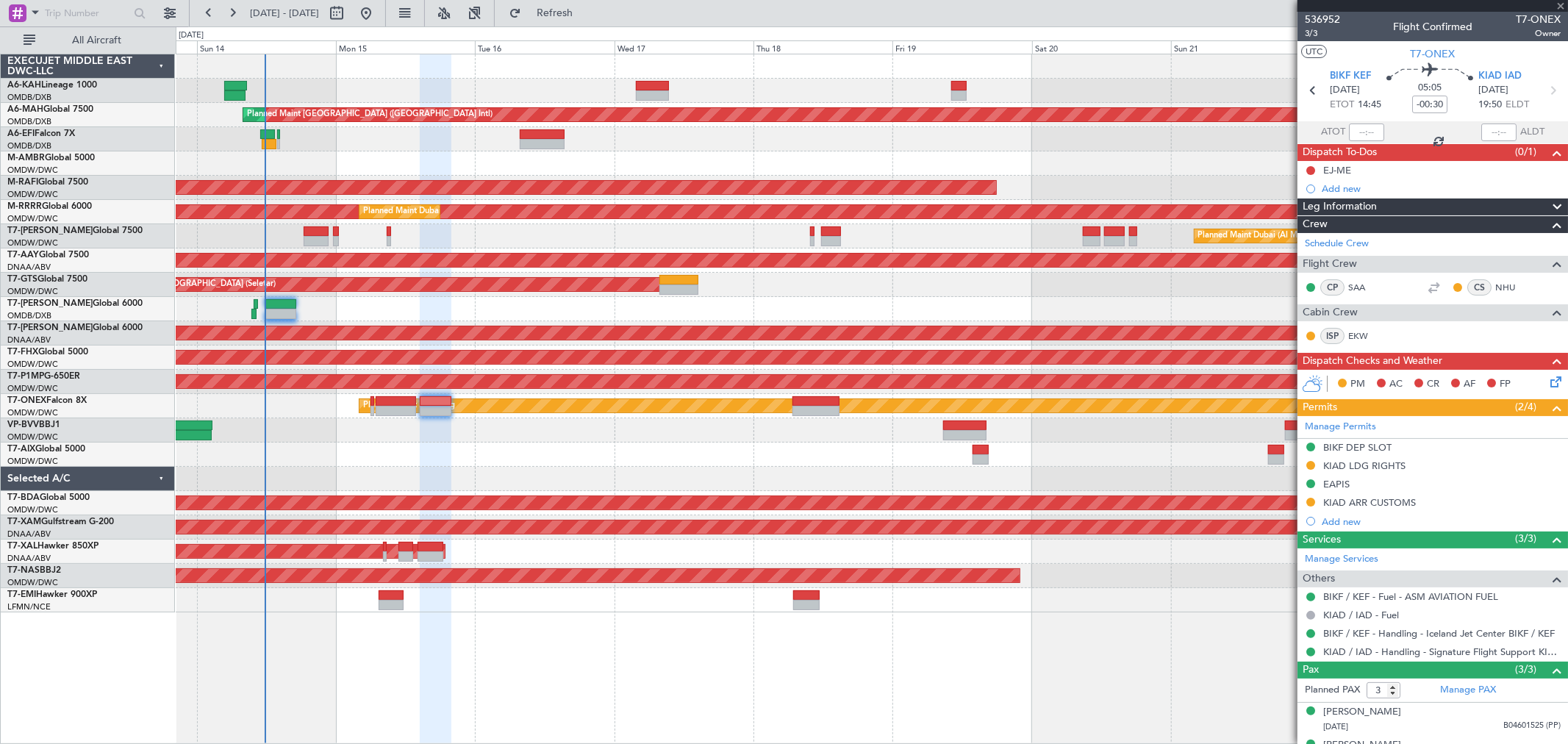
type input "0"
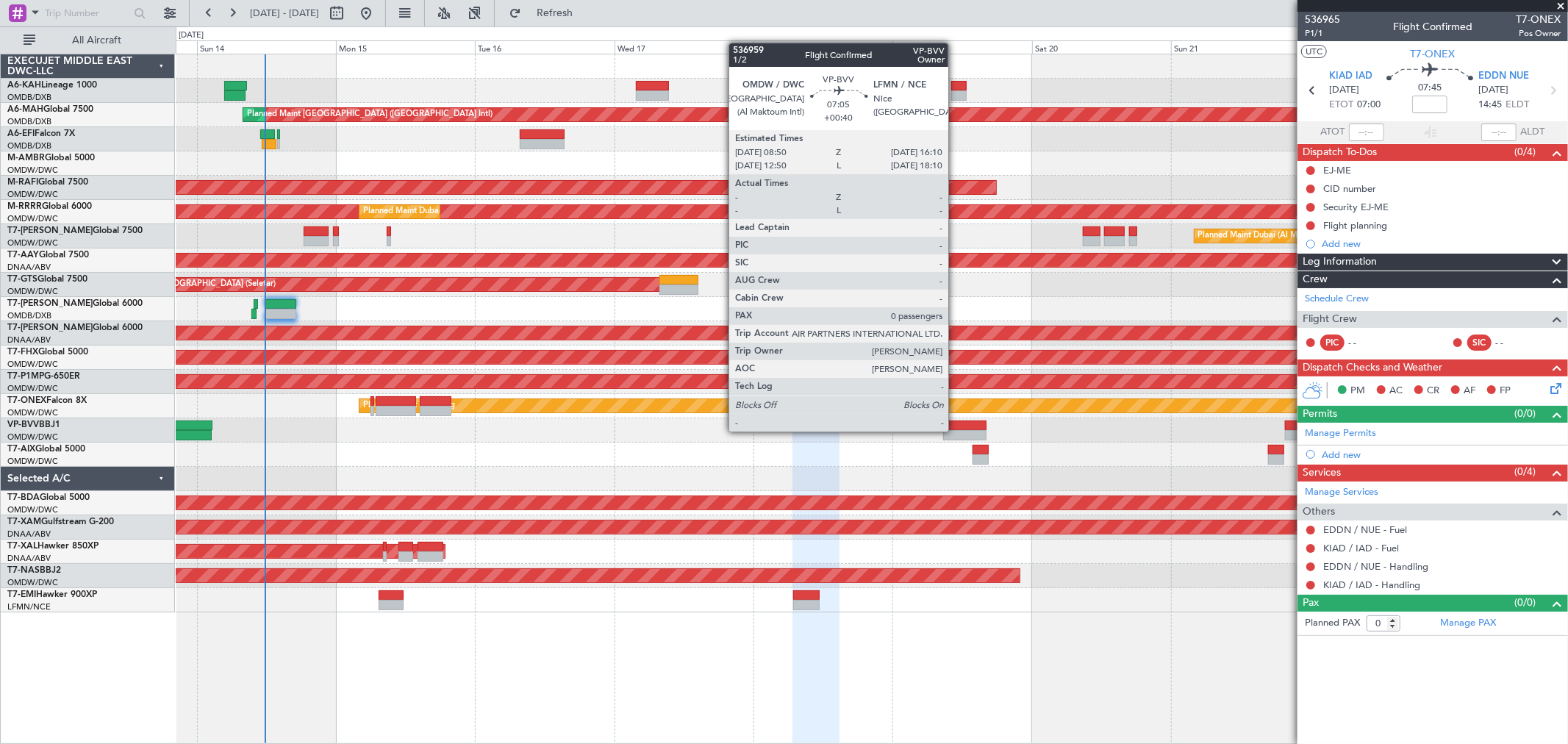
click at [956, 430] on div at bounding box center [965, 435] width 43 height 11
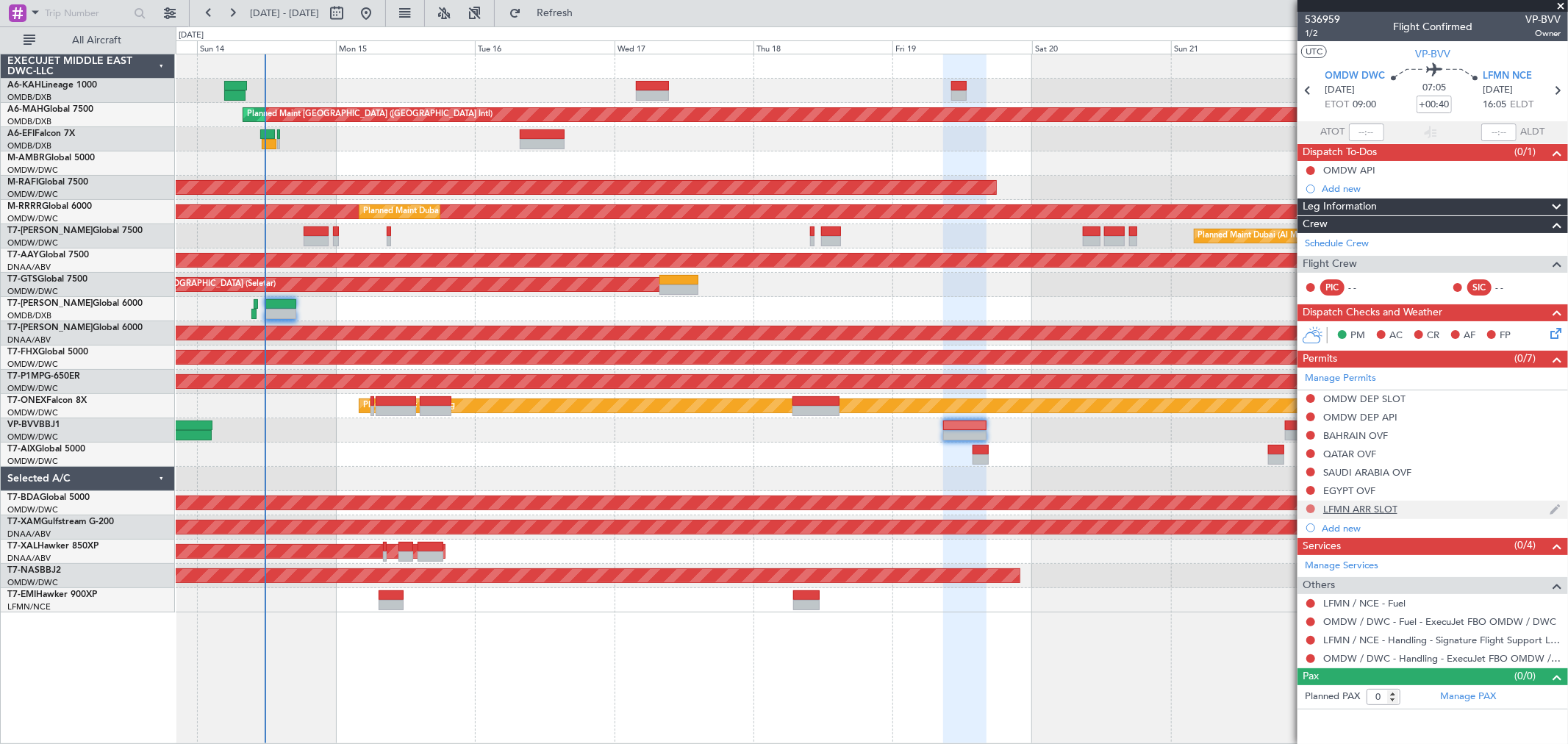
click at [1307, 508] on button at bounding box center [1311, 509] width 9 height 9
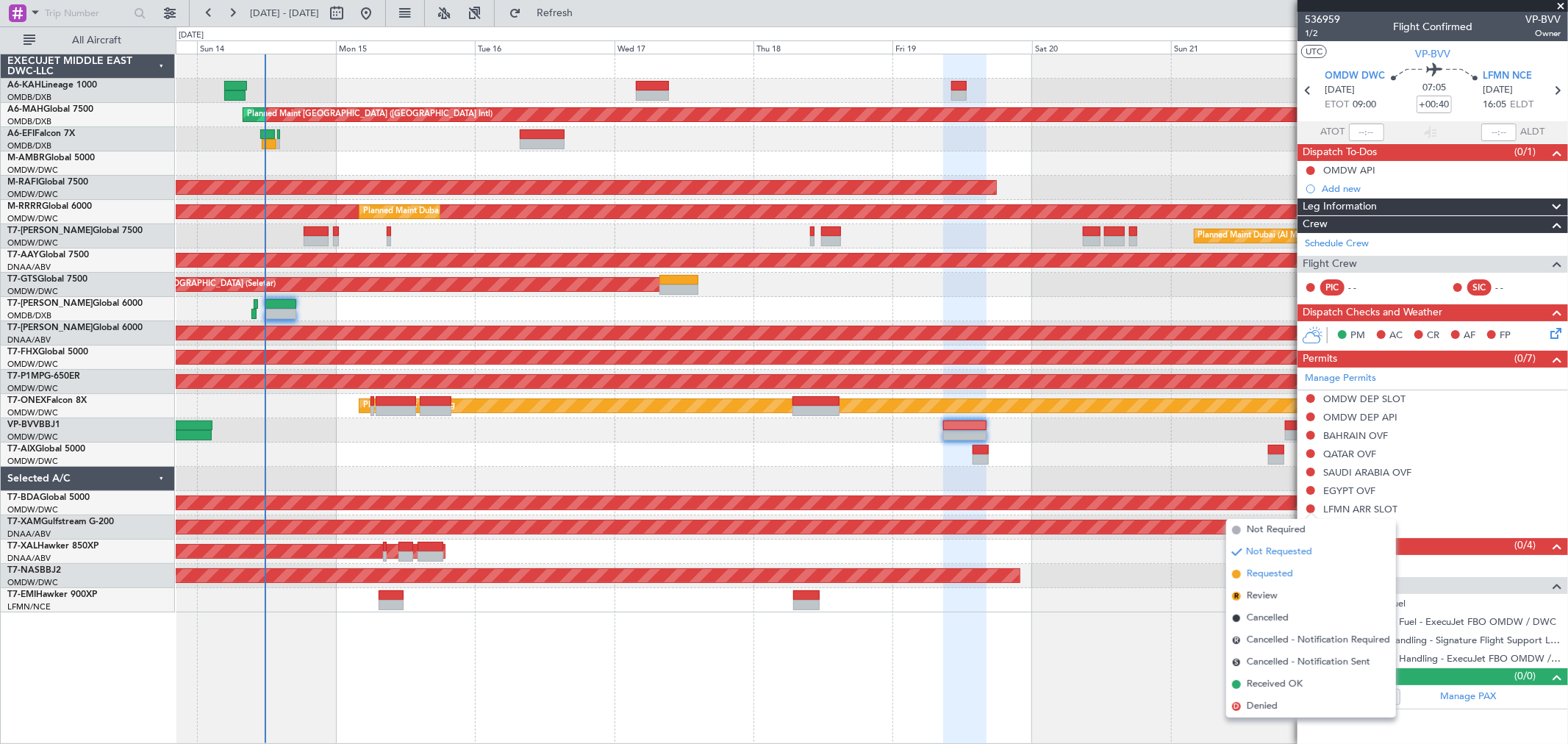
click at [1263, 571] on span "Requested" at bounding box center [1270, 575] width 46 height 14
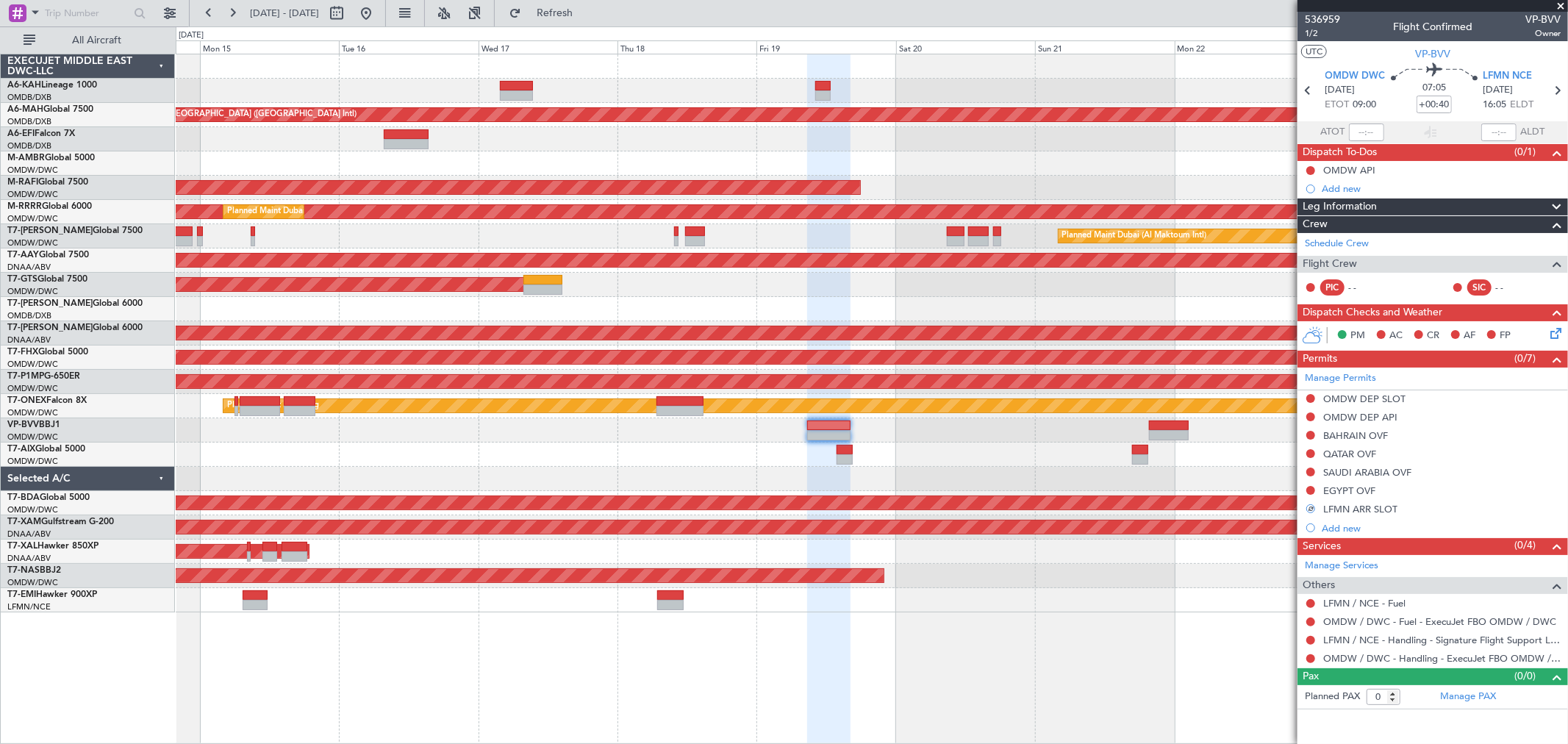
click at [1006, 438] on div "Planned Maint [GEOGRAPHIC_DATA] ([GEOGRAPHIC_DATA] Intl) Planned Maint [GEOGRAP…" at bounding box center [871, 334] width 1392 height 558
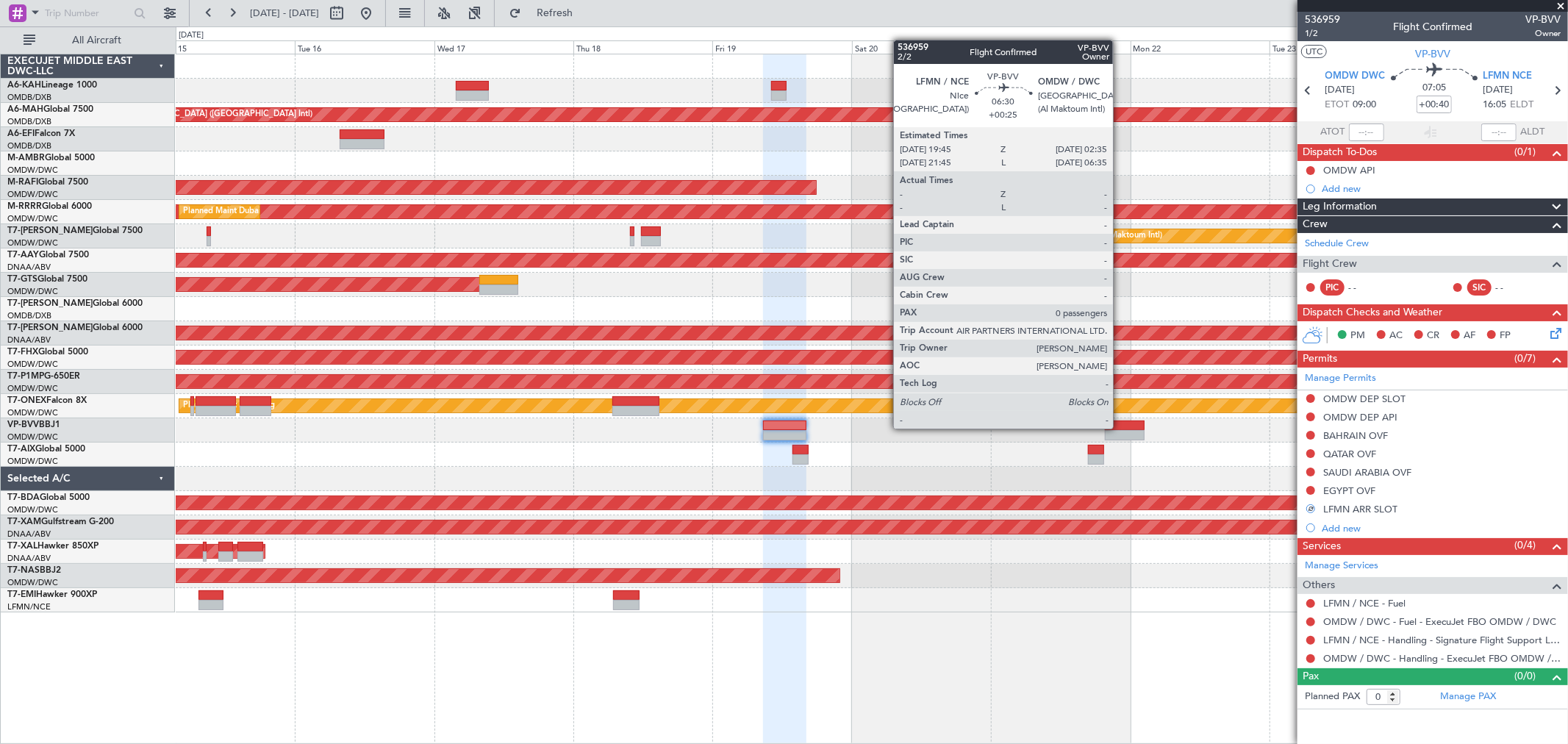
click at [1120, 427] on div at bounding box center [1125, 426] width 40 height 11
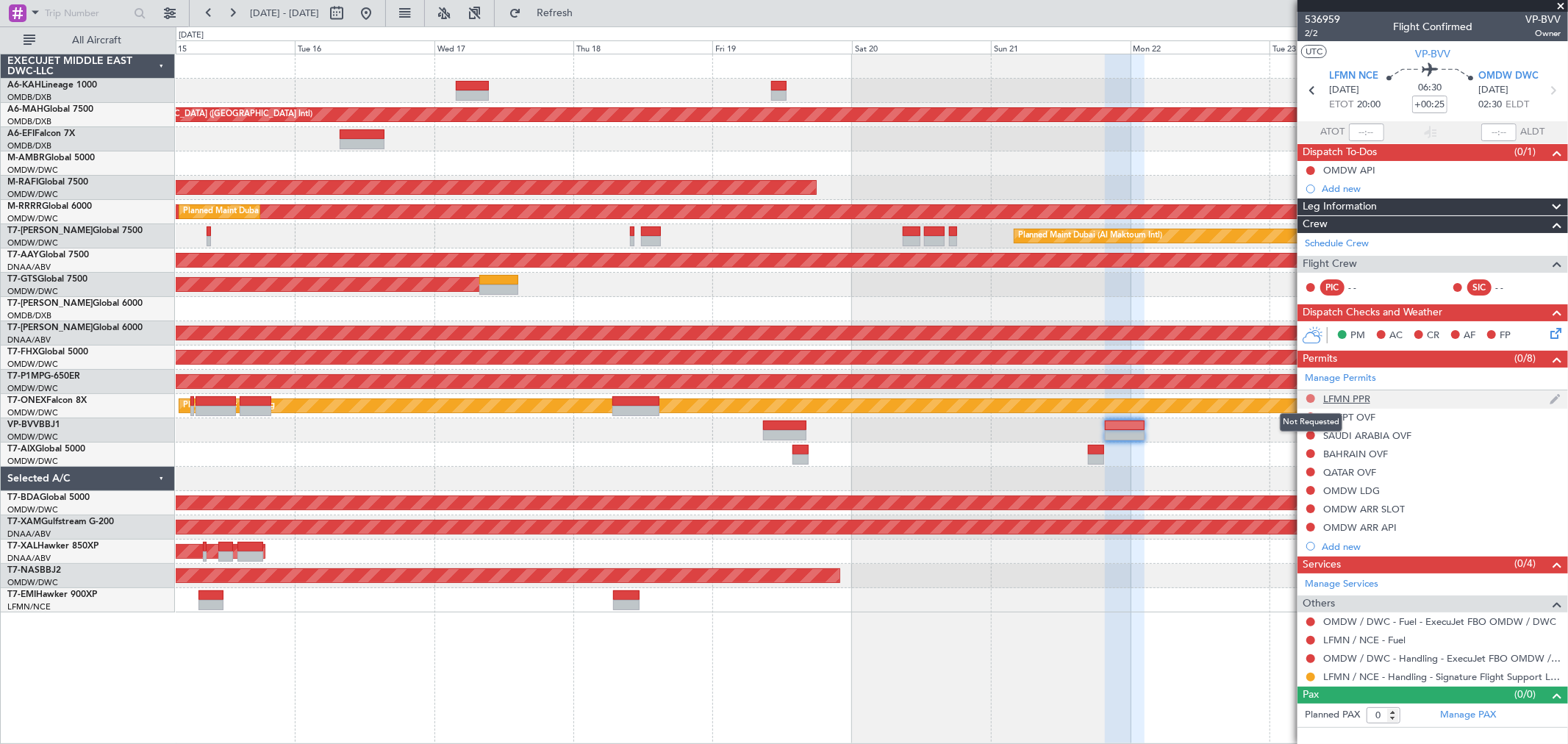
click at [1311, 398] on button at bounding box center [1311, 399] width 9 height 9
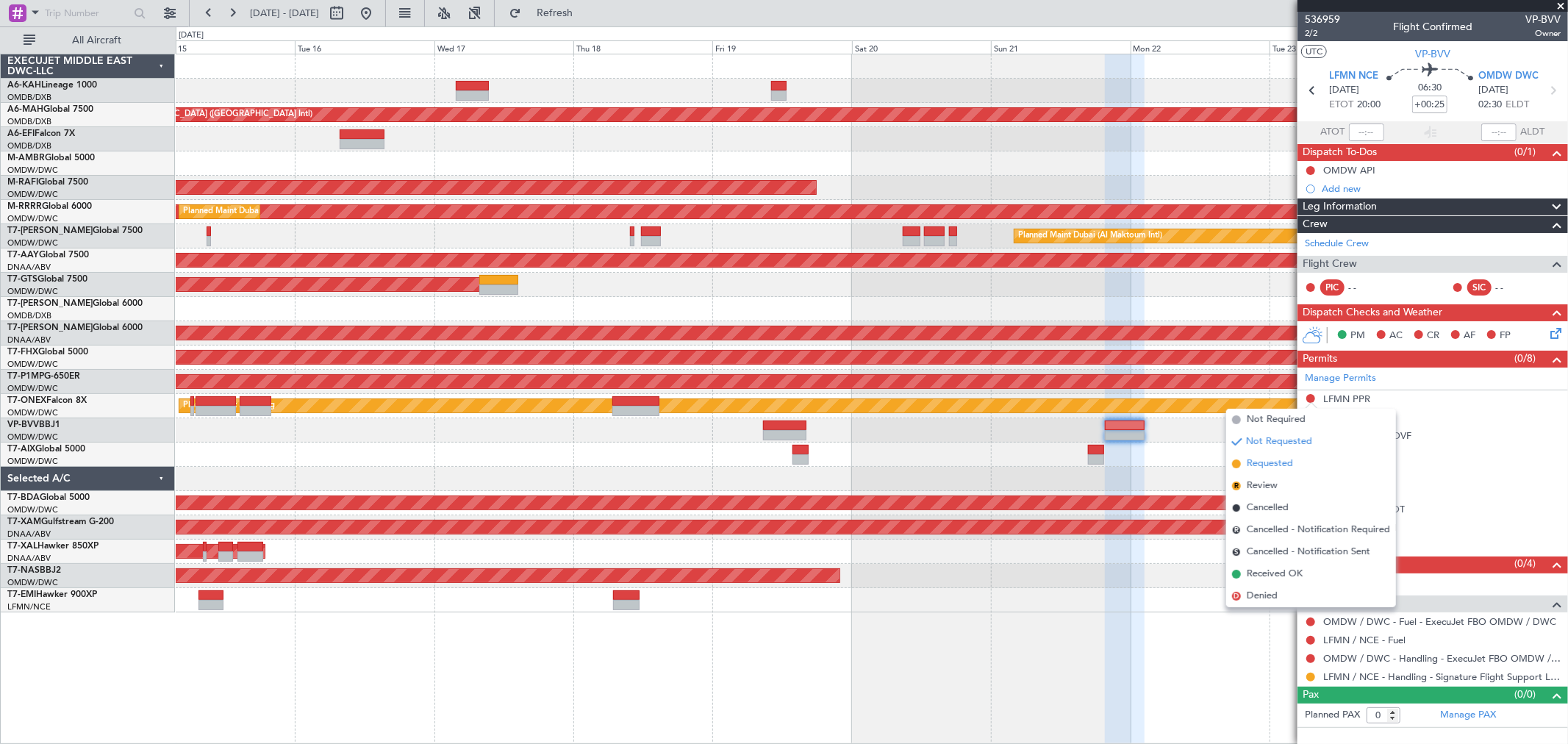
click at [1272, 454] on li "Requested" at bounding box center [1311, 464] width 169 height 22
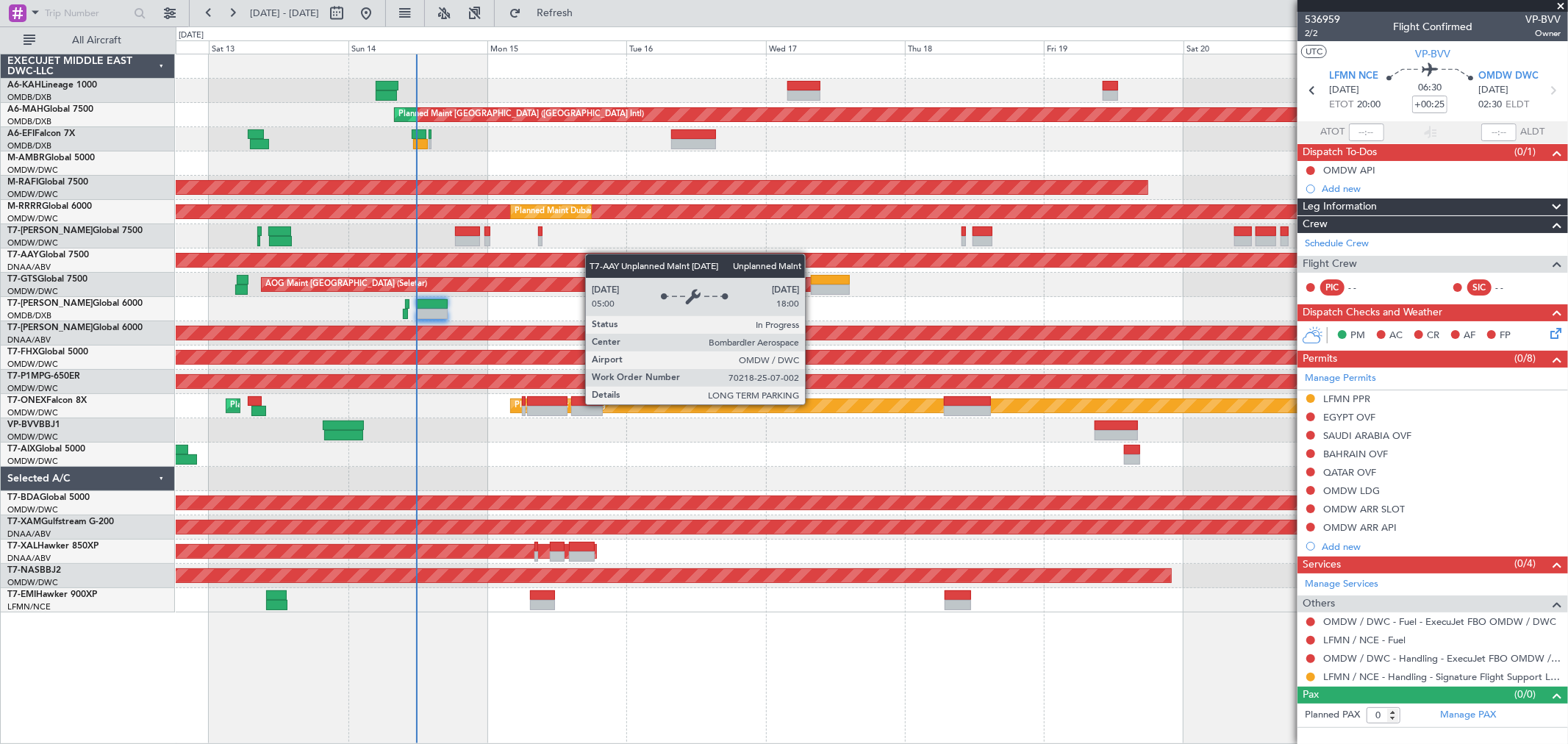
click at [760, 261] on div "Planned Maint [GEOGRAPHIC_DATA] ([GEOGRAPHIC_DATA] Intl) Planned Maint [GEOGRAP…" at bounding box center [871, 334] width 1392 height 558
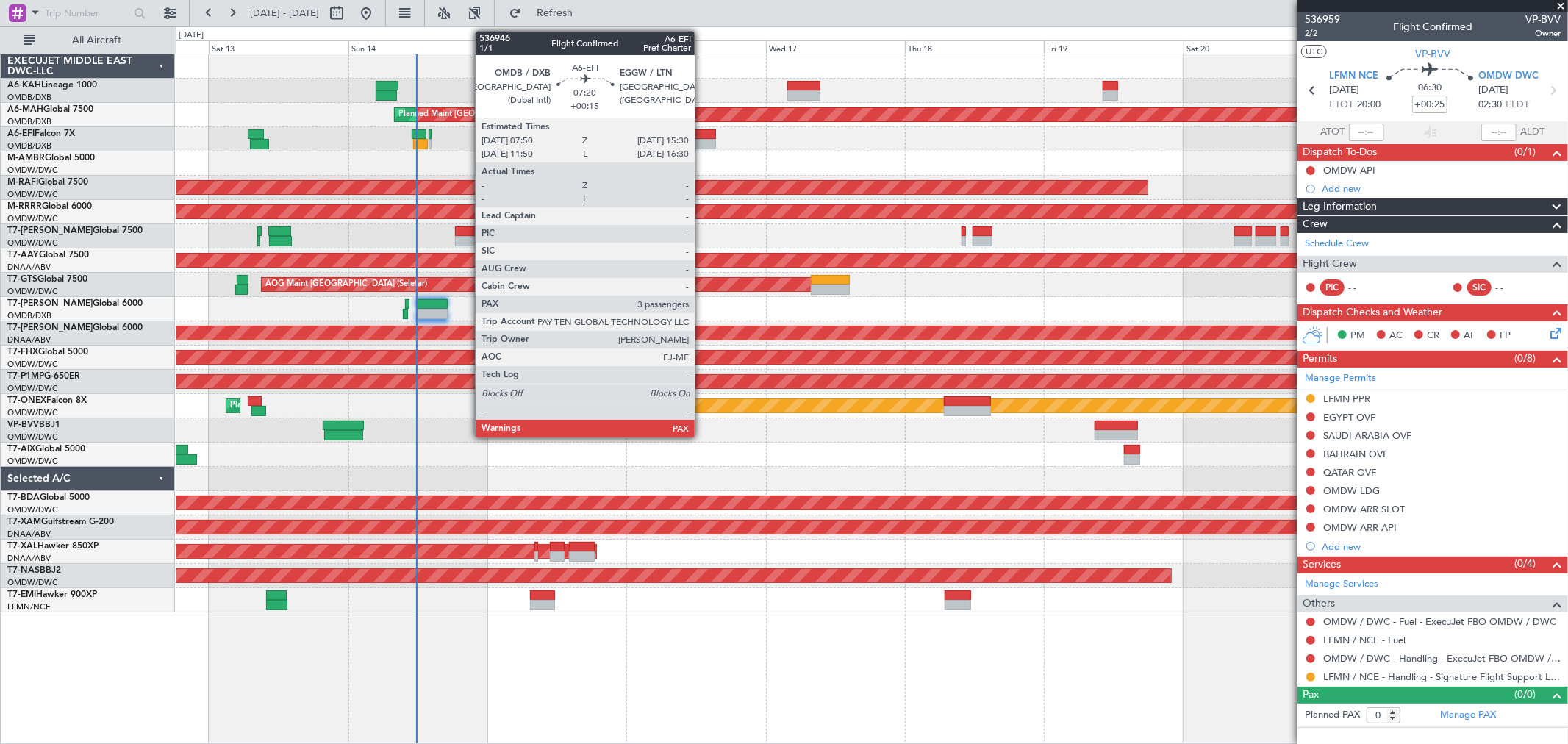
click at [702, 139] on div at bounding box center [694, 145] width 45 height 11
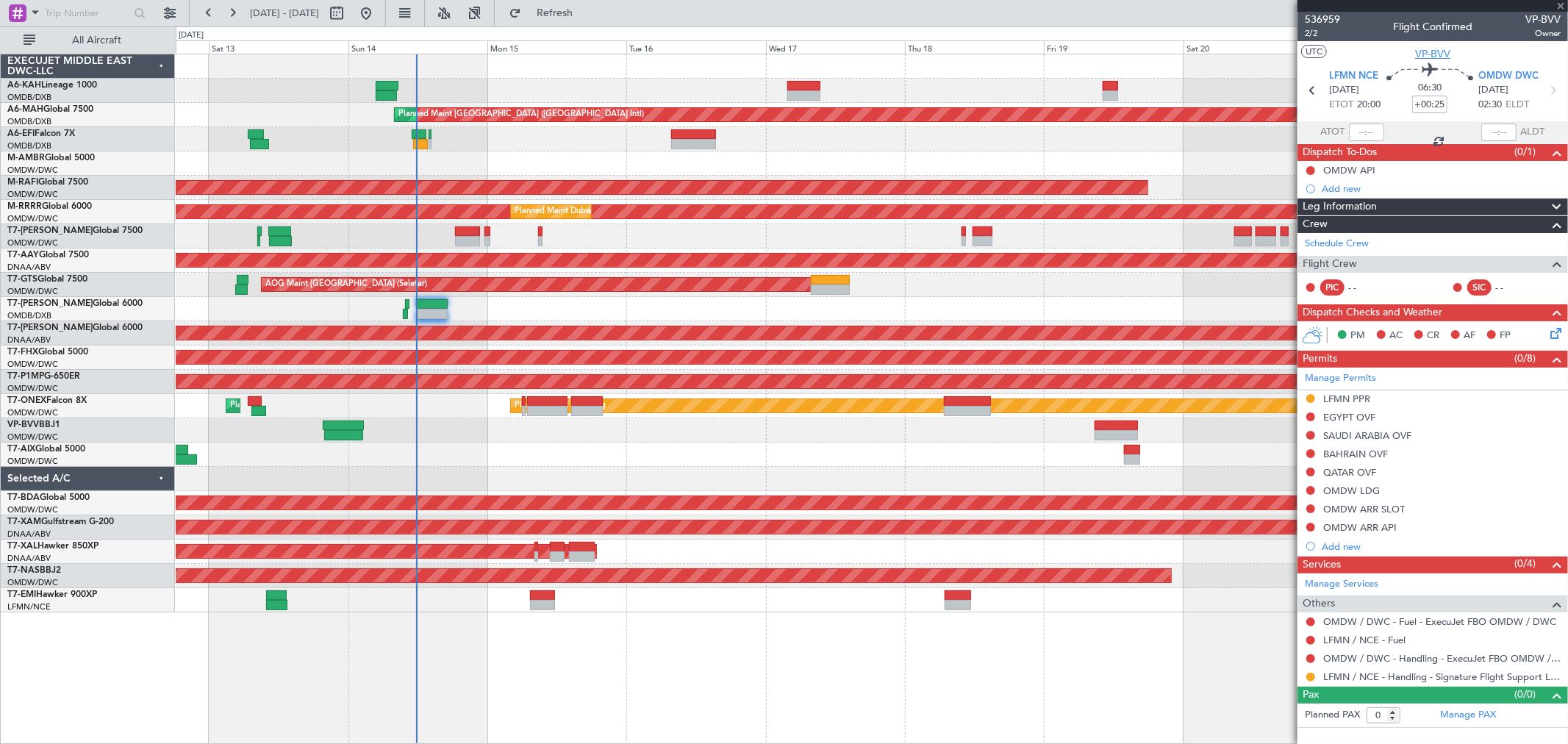
type input "+00:15"
type input "3"
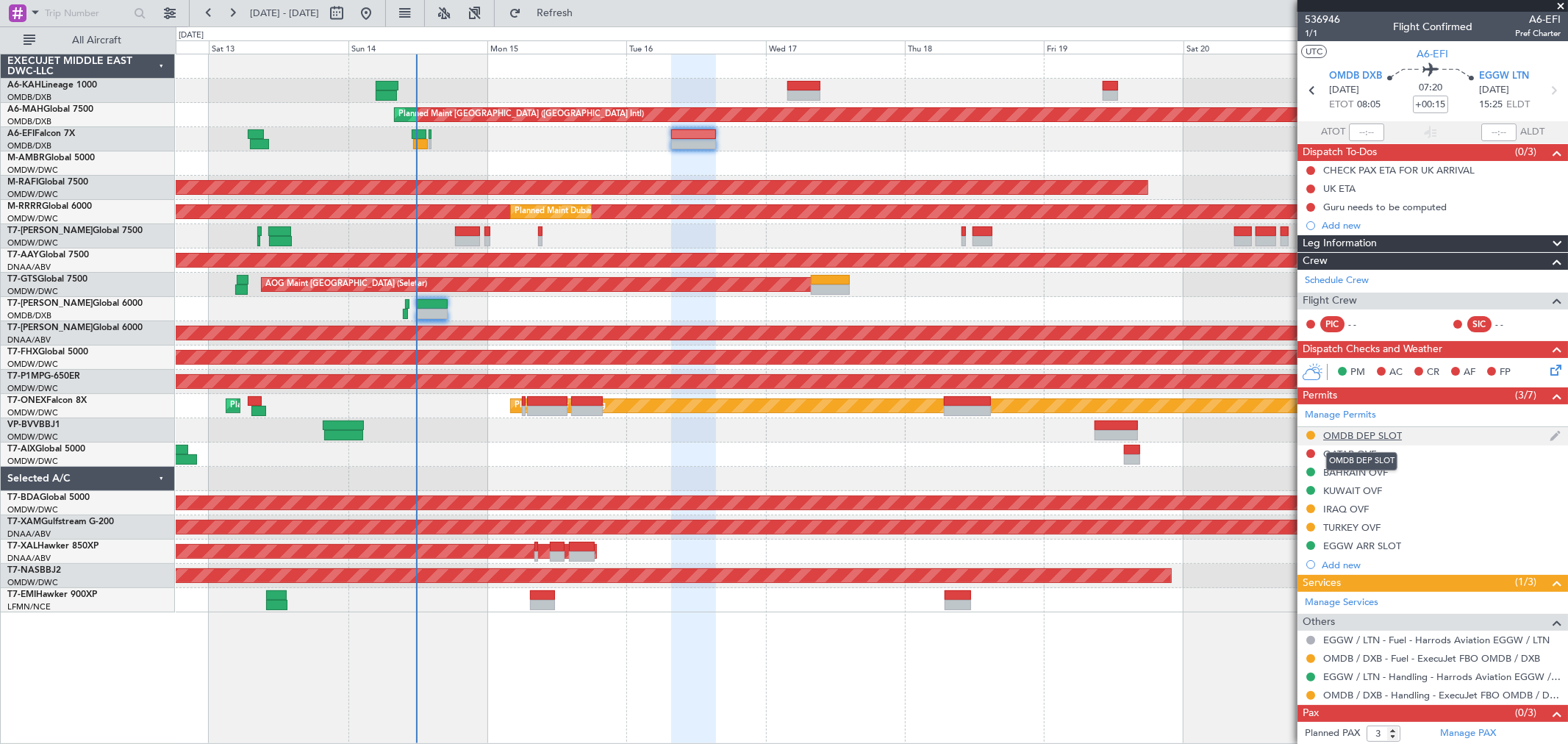
click at [1380, 437] on div "OMDB DEP SLOT" at bounding box center [1363, 435] width 78 height 12
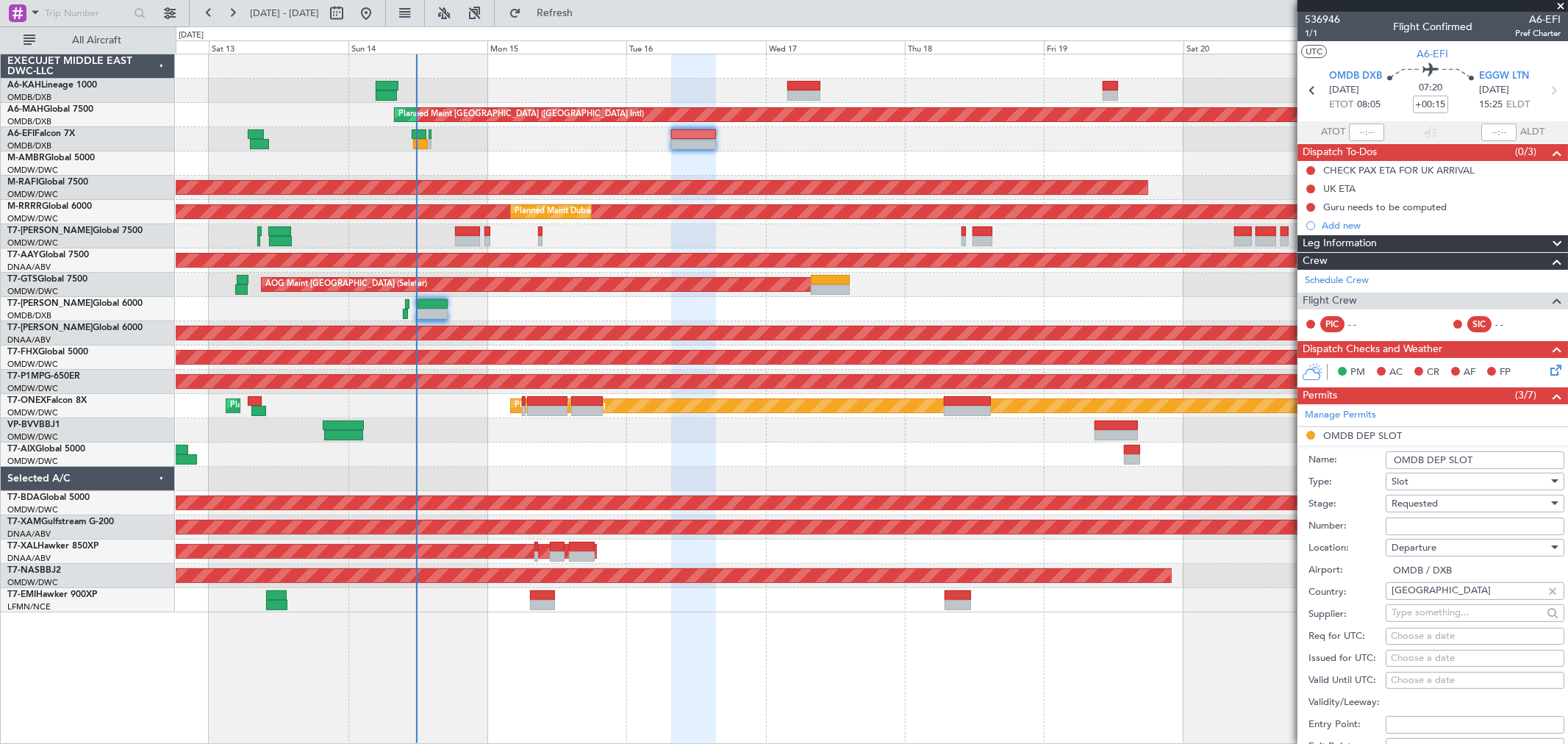
click at [1407, 519] on input "Number:" at bounding box center [1475, 526] width 178 height 18
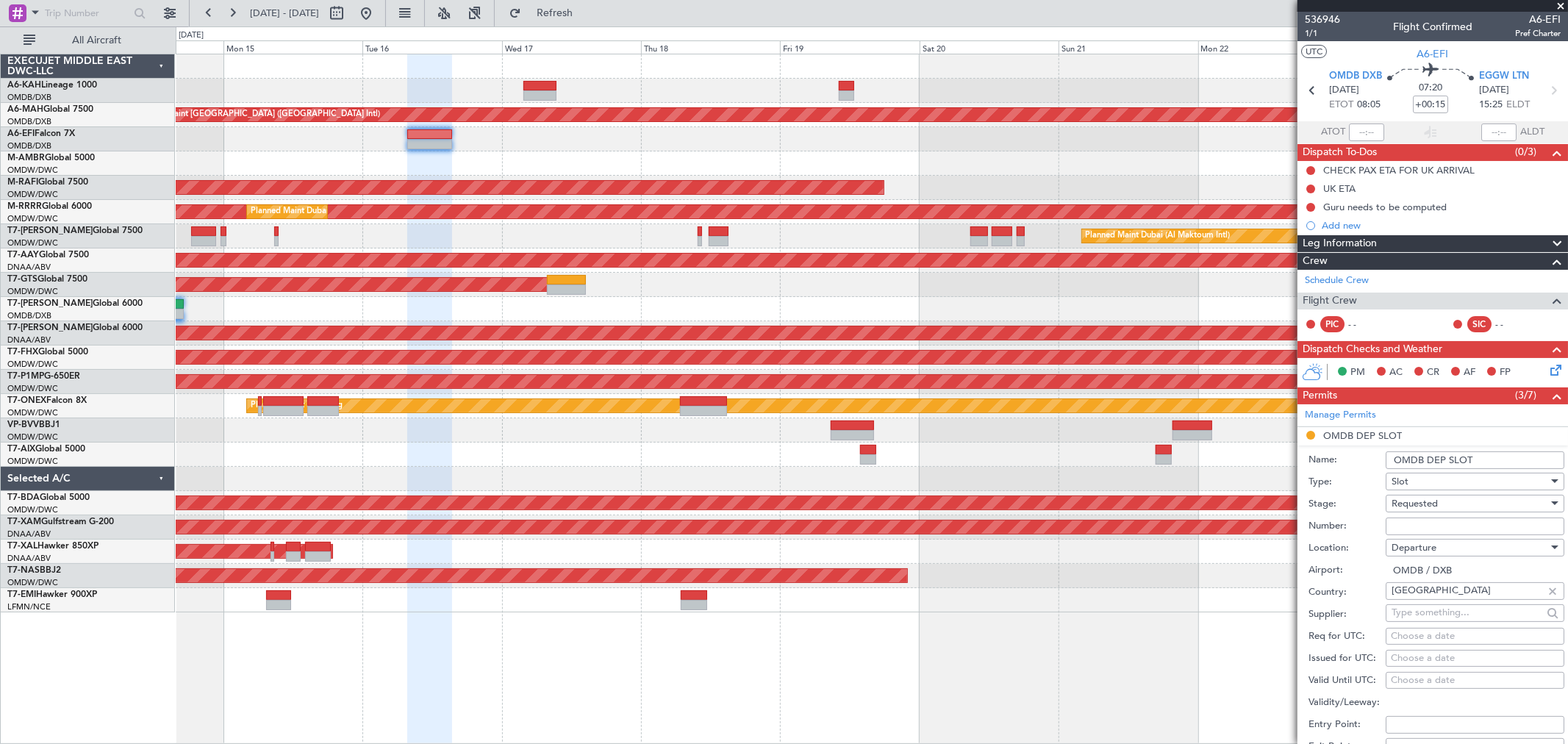
click at [601, 306] on div at bounding box center [871, 309] width 1392 height 24
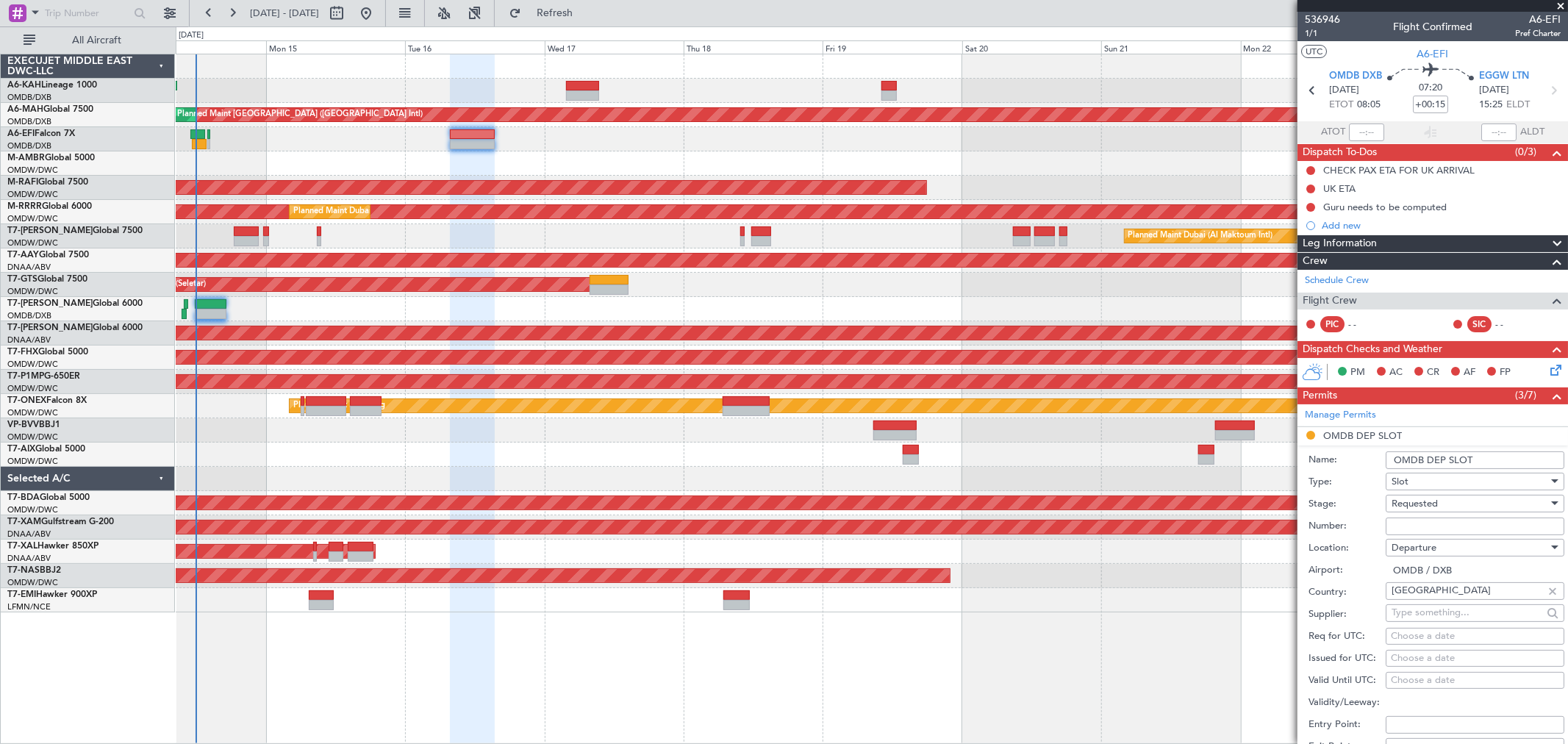
click at [1107, 299] on div "Planned Maint [GEOGRAPHIC_DATA] ([GEOGRAPHIC_DATA] Intl) Planned Maint [GEOGRAP…" at bounding box center [871, 334] width 1392 height 558
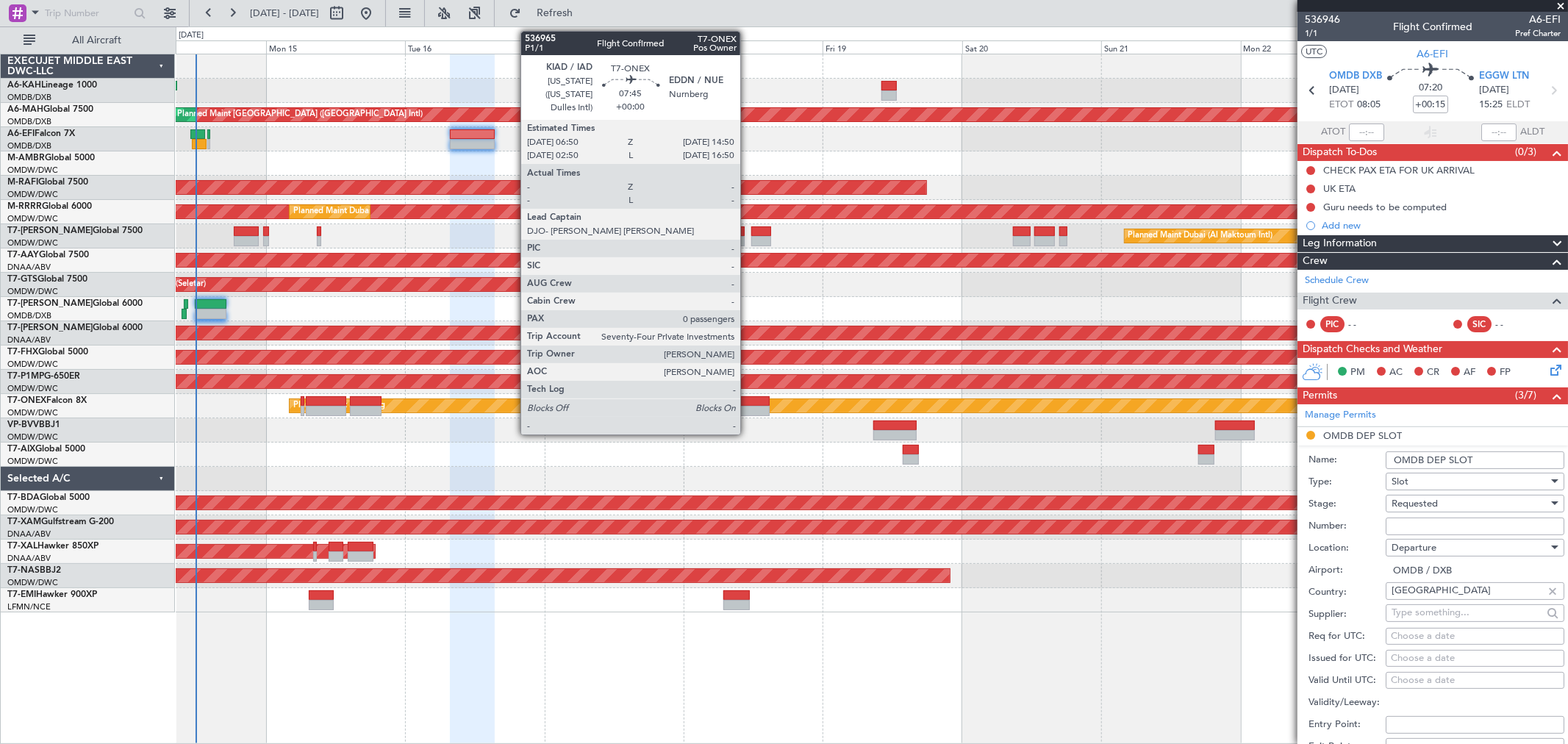
click at [747, 409] on div at bounding box center [746, 411] width 47 height 11
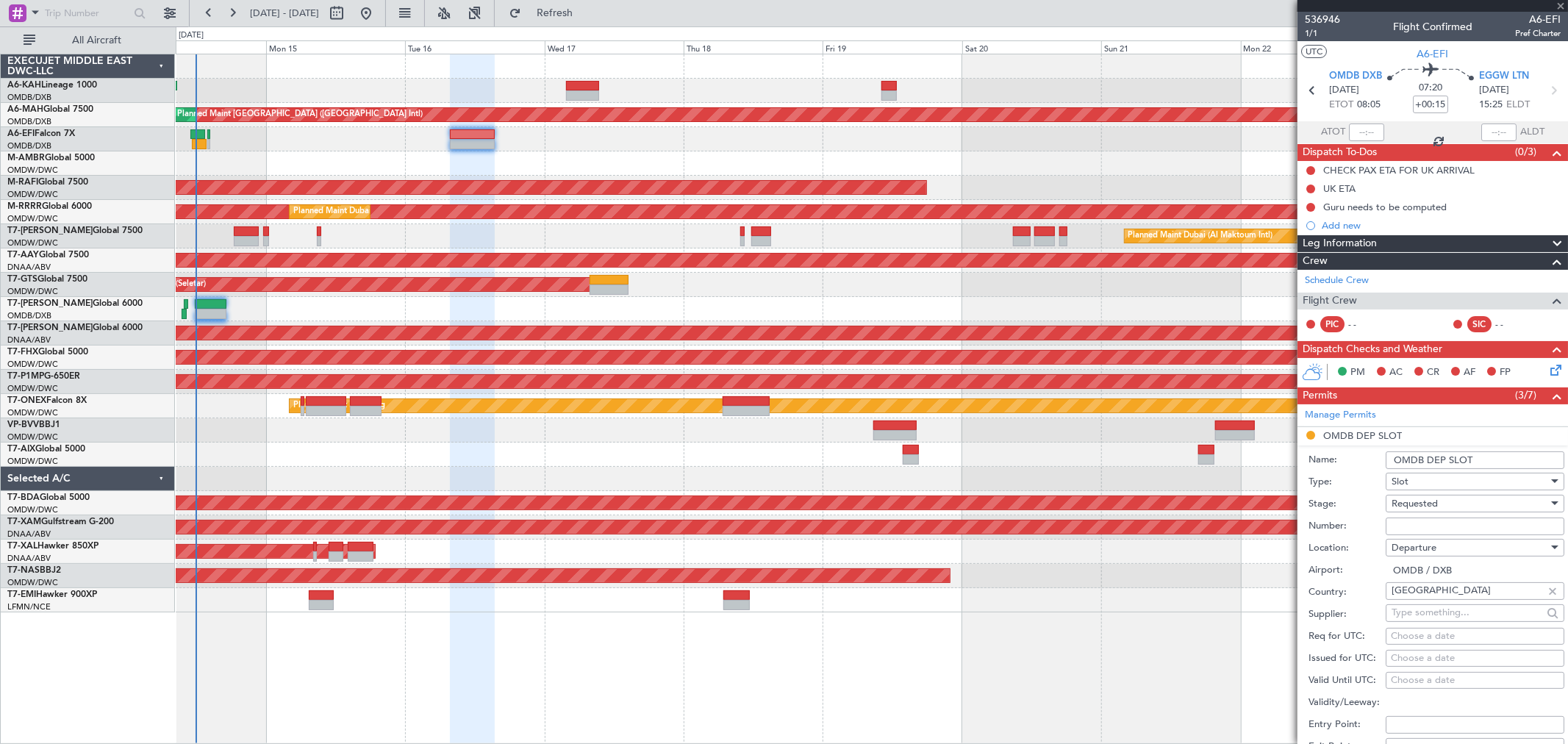
type input "0"
